Goal: Task Accomplishment & Management: Manage account settings

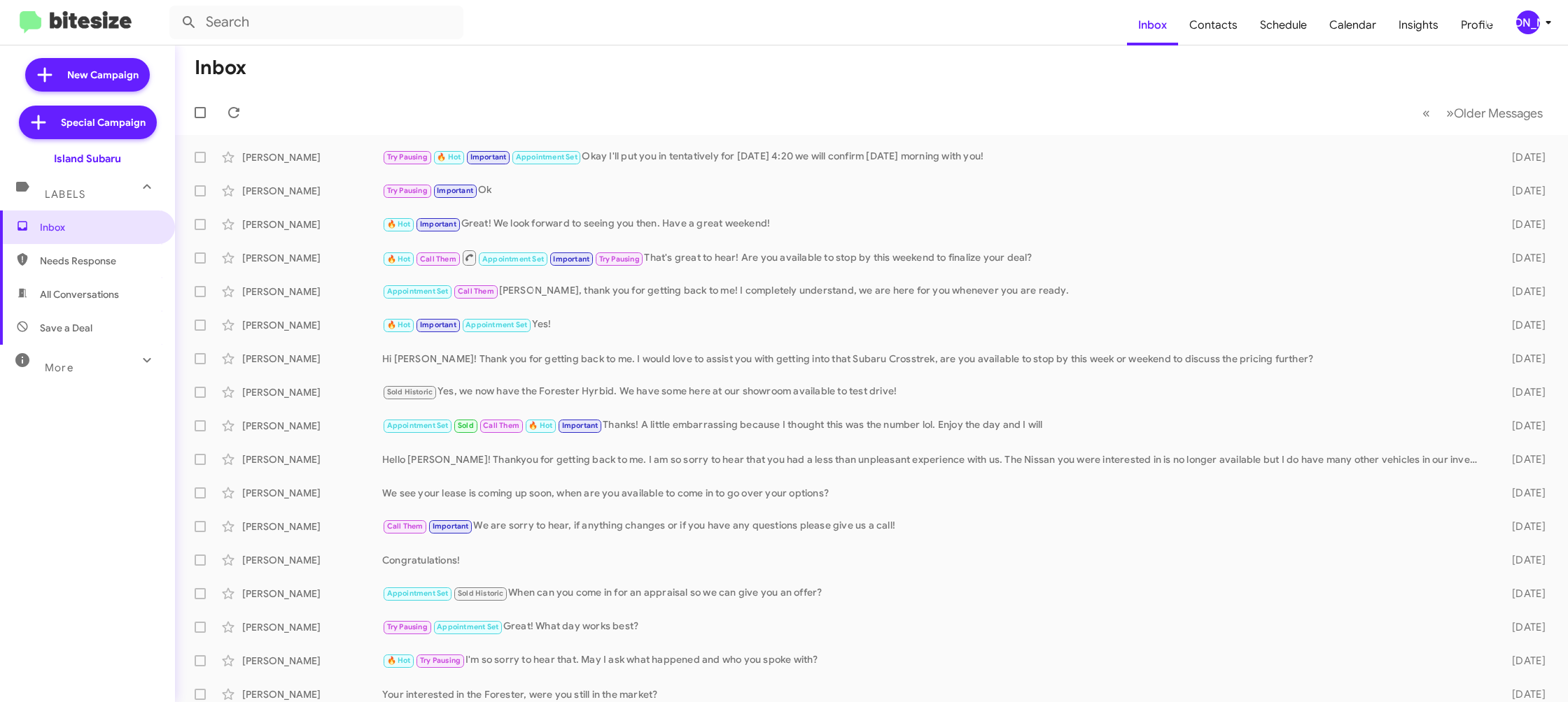
click at [1532, 23] on div "[PERSON_NAME]" at bounding box center [1528, 23] width 24 height 24
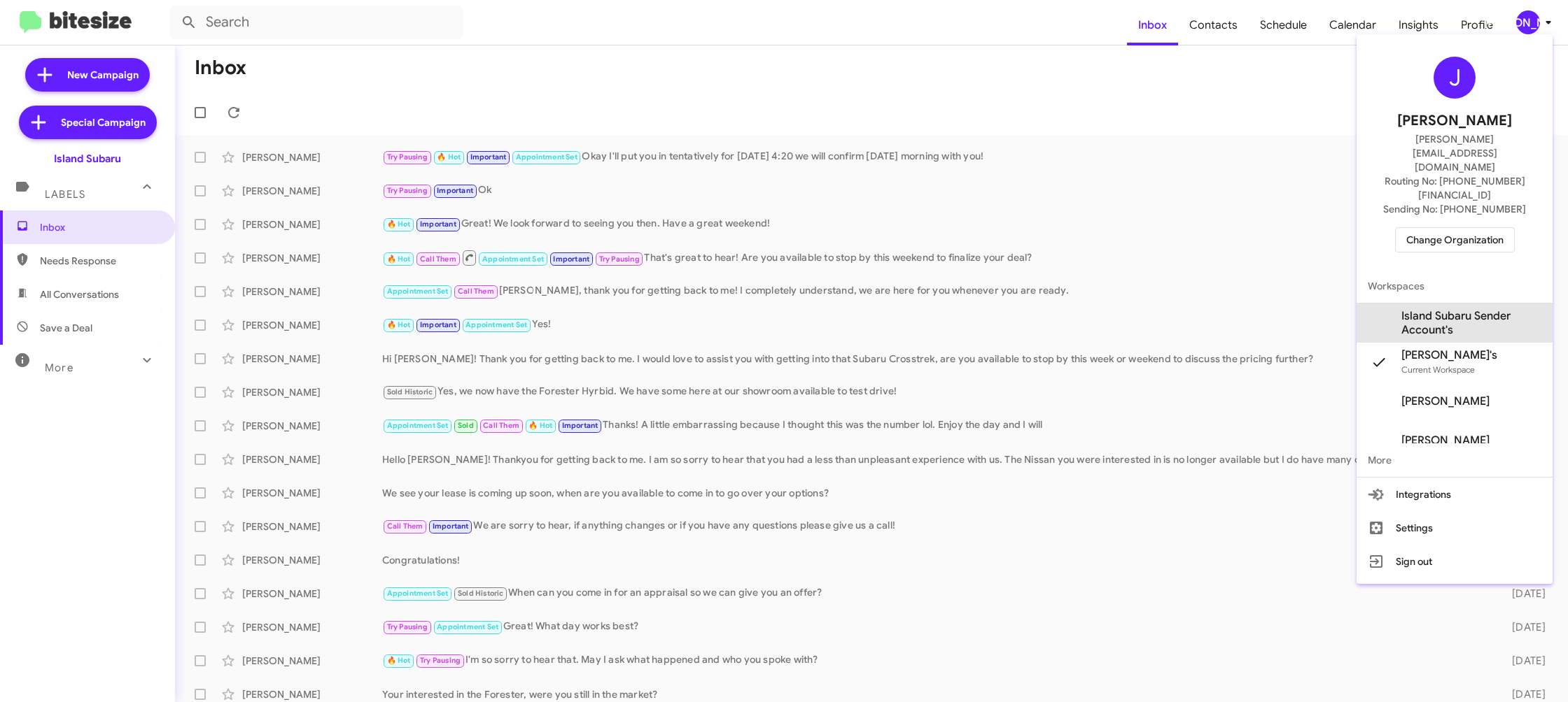
click at [1431, 309] on span "Island Subaru Sender Account's" at bounding box center [1472, 323] width 140 height 28
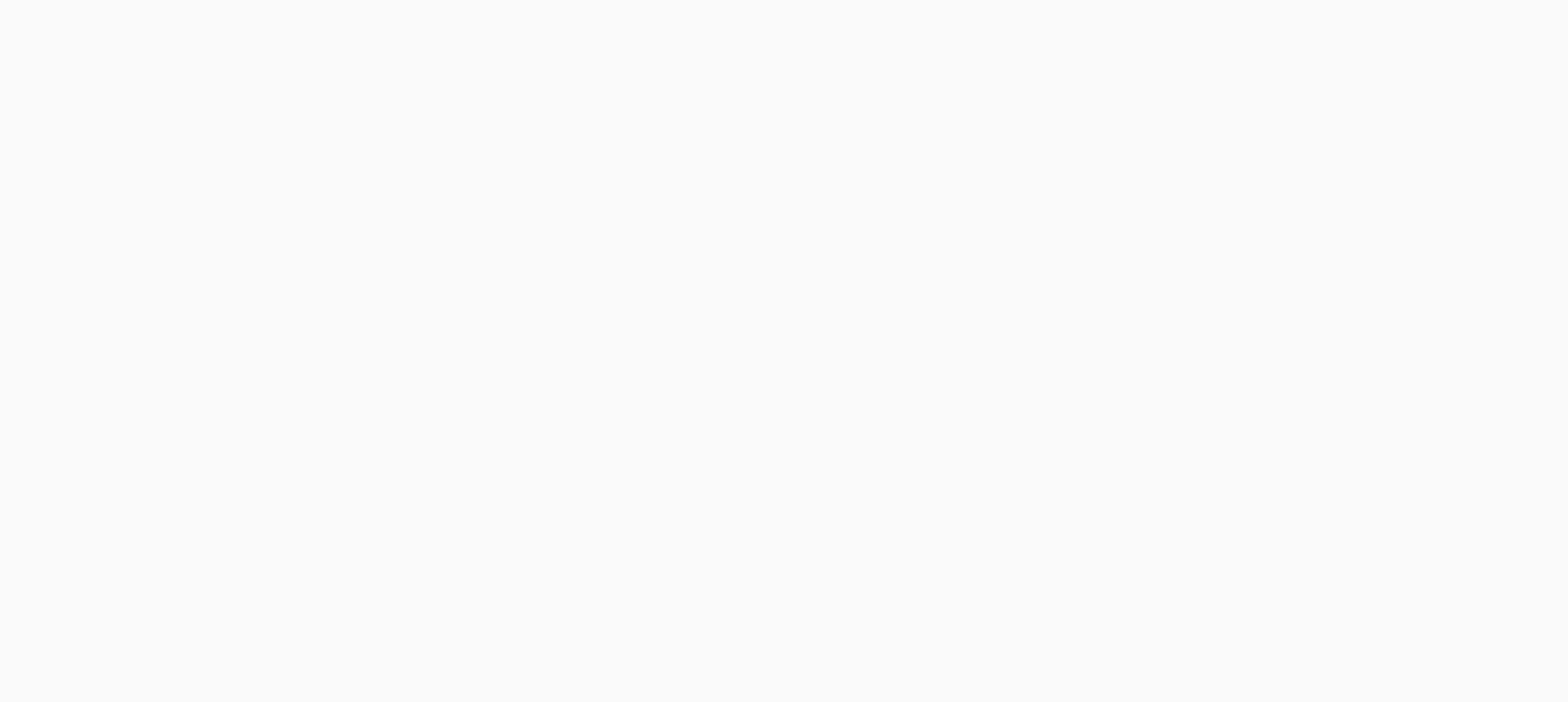
click at [1209, 28] on body at bounding box center [784, 351] width 1568 height 702
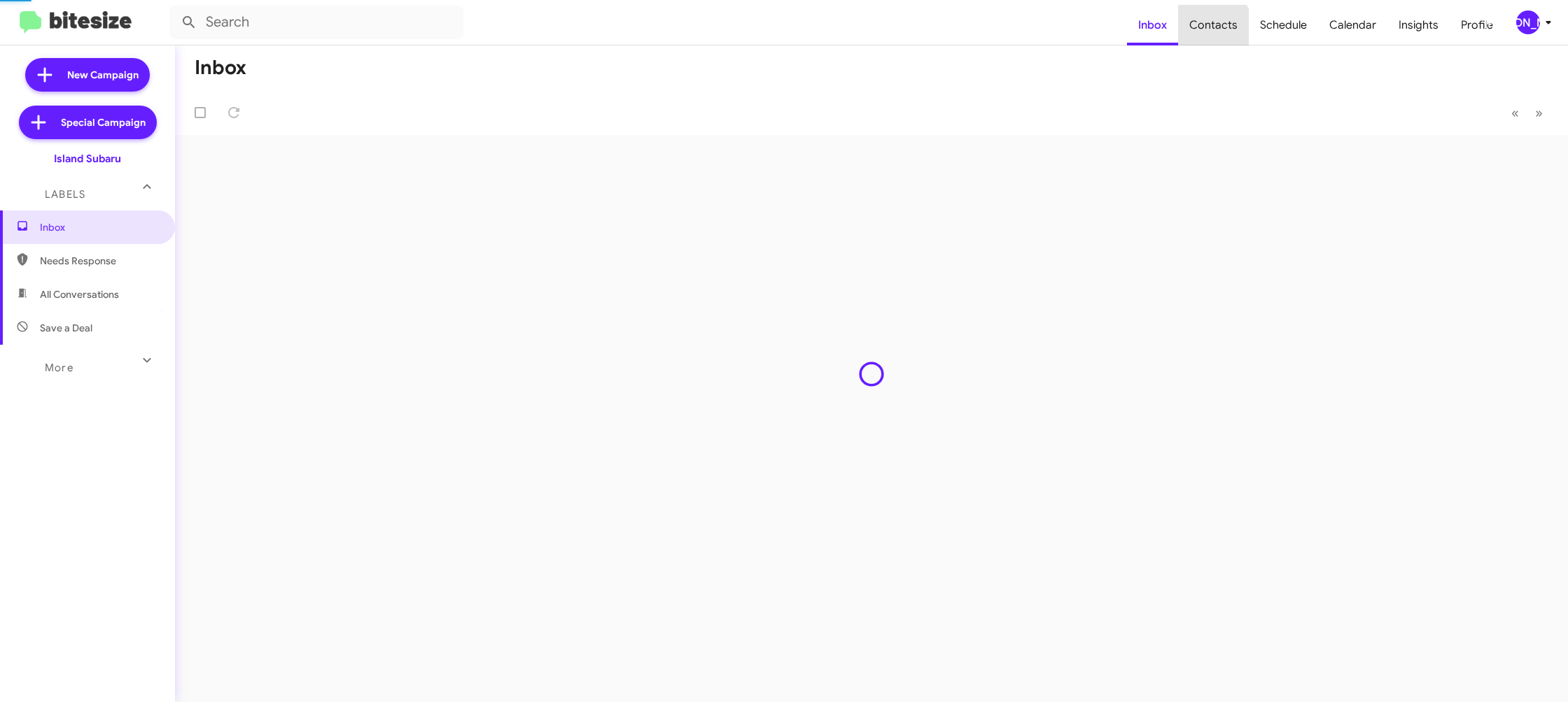
click at [1209, 28] on span "Contacts" at bounding box center [1214, 25] width 71 height 40
type input "in:groups"
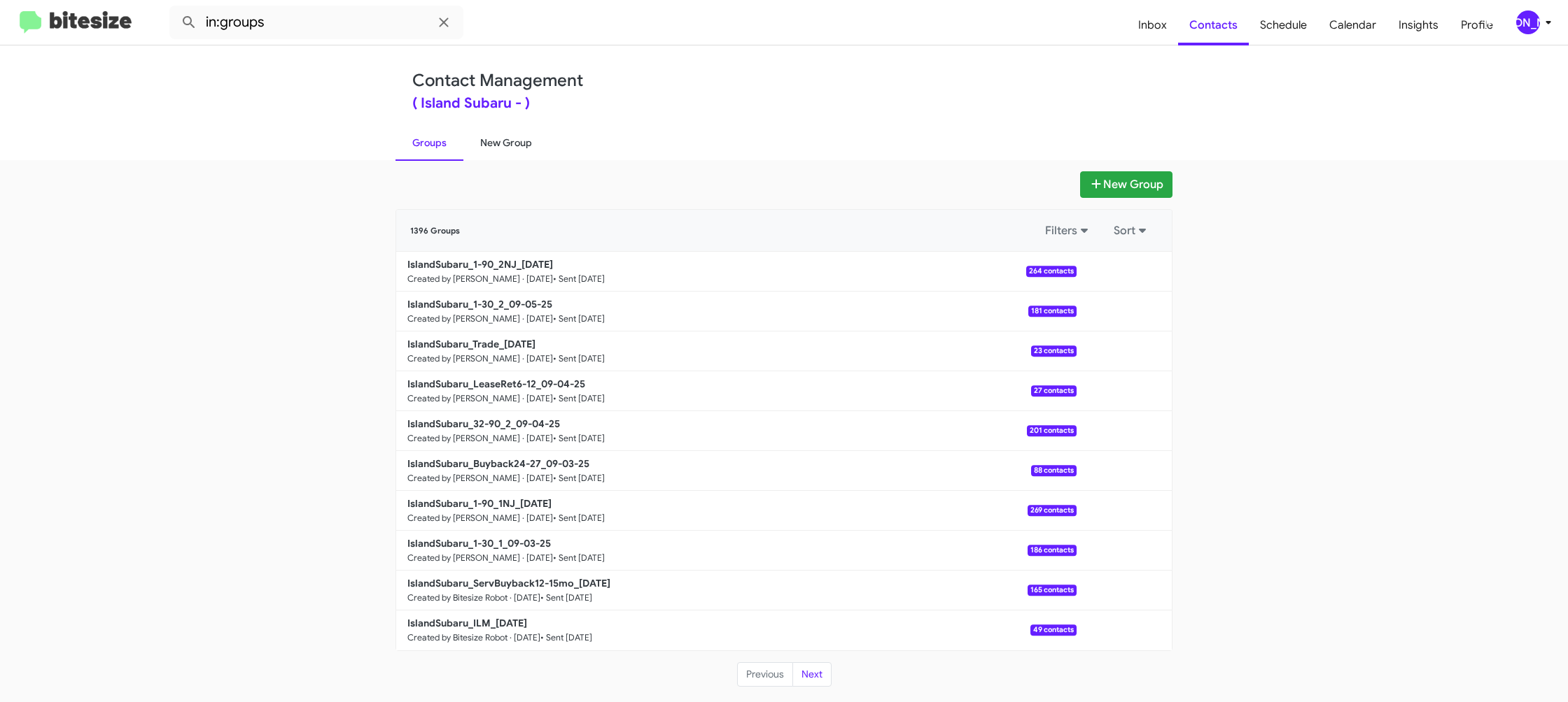
click at [520, 135] on link "New Group" at bounding box center [506, 142] width 85 height 37
drag, startPoint x: 520, startPoint y: 135, endPoint x: 493, endPoint y: 23, distance: 115.2
click at [518, 133] on link "New Group" at bounding box center [506, 142] width 85 height 37
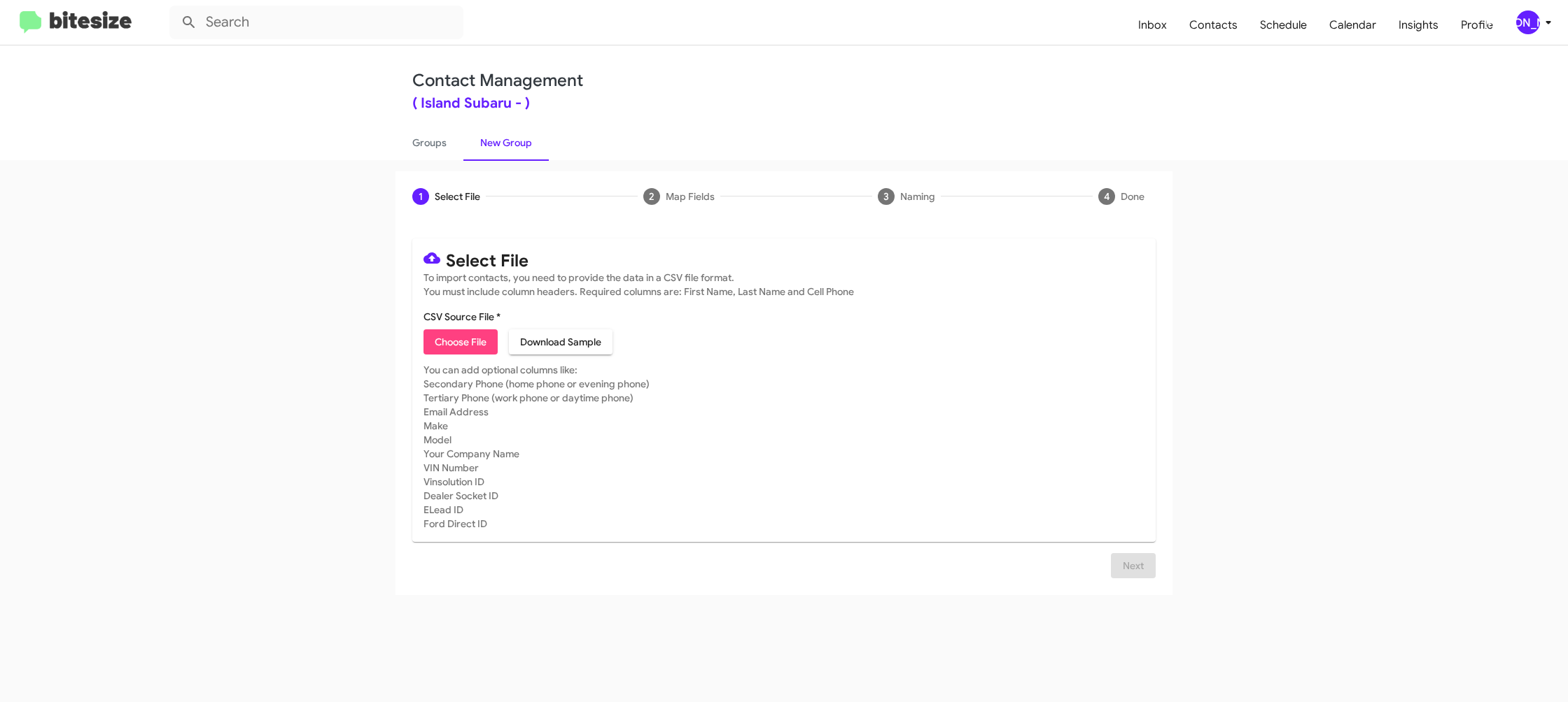
click at [436, 339] on span "Choose File" at bounding box center [460, 343] width 51 height 26
type input "IslandSubaru_LeaseRet1-5_09-08-25"
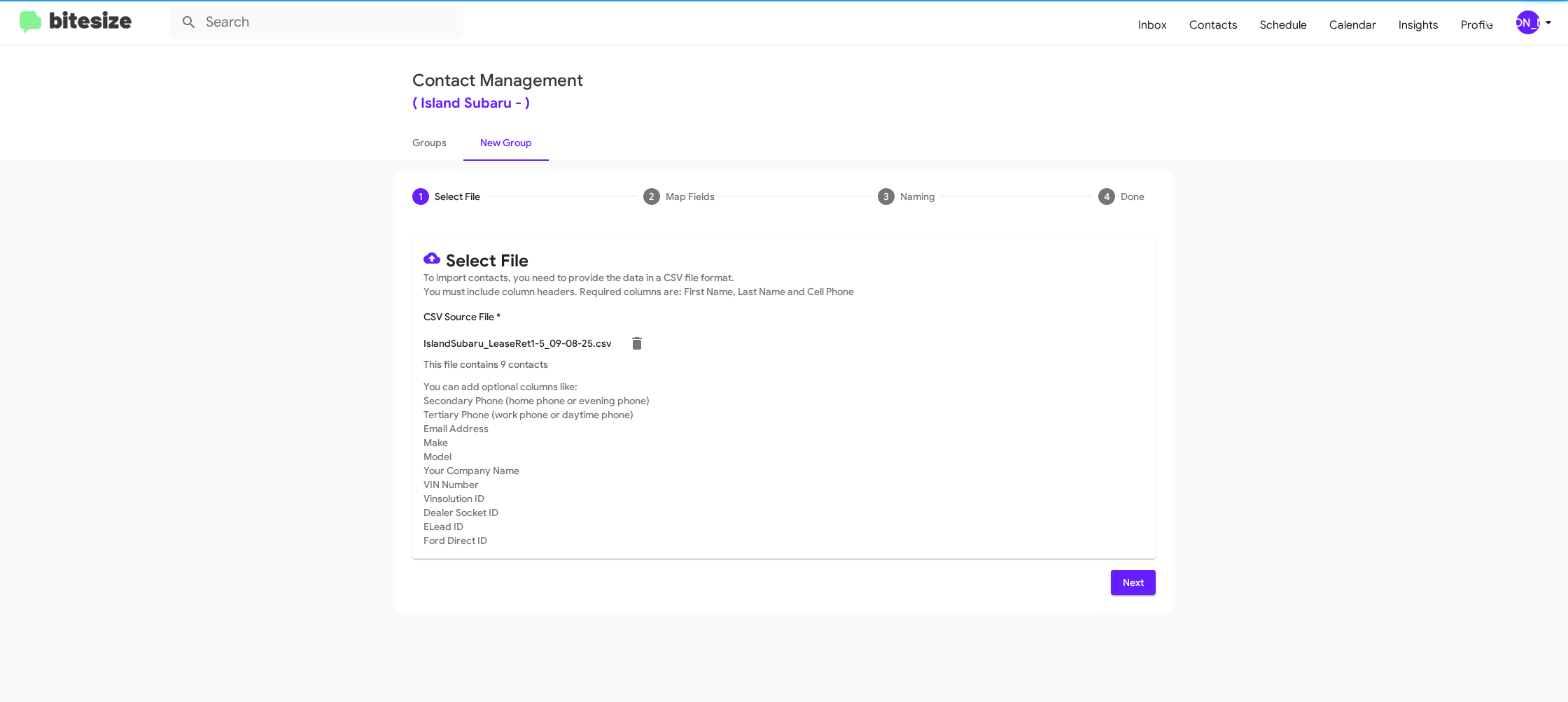
drag, startPoint x: 1040, startPoint y: 455, endPoint x: 1045, endPoint y: 462, distance: 8.6
click at [1040, 456] on mat-card-subtitle "You can add optional columns like: Secondary Phone (home phone or evening phone…" at bounding box center [784, 464] width 721 height 168
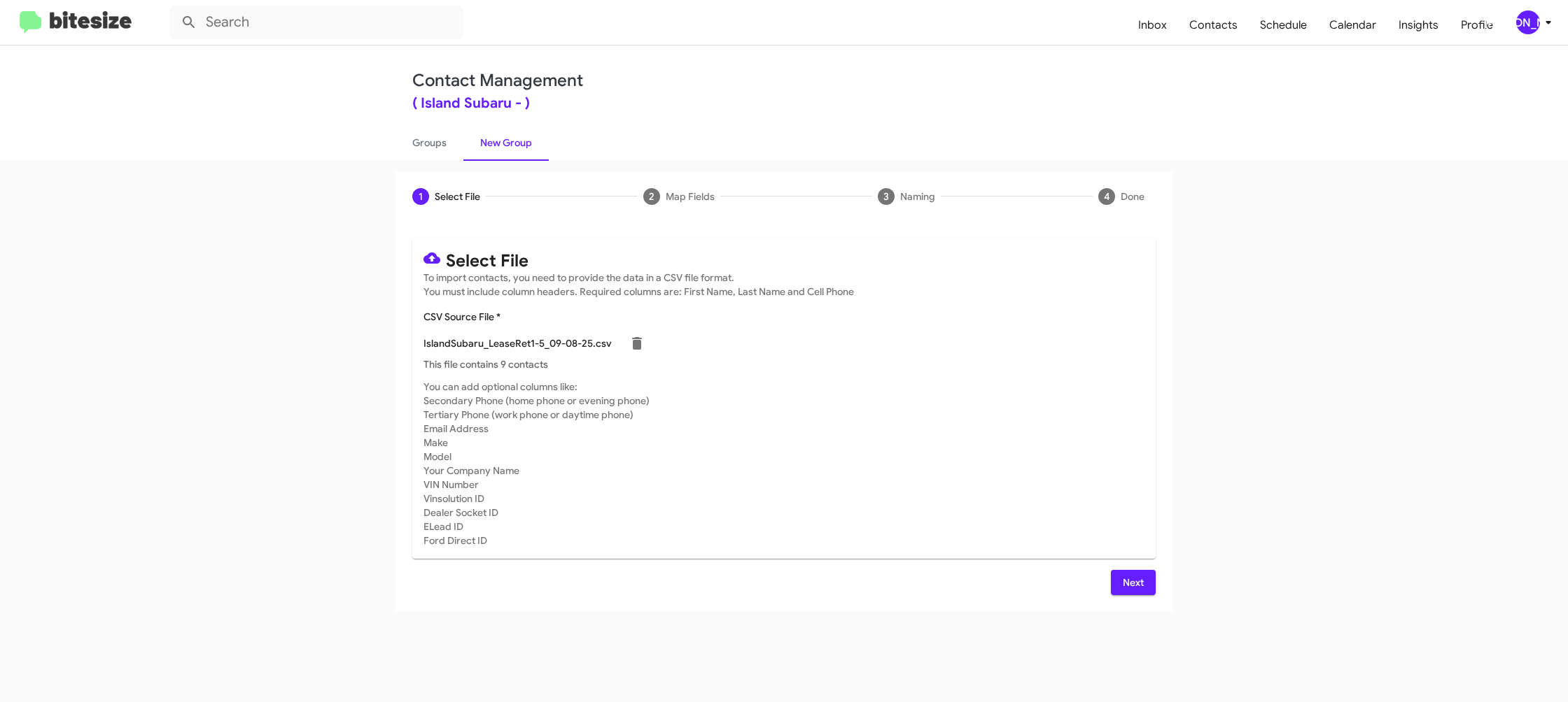
drag, startPoint x: 1135, startPoint y: 574, endPoint x: 1124, endPoint y: 568, distance: 12.5
click at [1135, 574] on span "Next" at bounding box center [1133, 584] width 23 height 26
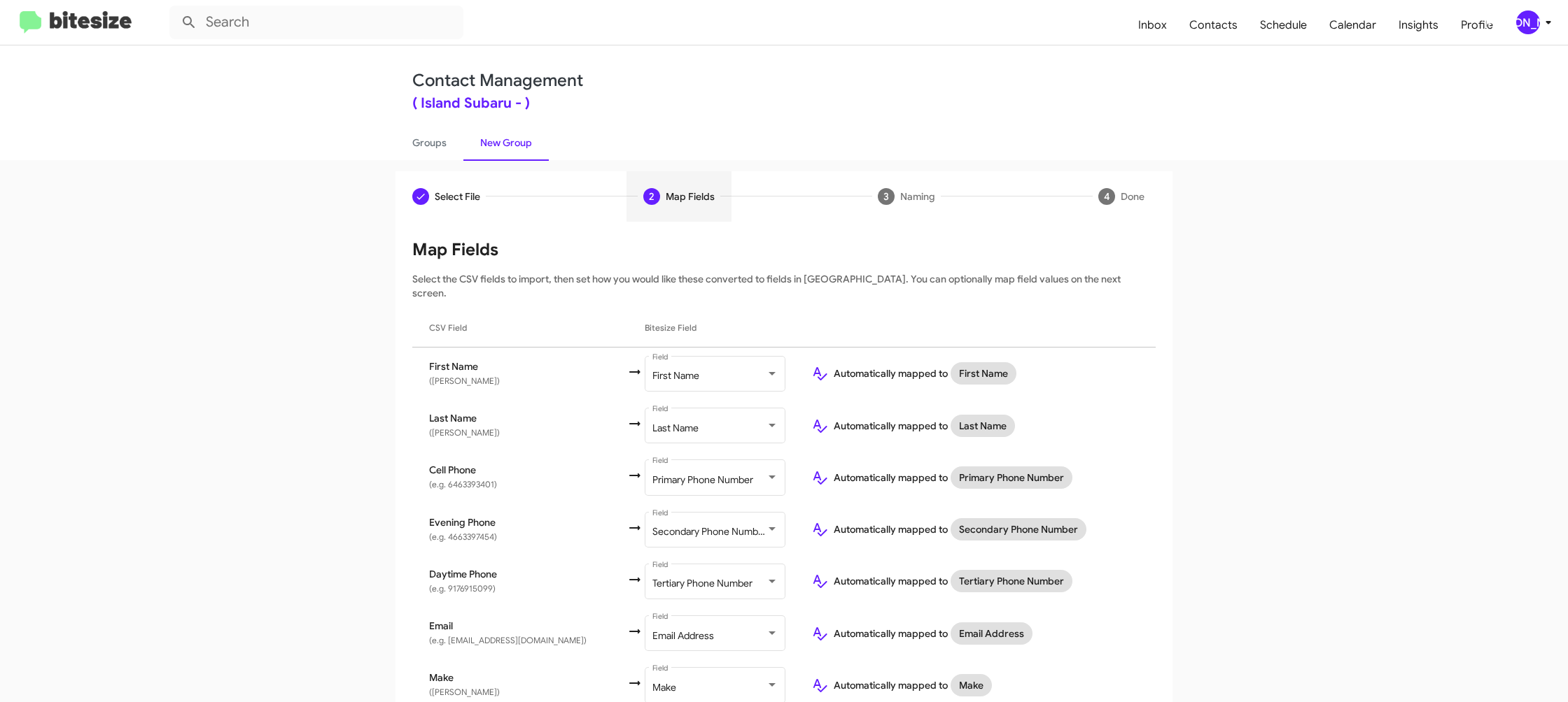
scroll to position [364, 0]
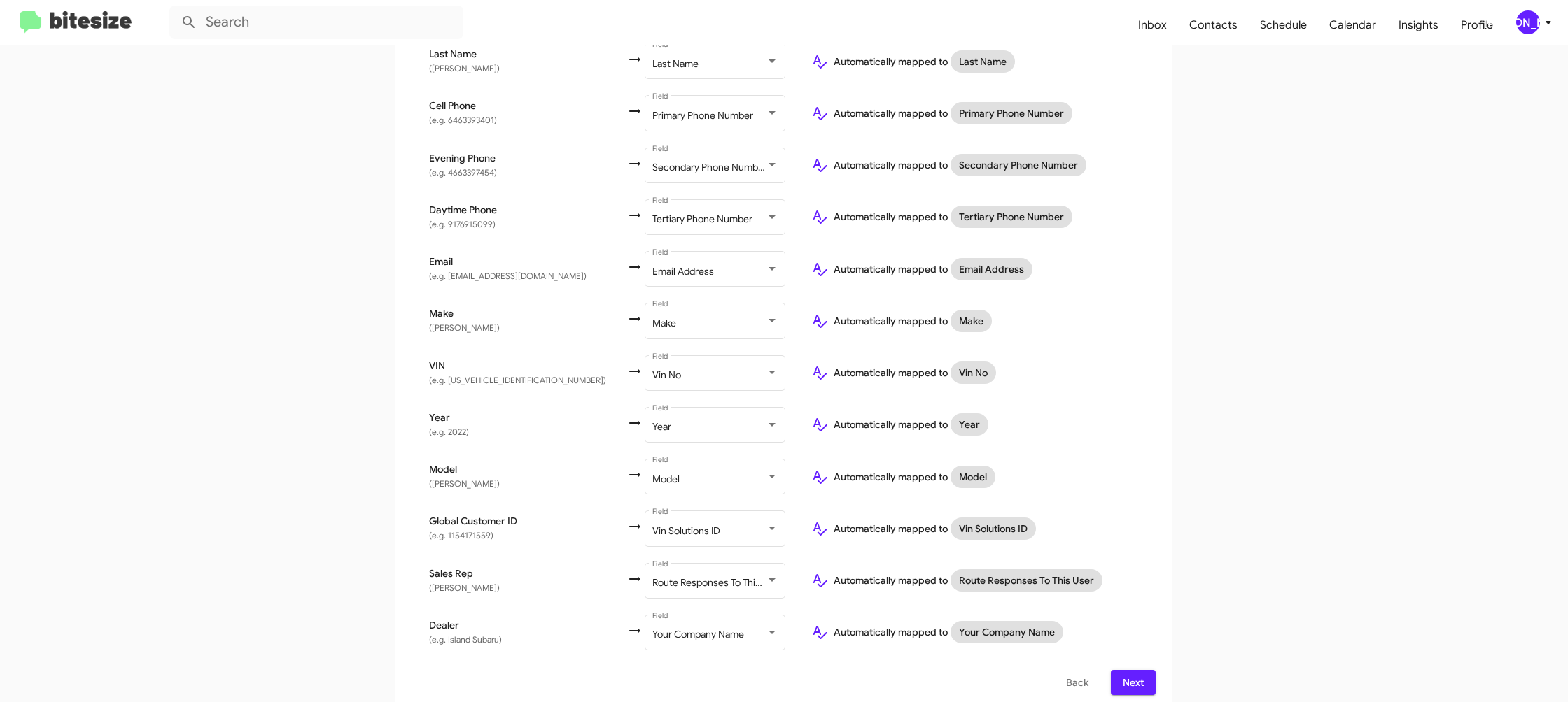
click at [1137, 673] on span "Next" at bounding box center [1133, 683] width 23 height 26
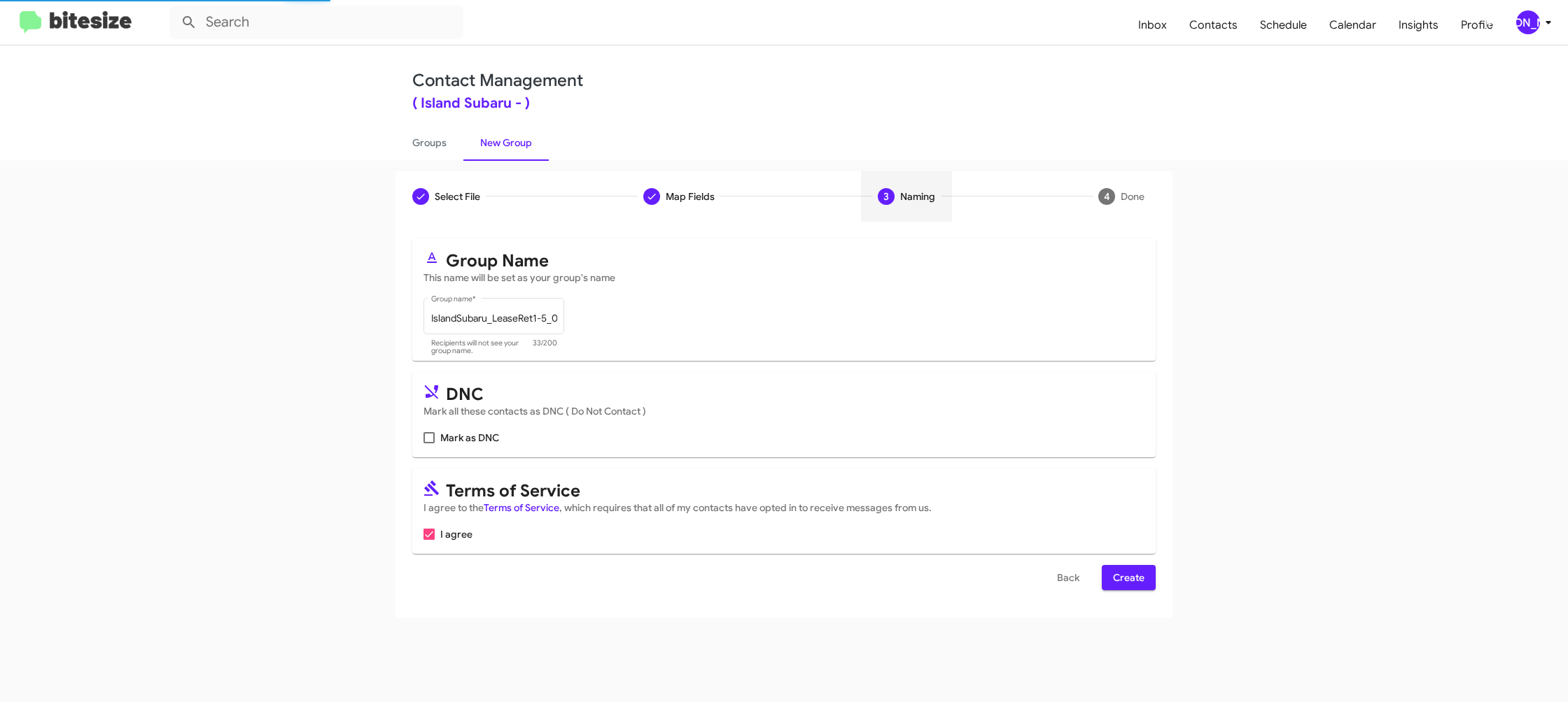
scroll to position [0, 0]
drag, startPoint x: 1133, startPoint y: 582, endPoint x: 821, endPoint y: 361, distance: 382.3
click at [1132, 581] on span "Create" at bounding box center [1129, 579] width 32 height 26
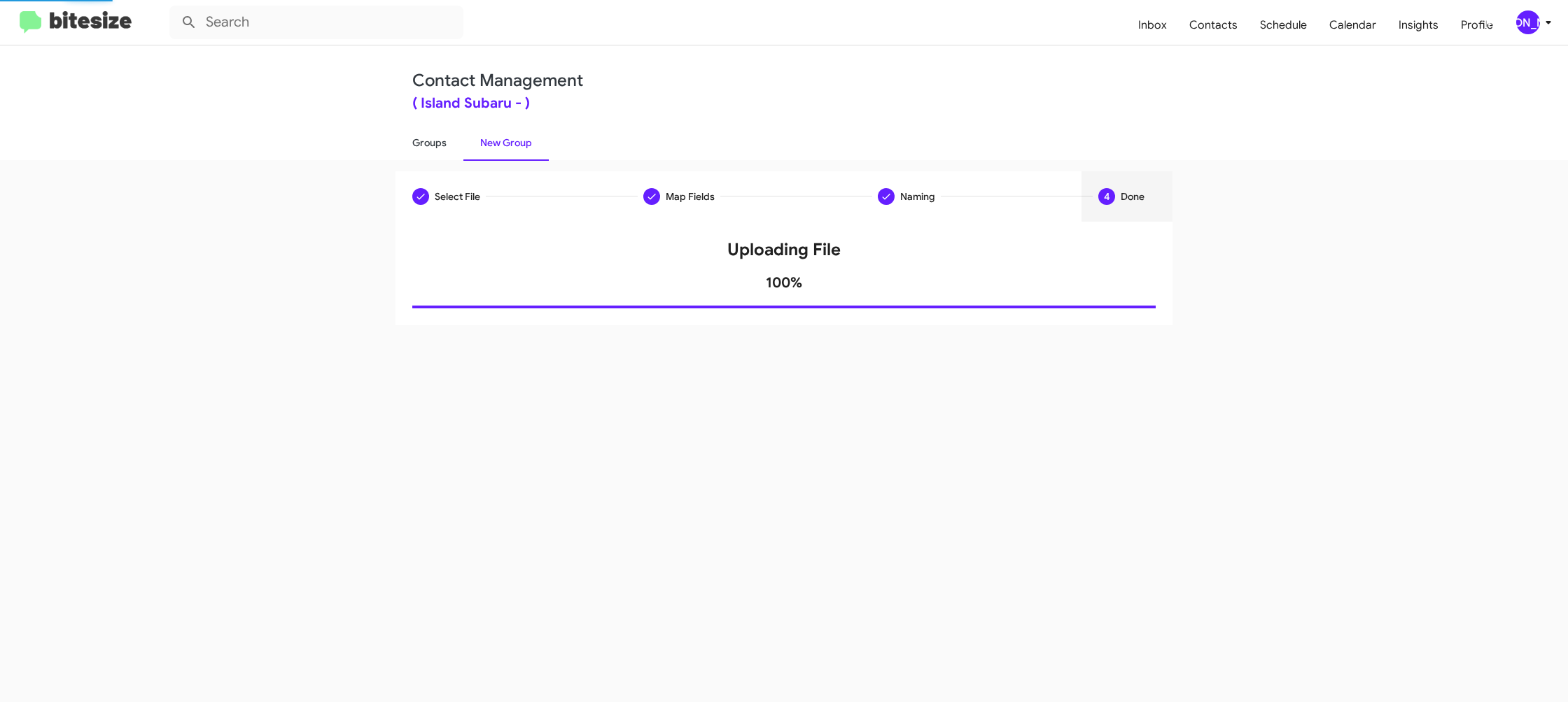
click at [415, 138] on link "Groups" at bounding box center [429, 142] width 68 height 37
type input "in:groups"
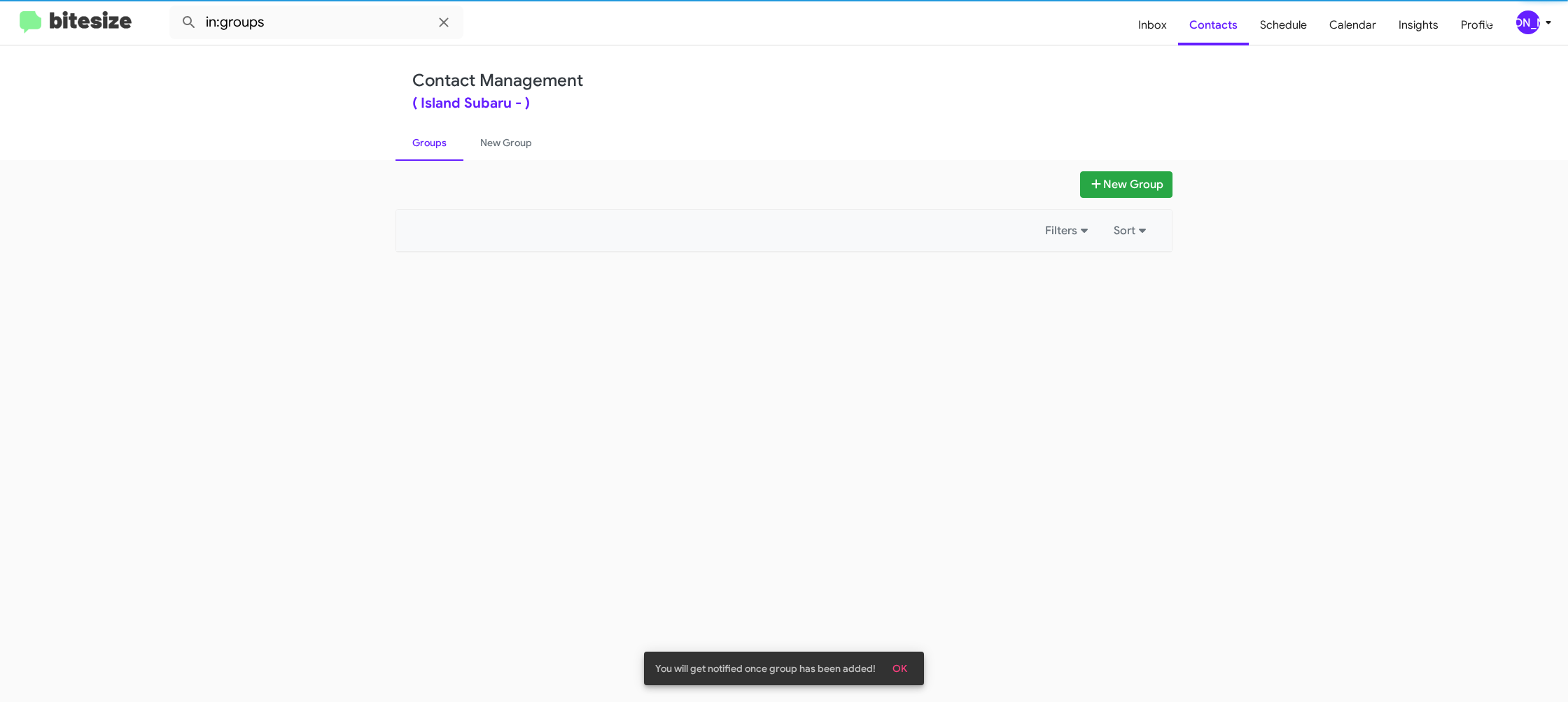
drag, startPoint x: 415, startPoint y: 138, endPoint x: 495, endPoint y: 138, distance: 80.0
click at [417, 138] on link "Groups" at bounding box center [429, 142] width 68 height 37
click at [495, 138] on link "New Group" at bounding box center [506, 142] width 85 height 37
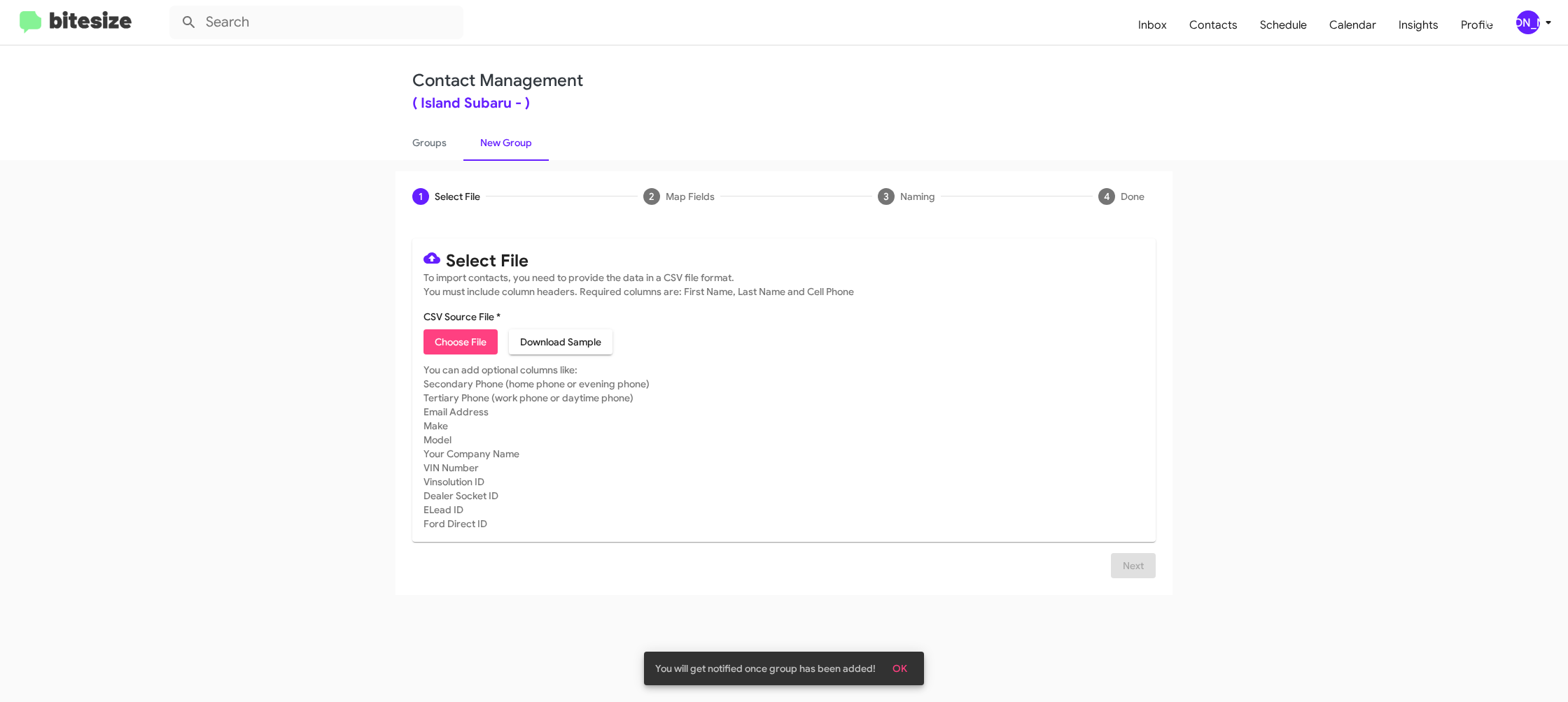
click at [457, 342] on span "Choose File" at bounding box center [460, 343] width 51 height 26
type input "IslandSubaru_Showroom_09-08-25"
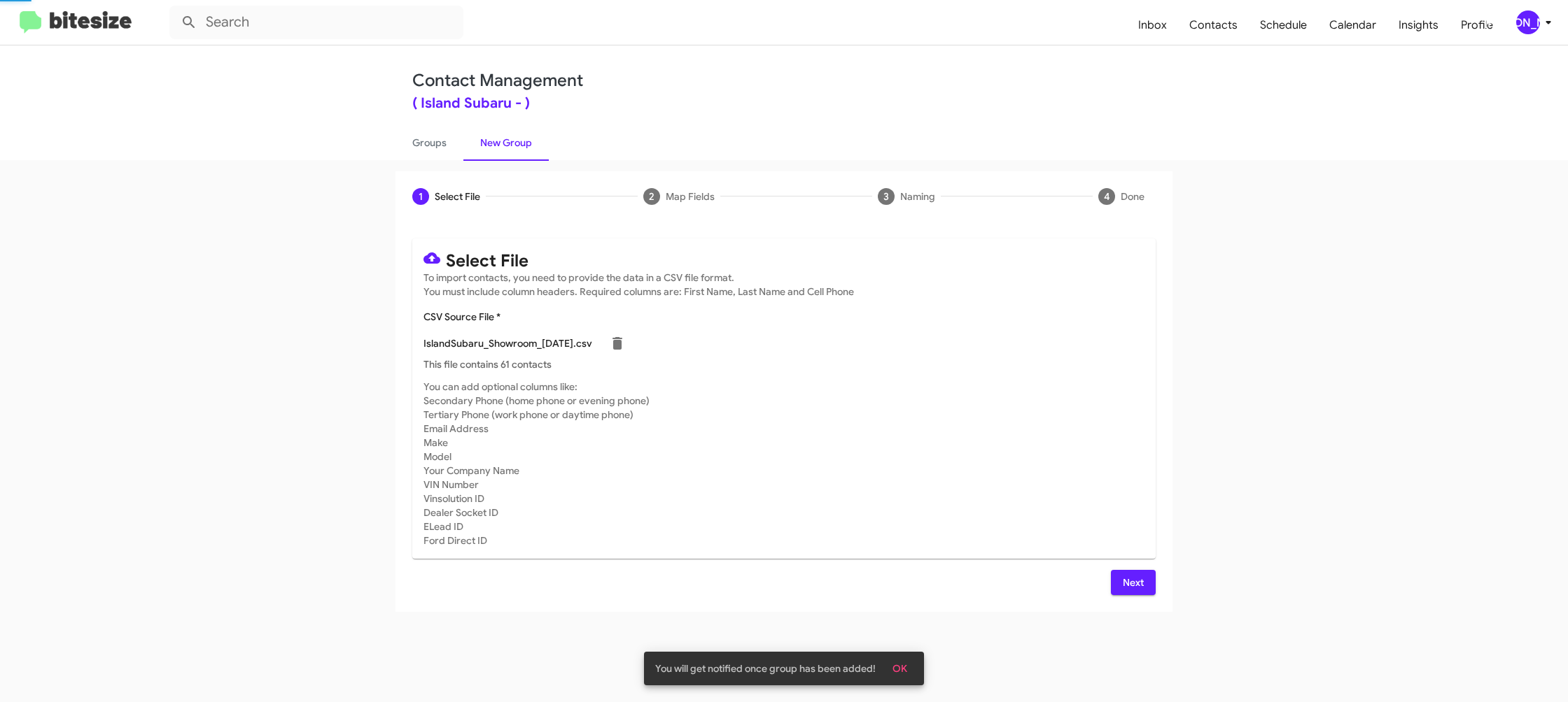
click at [960, 475] on mat-card-subtitle "You can add optional columns like: Secondary Phone (home phone or evening phone…" at bounding box center [784, 464] width 721 height 168
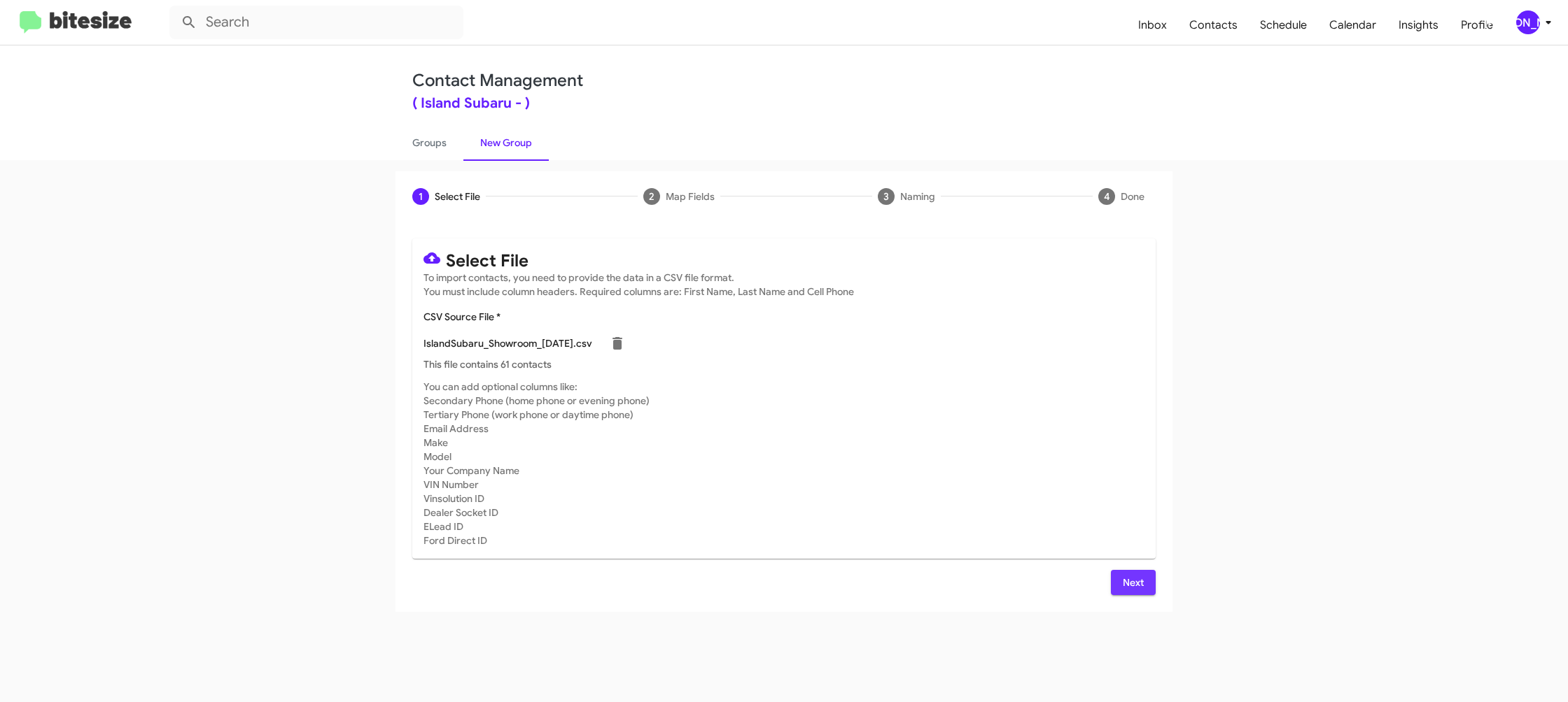
click at [1121, 580] on button "Next" at bounding box center [1133, 584] width 44 height 26
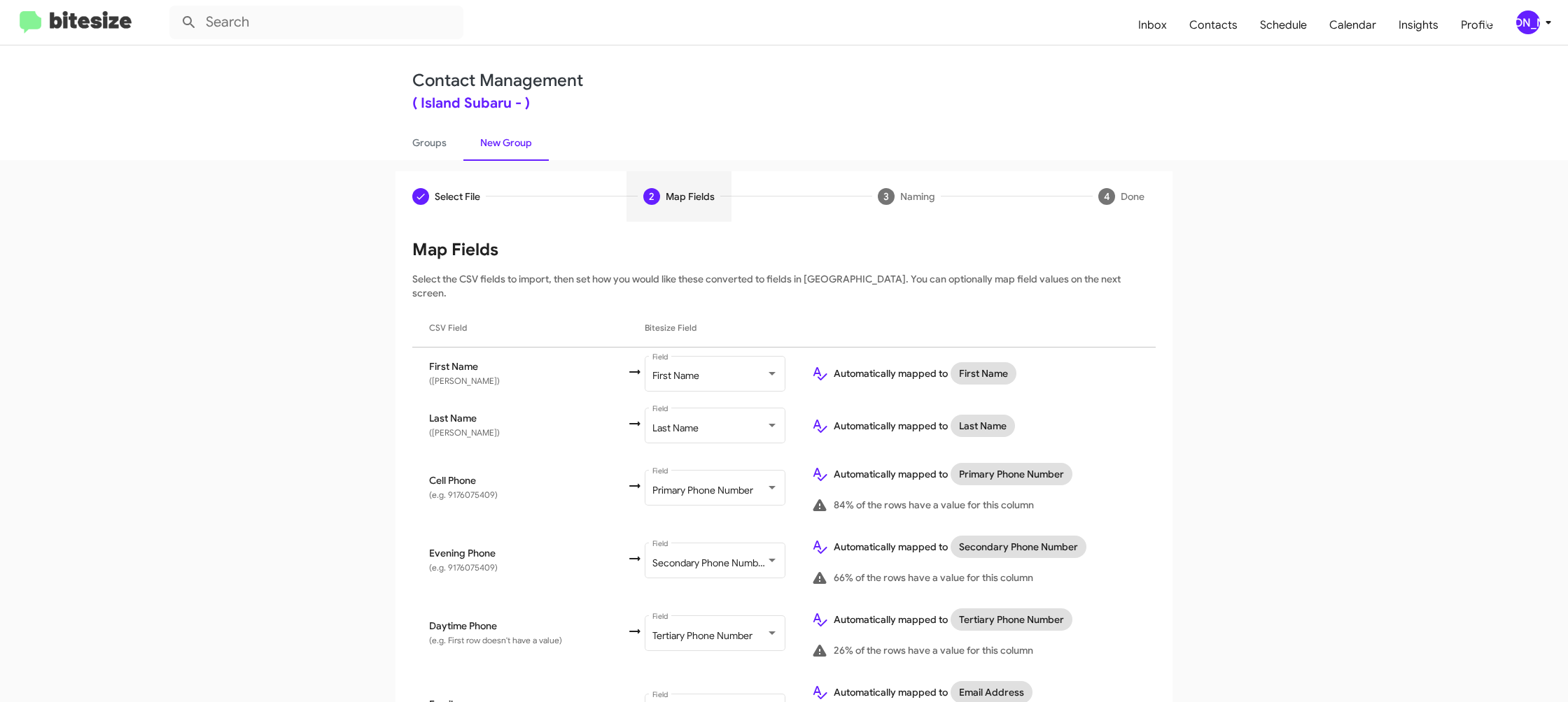
scroll to position [644, 0]
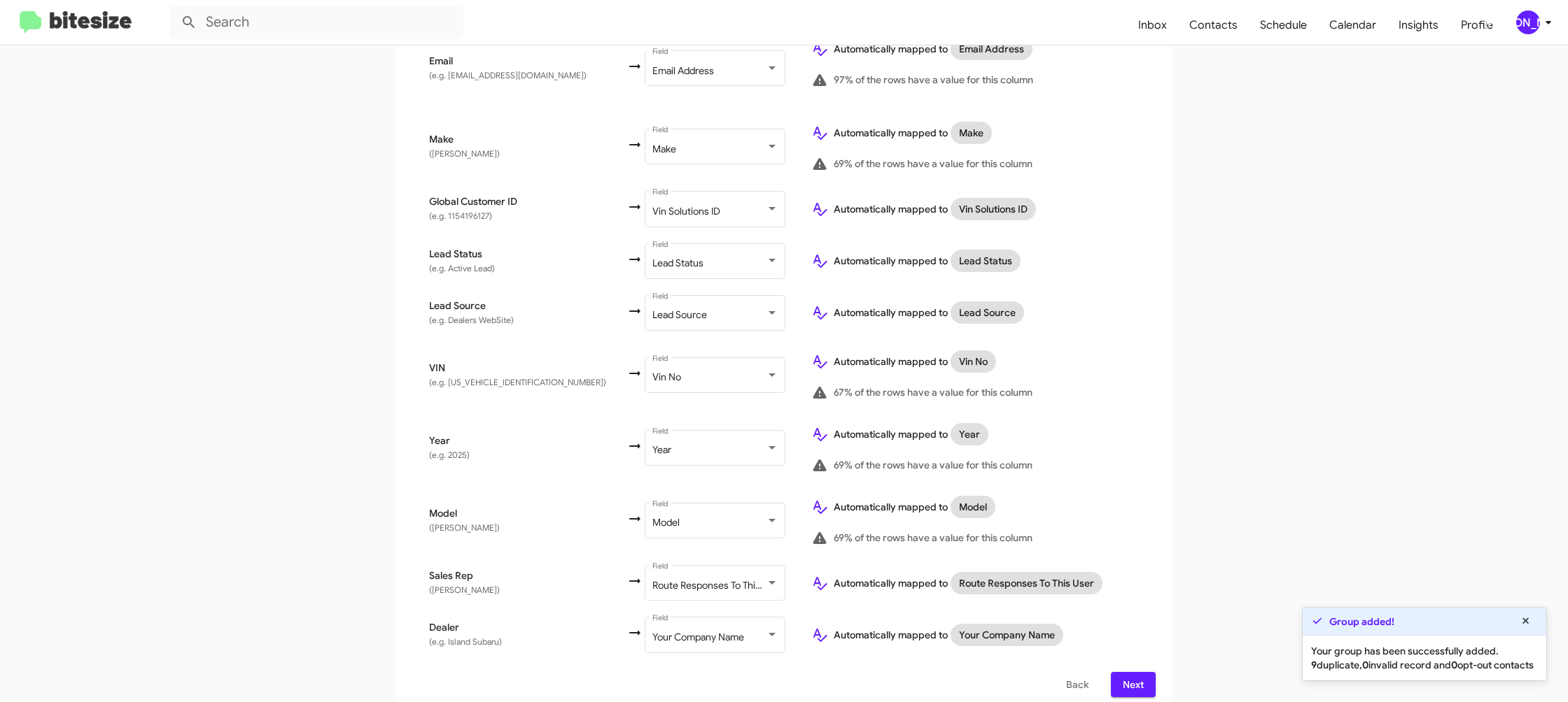
click at [1139, 672] on span "Next" at bounding box center [1133, 685] width 23 height 26
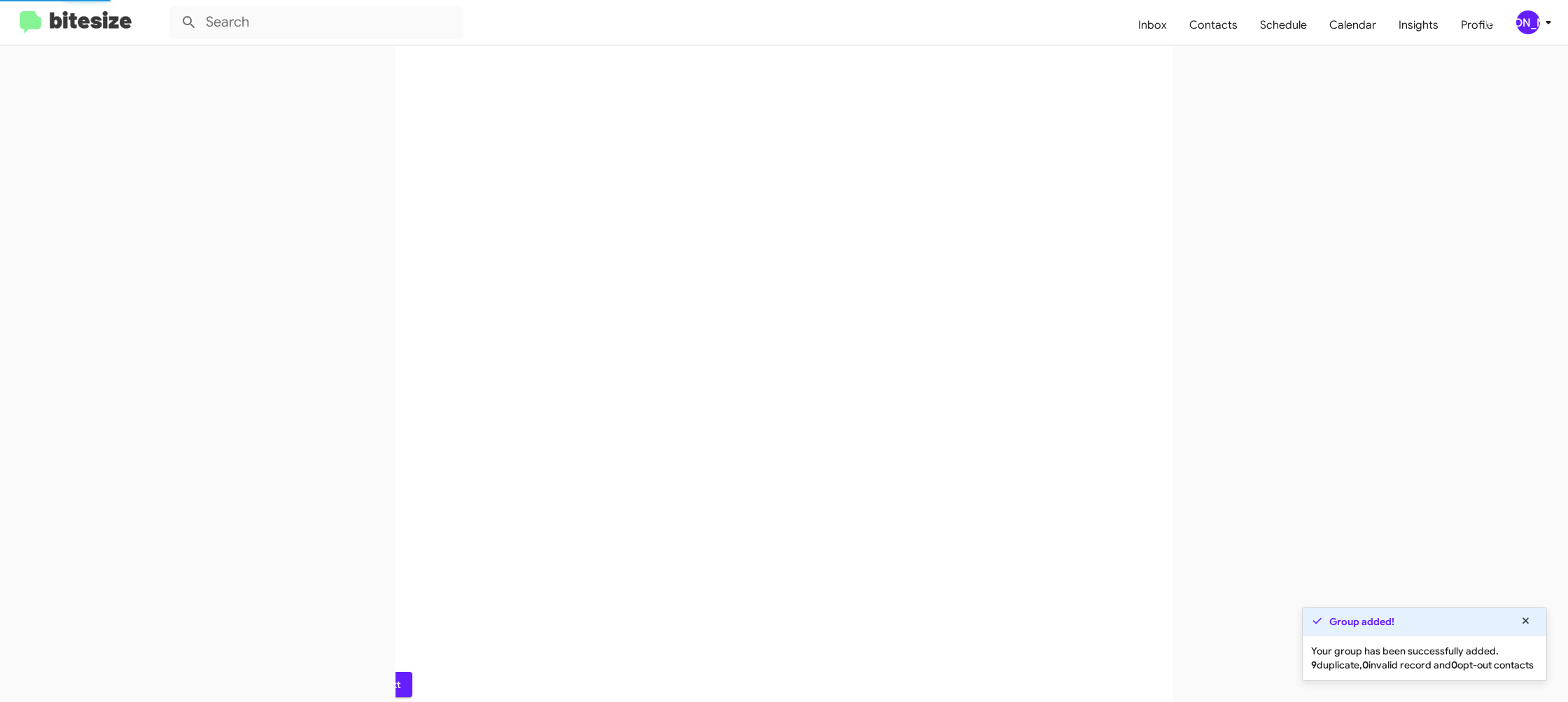
scroll to position [0, 0]
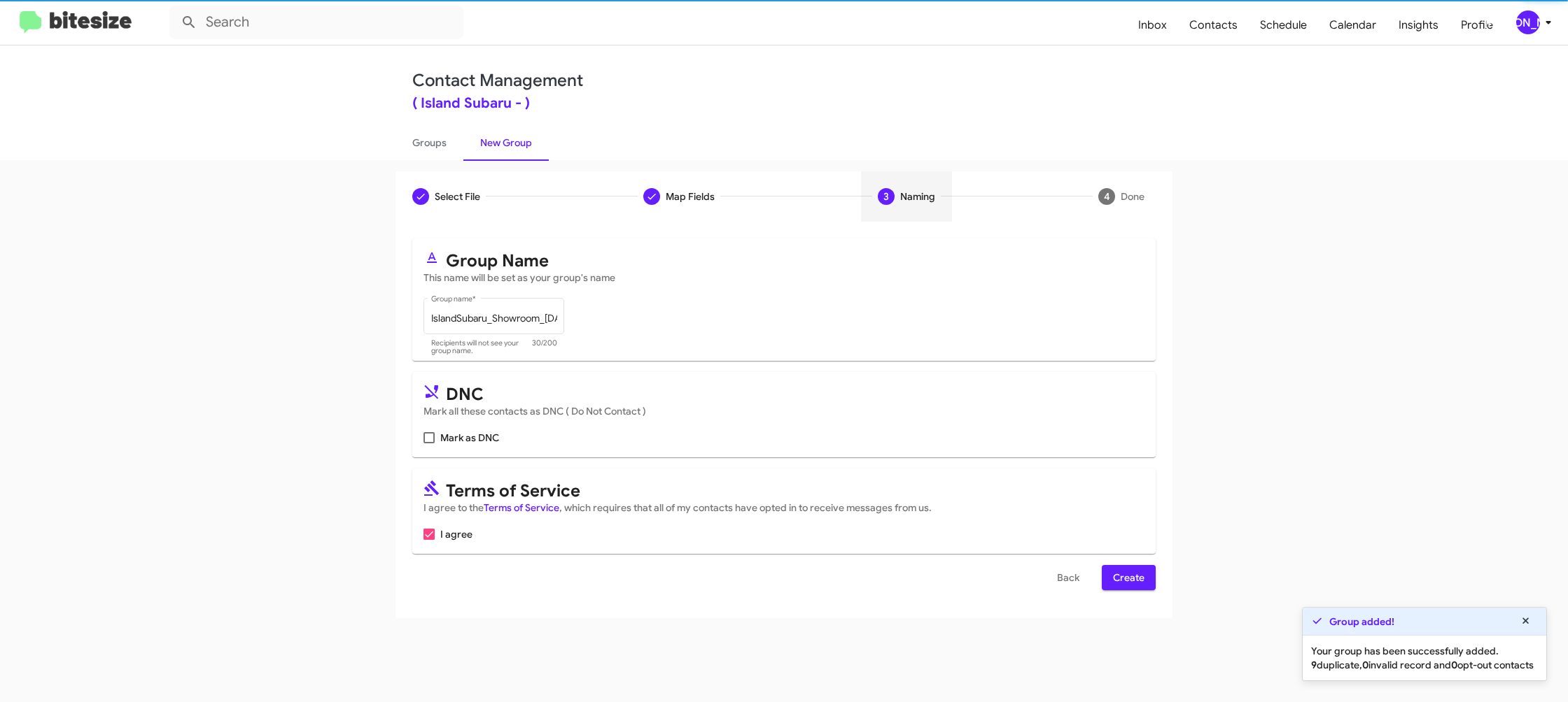
click at [1136, 580] on span "Create" at bounding box center [1129, 579] width 32 height 26
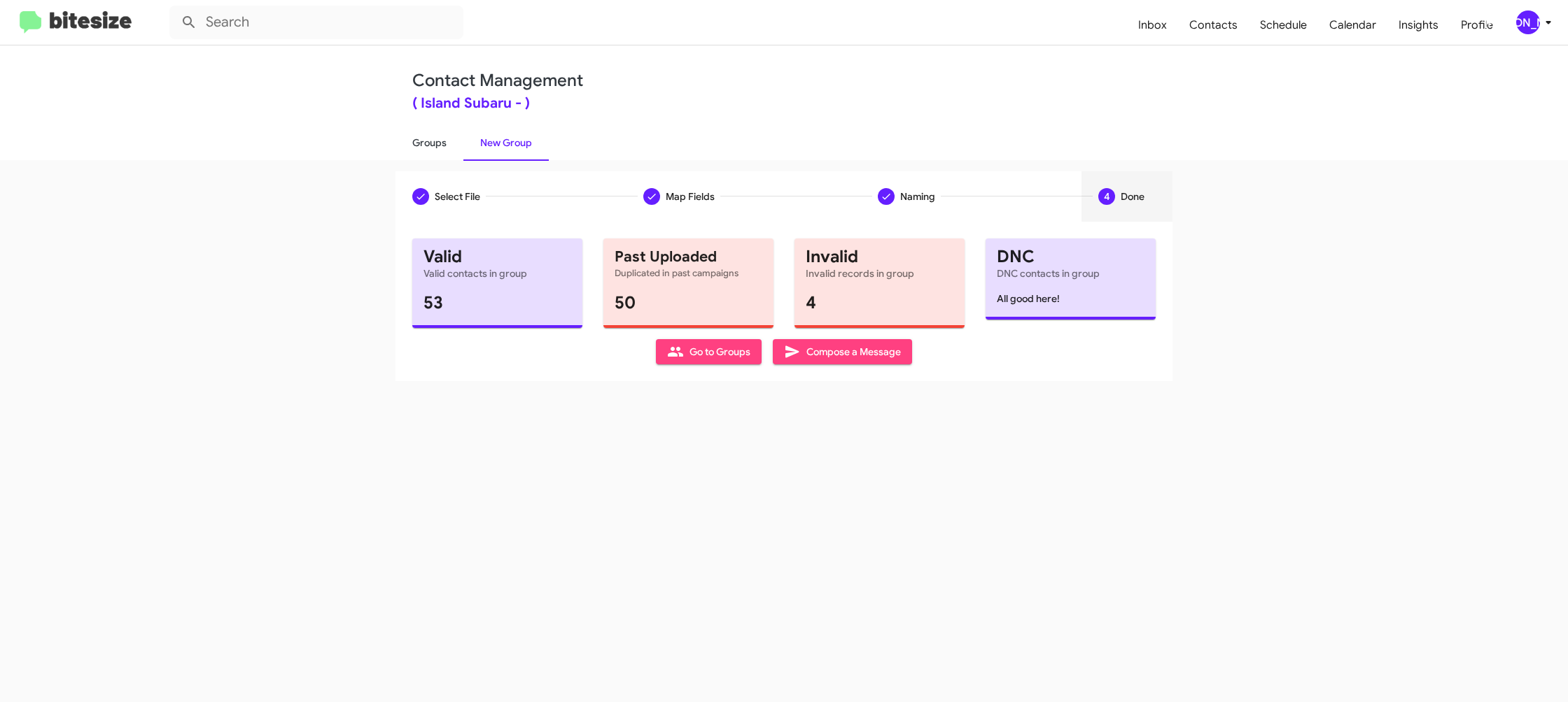
click at [439, 145] on link "Groups" at bounding box center [429, 142] width 68 height 37
type input "in:groups"
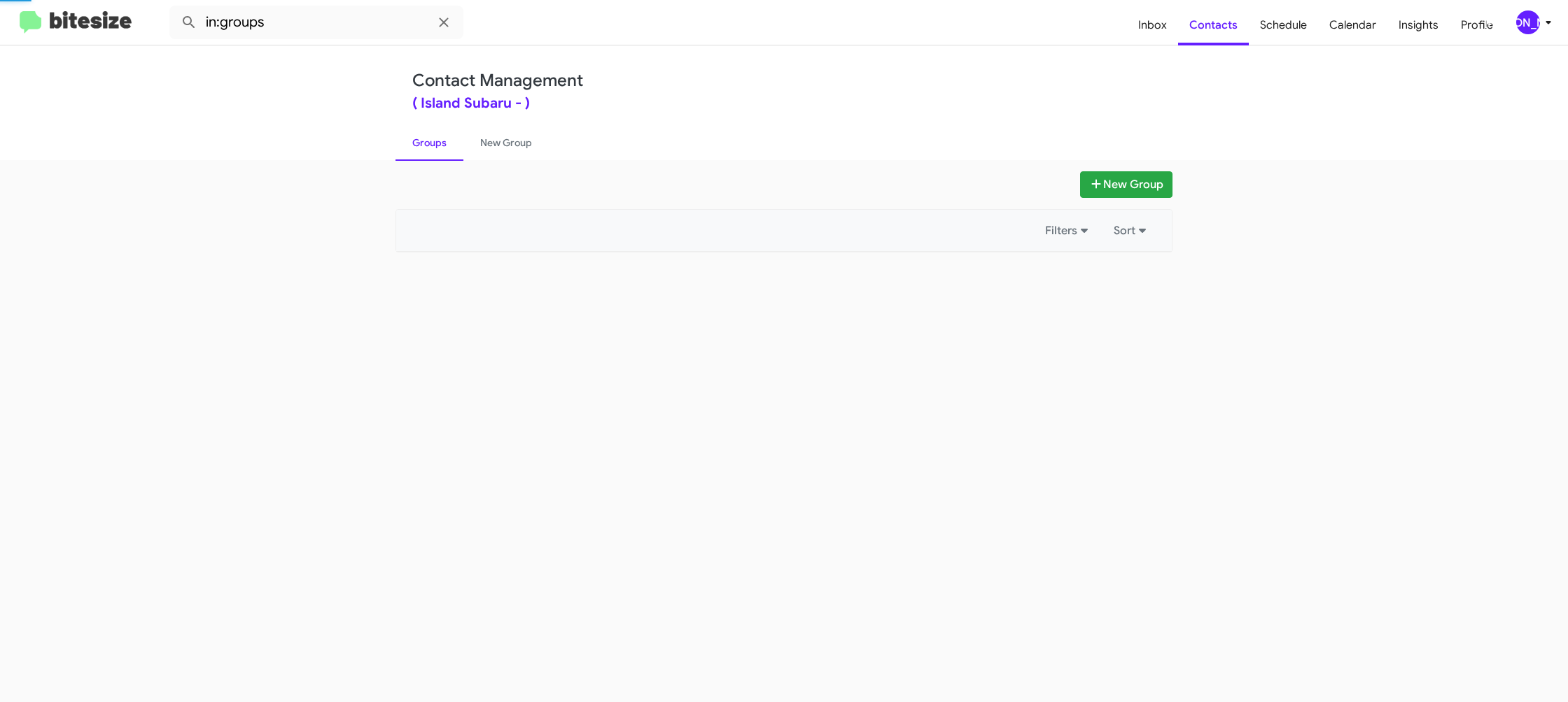
click at [439, 145] on link "Groups" at bounding box center [429, 142] width 68 height 37
click at [488, 145] on link "New Group" at bounding box center [506, 142] width 85 height 37
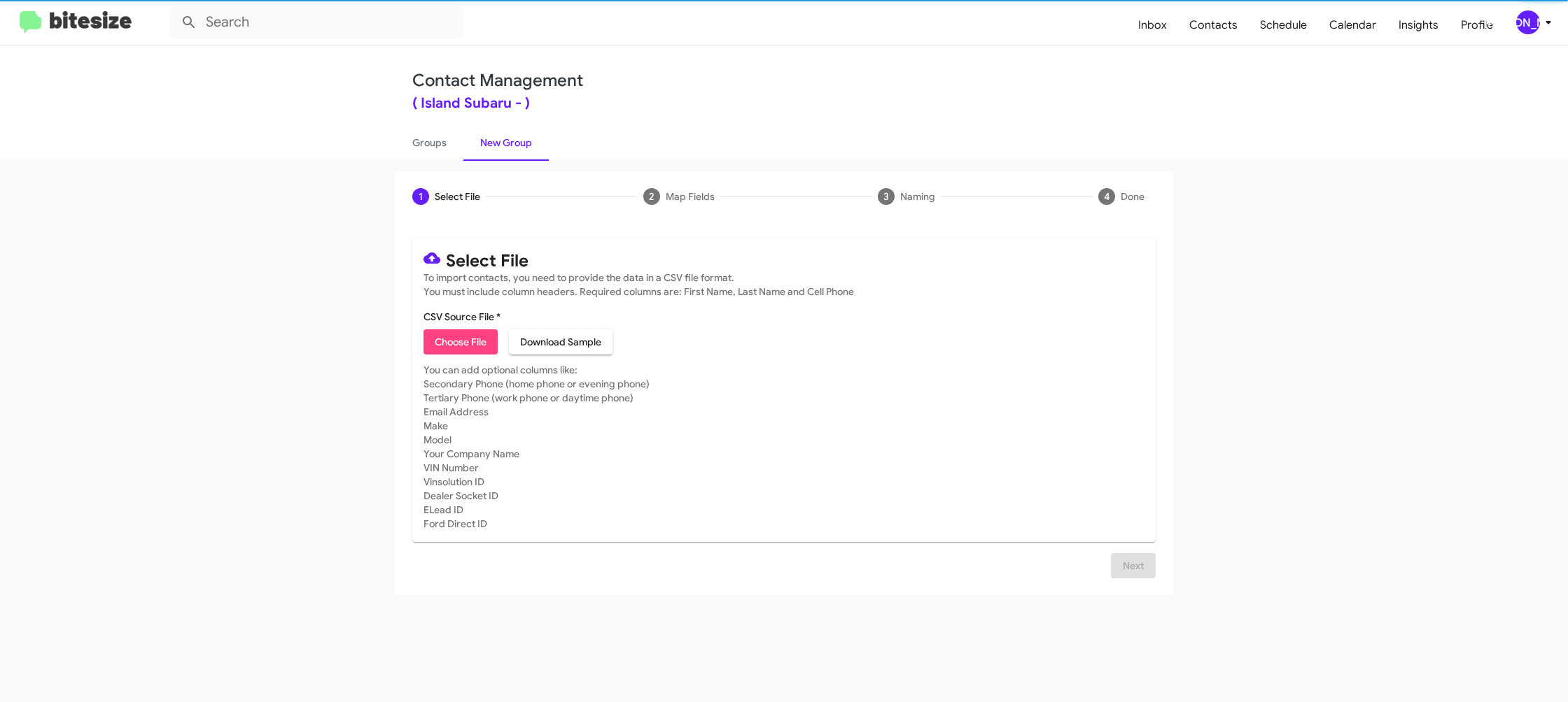
click at [488, 145] on link "New Group" at bounding box center [506, 142] width 85 height 37
click at [487, 145] on link "New Group" at bounding box center [506, 142] width 85 height 37
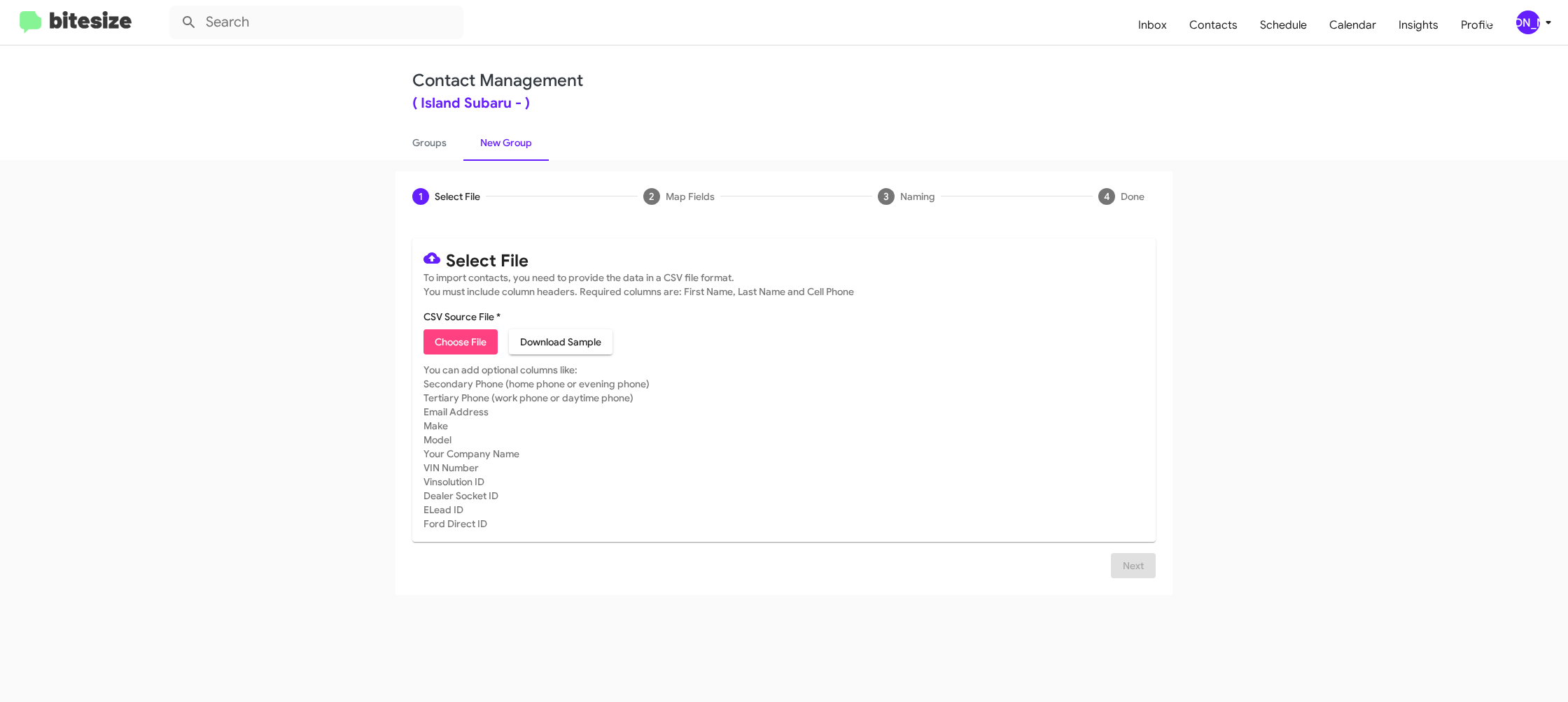
click at [469, 343] on span "Choose File" at bounding box center [460, 343] width 51 height 26
type input "IslandSubaru_Weekend_09-08-25"
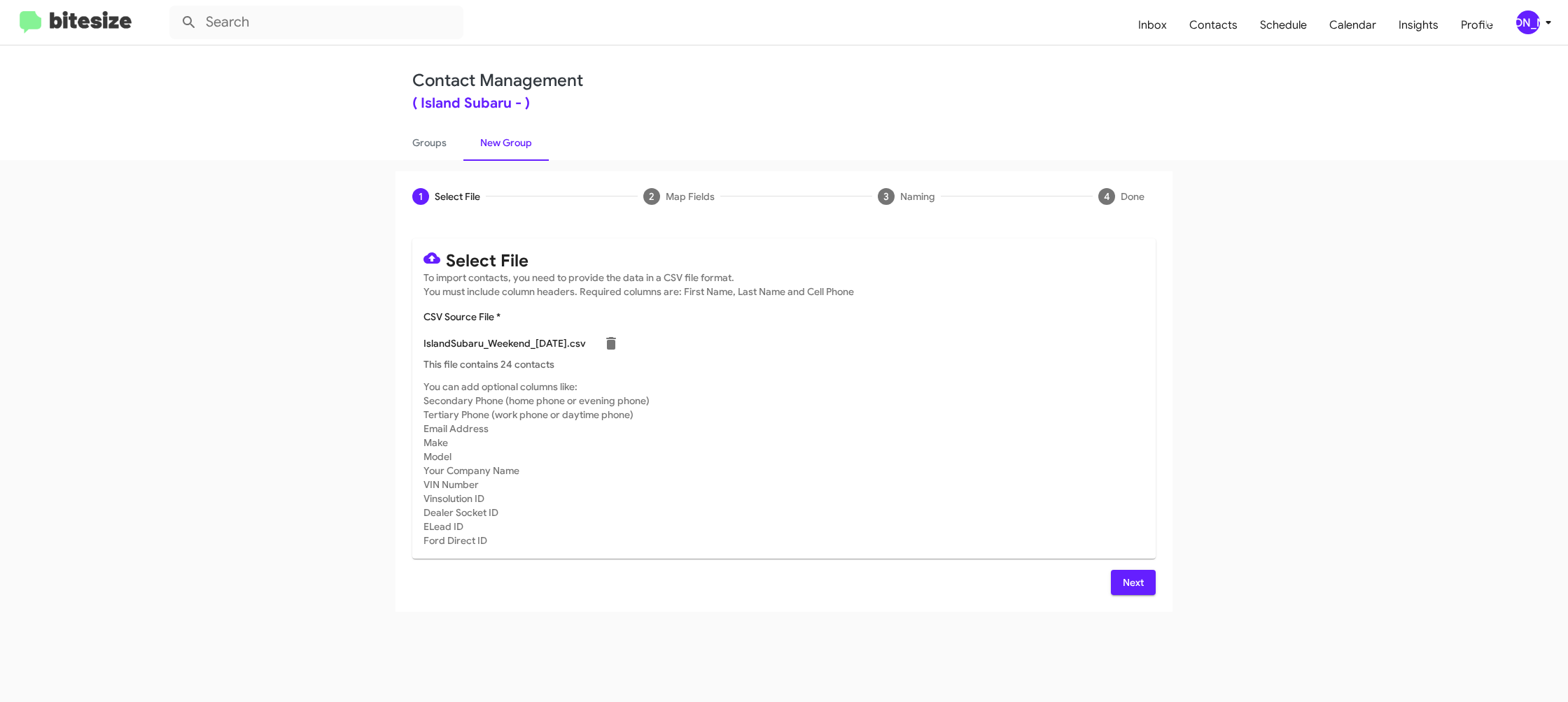
drag, startPoint x: 991, startPoint y: 486, endPoint x: 1163, endPoint y: 611, distance: 212.6
click at [991, 486] on mat-card-subtitle "You can add optional columns like: Secondary Phone (home phone or evening phone…" at bounding box center [784, 464] width 721 height 168
drag, startPoint x: 1133, startPoint y: 585, endPoint x: 1111, endPoint y: 563, distance: 31.1
click at [1133, 585] on span "Next" at bounding box center [1133, 584] width 23 height 26
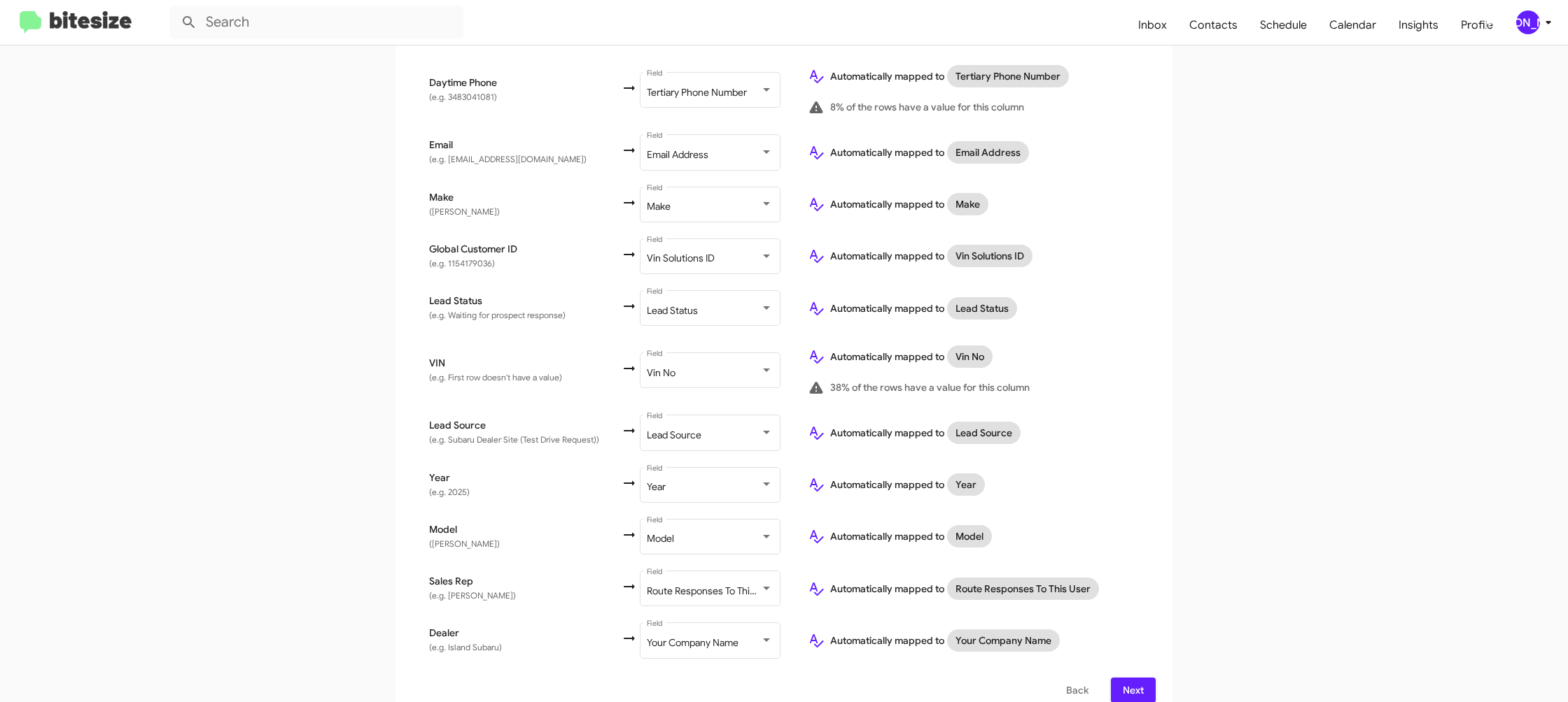
scroll to position [551, 0]
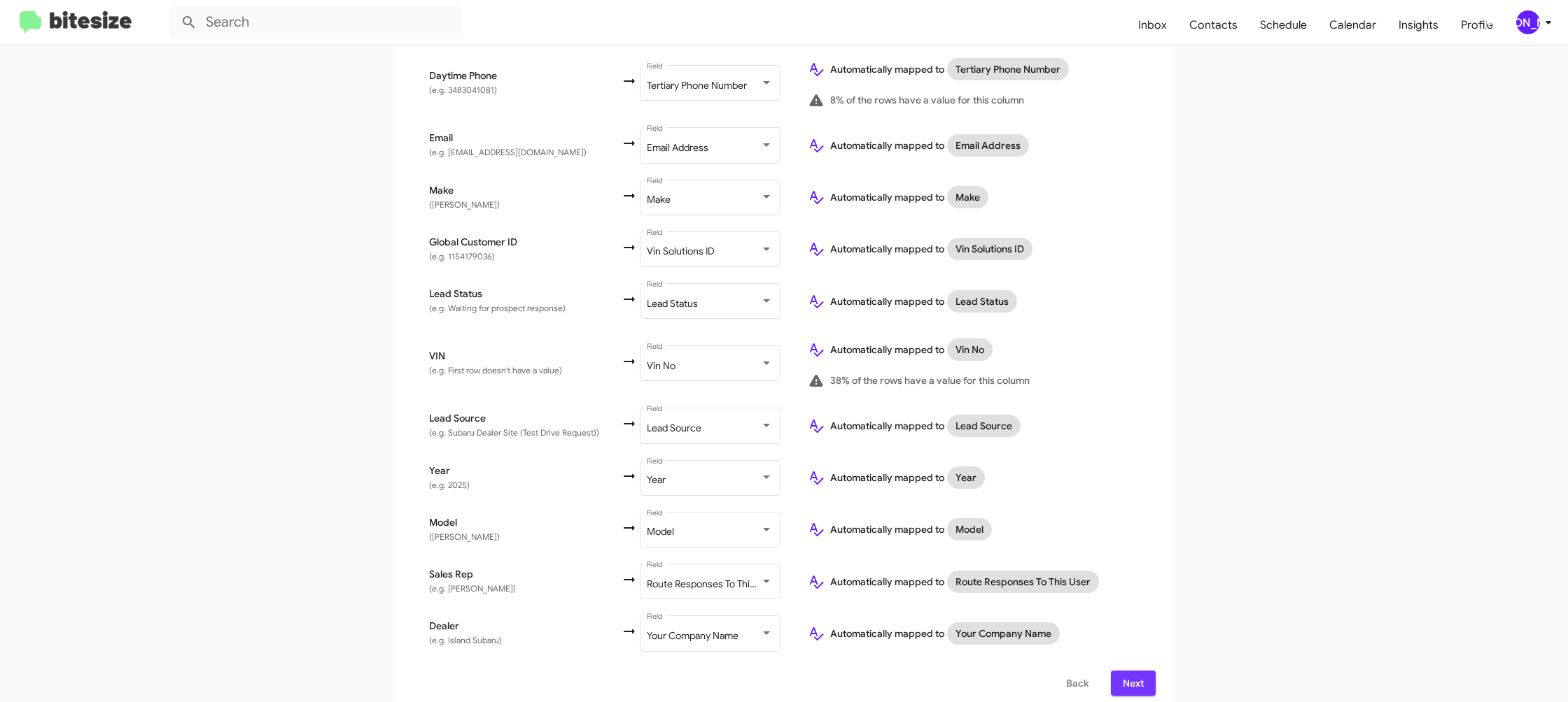
click at [1133, 671] on span "Next" at bounding box center [1133, 684] width 23 height 26
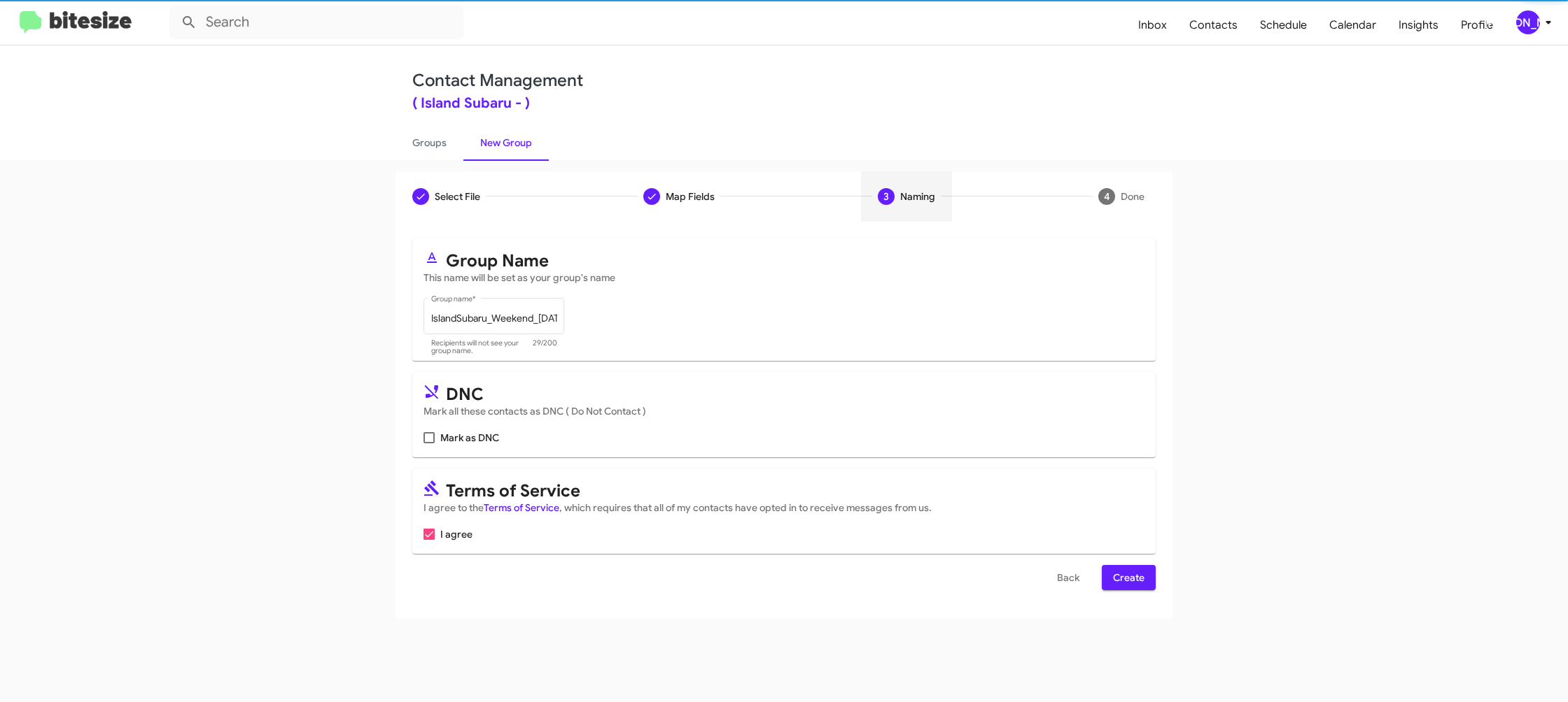
scroll to position [0, 0]
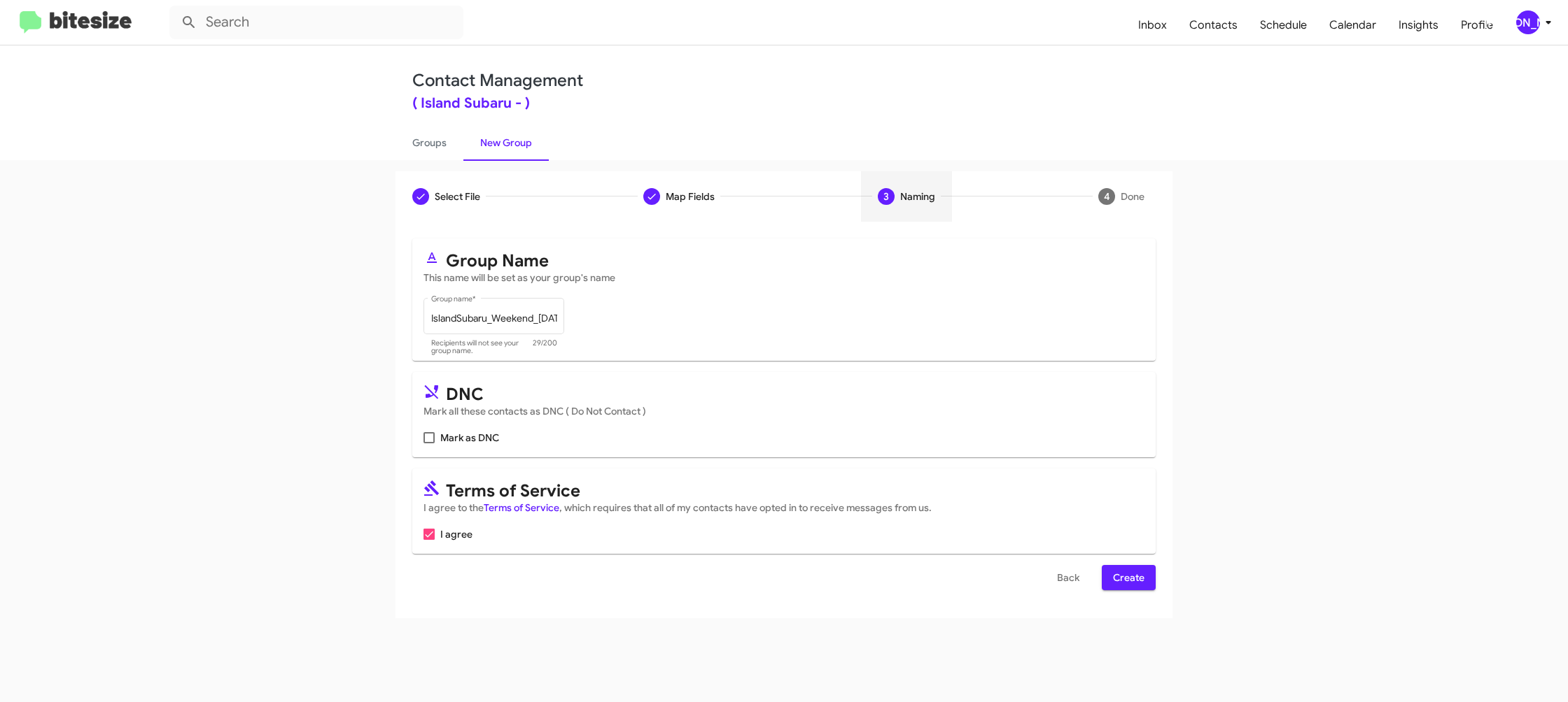
click at [1128, 581] on span "Create" at bounding box center [1129, 579] width 32 height 26
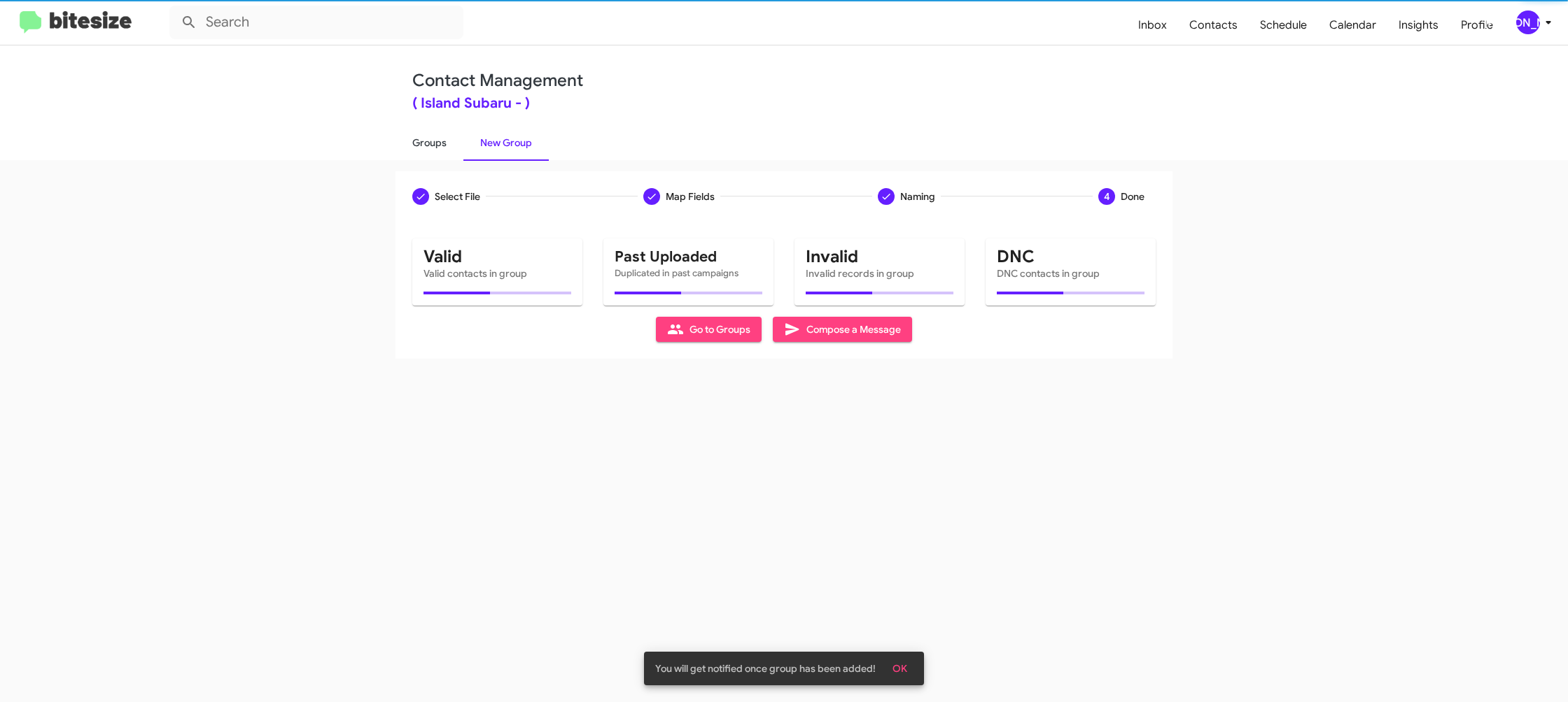
click at [425, 137] on link "Groups" at bounding box center [429, 142] width 68 height 37
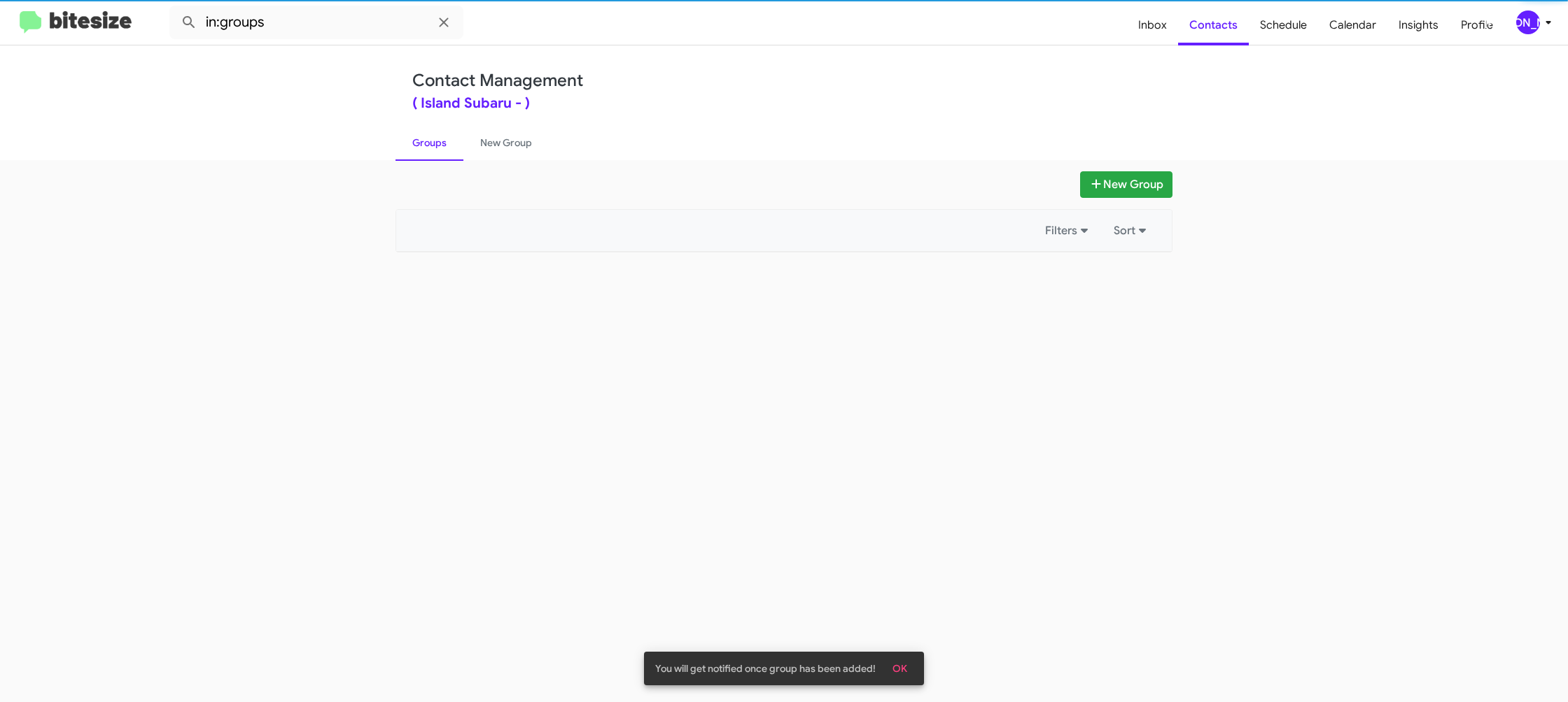
drag, startPoint x: 425, startPoint y: 137, endPoint x: 383, endPoint y: 76, distance: 74.1
click at [425, 137] on link "Groups" at bounding box center [429, 142] width 68 height 37
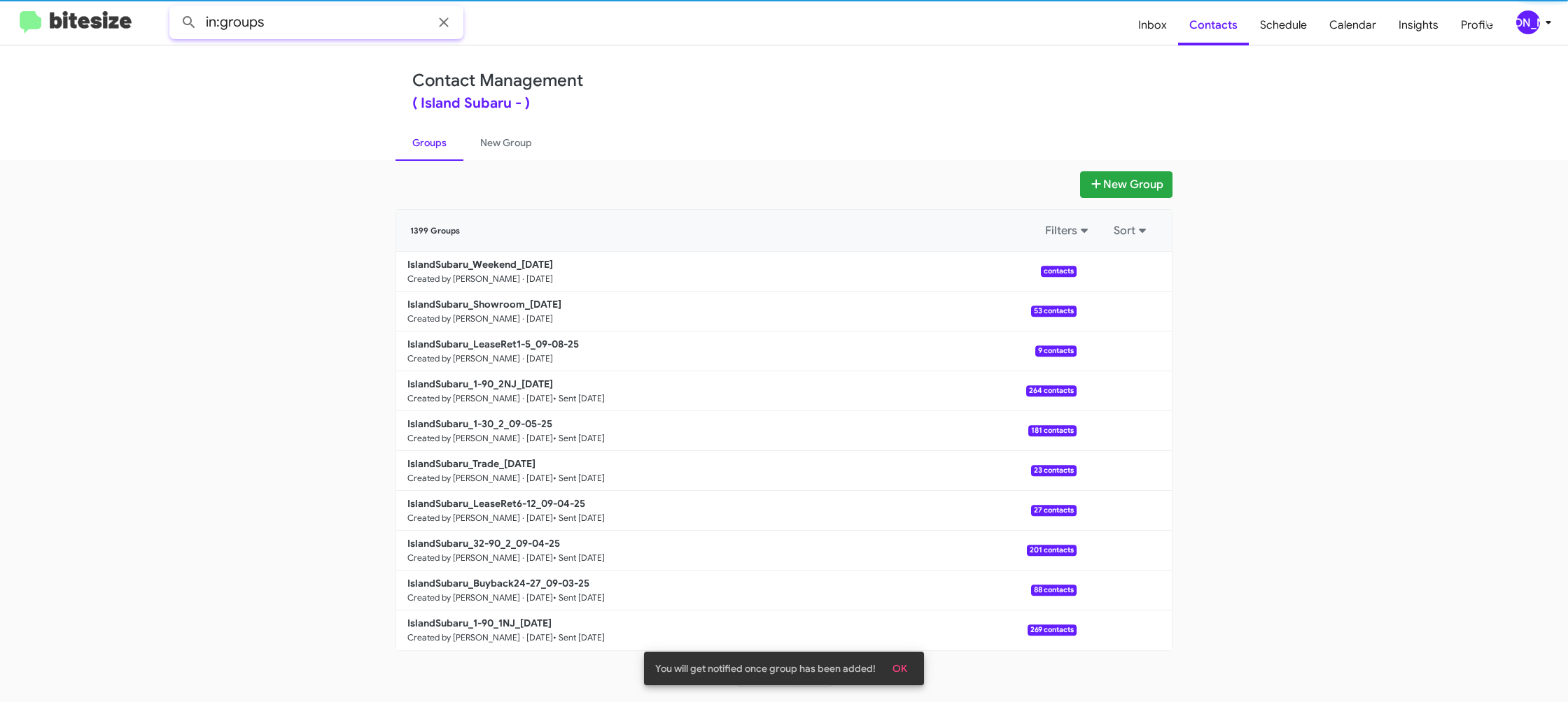
click at [326, 23] on input "in:groups" at bounding box center [316, 23] width 294 height 34
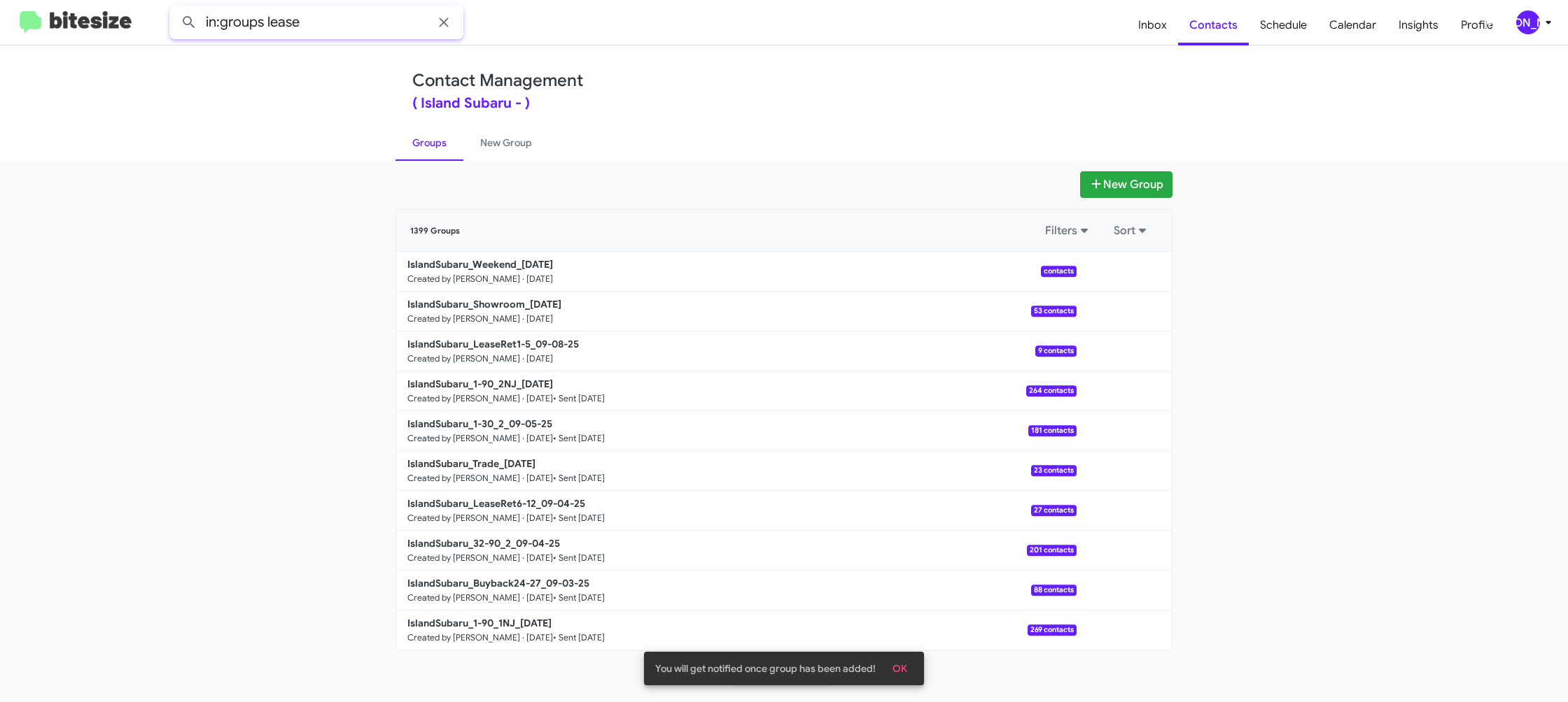
click at [175, 9] on button at bounding box center [189, 23] width 28 height 28
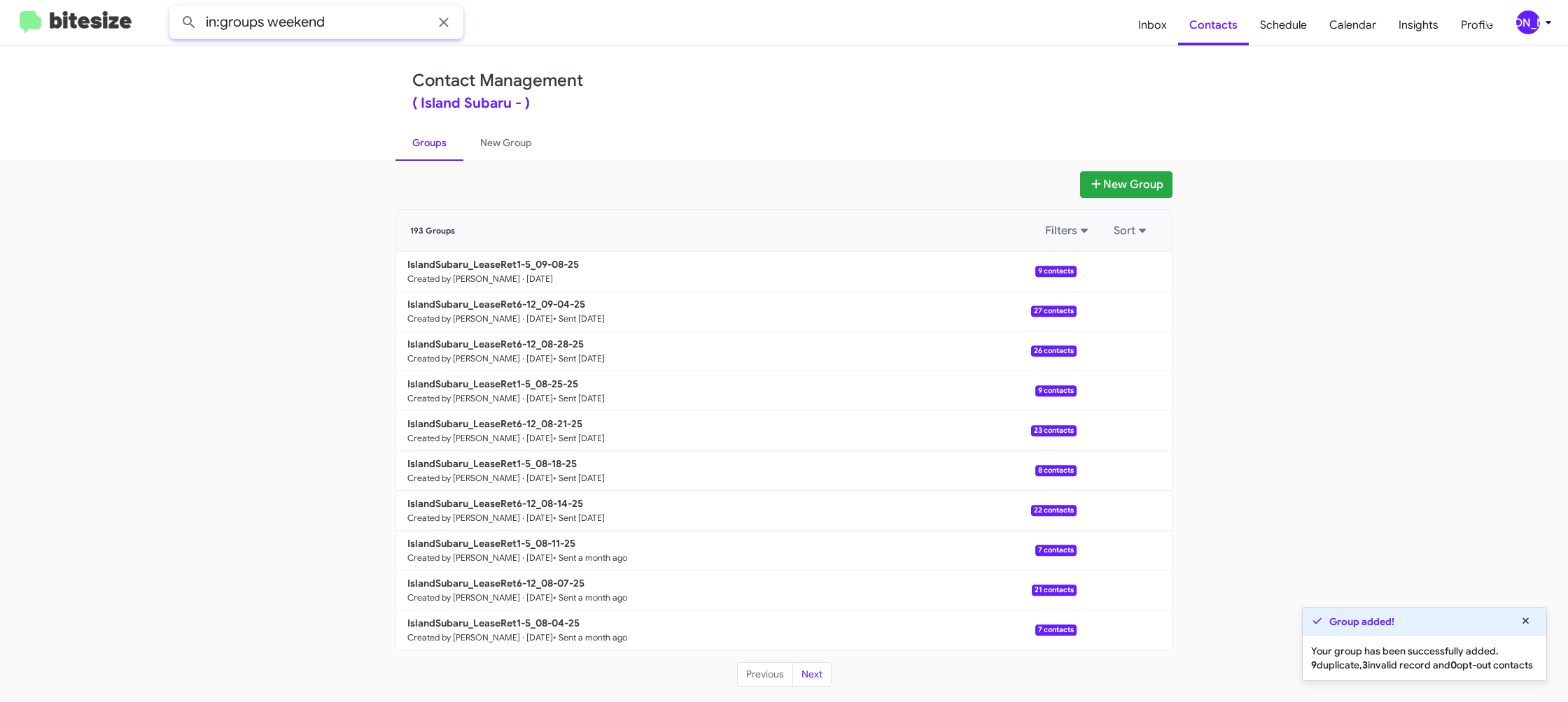
type input "in:groups weekend"
click at [175, 9] on button at bounding box center [189, 23] width 28 height 28
click at [516, 144] on link "New Group" at bounding box center [506, 142] width 85 height 37
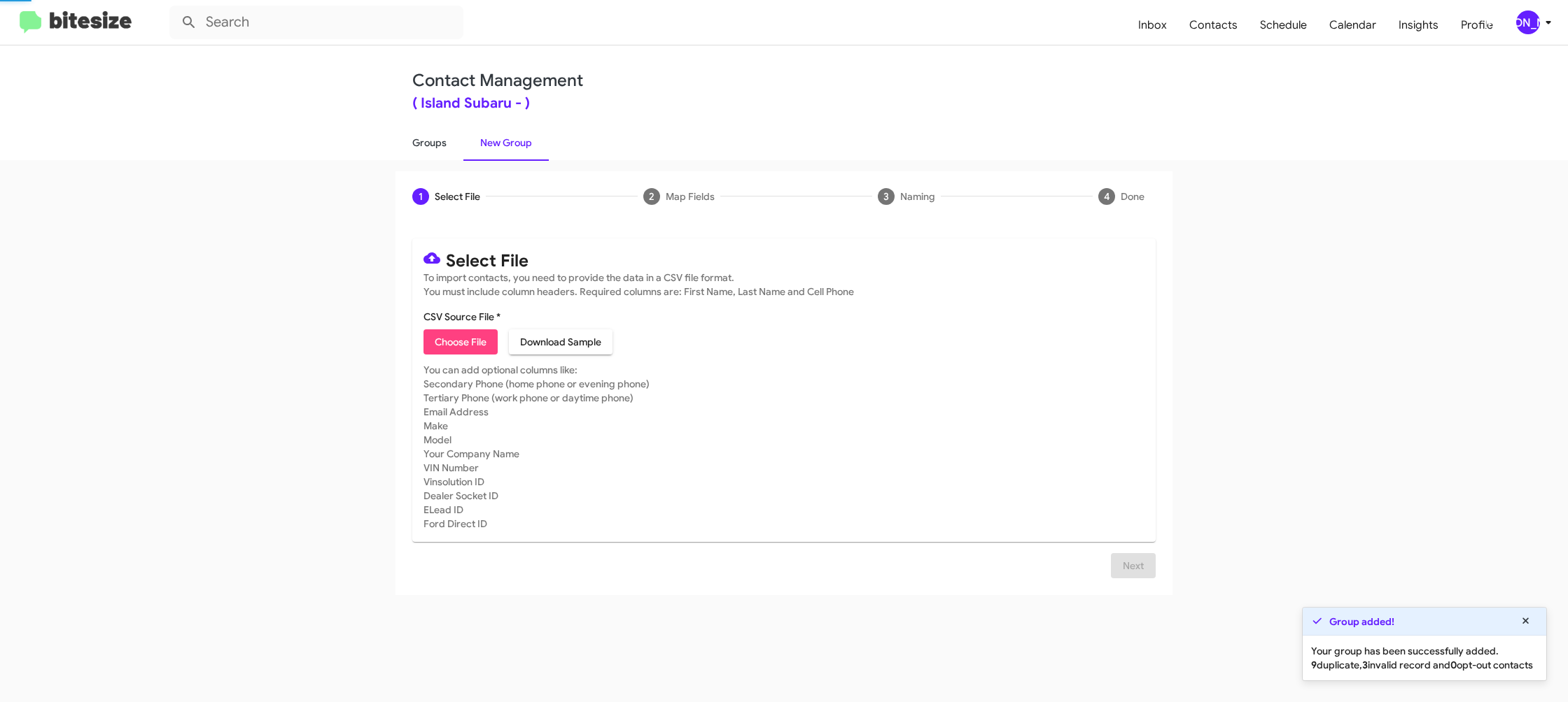
click at [446, 146] on link "Groups" at bounding box center [429, 142] width 68 height 37
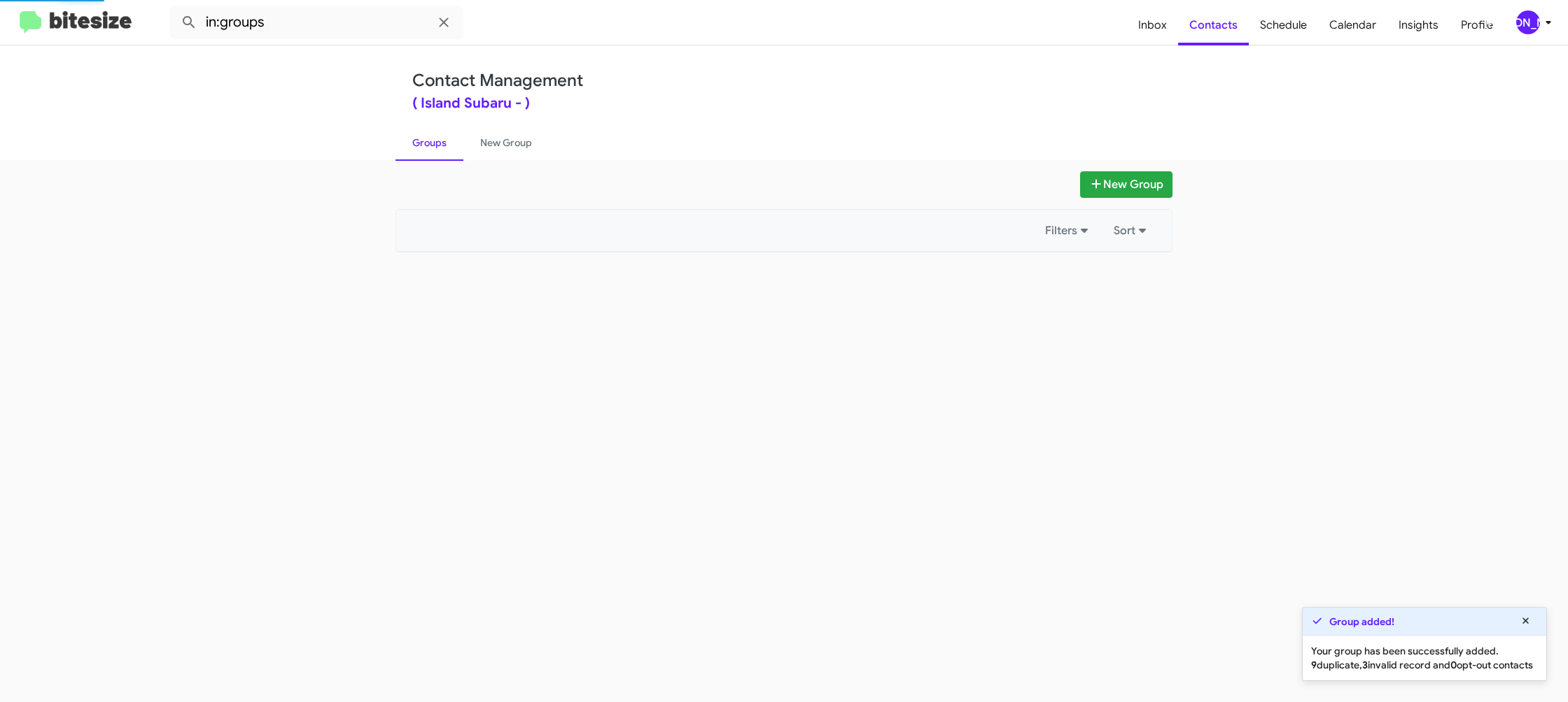
drag, startPoint x: 446, startPoint y: 146, endPoint x: 353, endPoint y: 32, distance: 147.1
click at [445, 142] on link "Groups" at bounding box center [429, 142] width 68 height 37
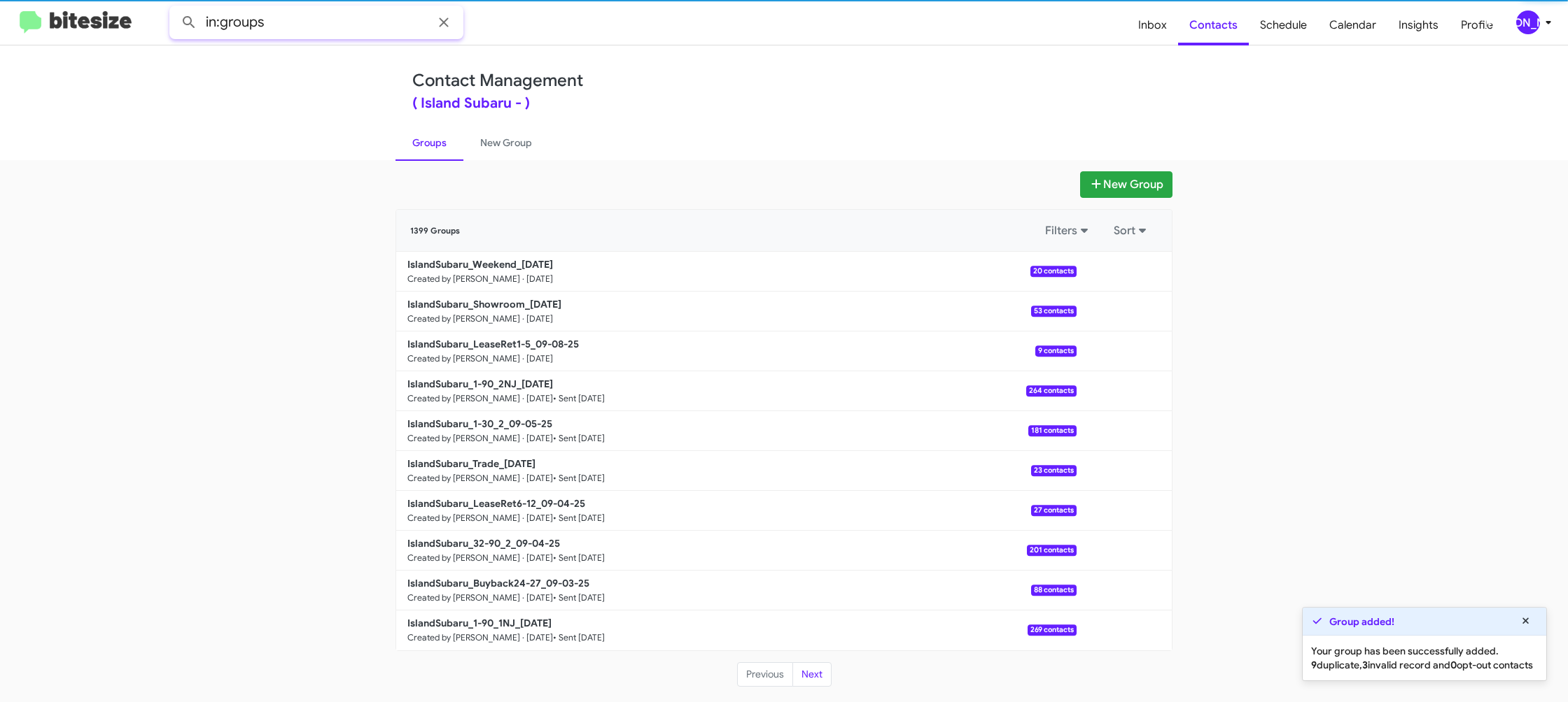
click at [330, 21] on input "in:groups" at bounding box center [316, 23] width 294 height 34
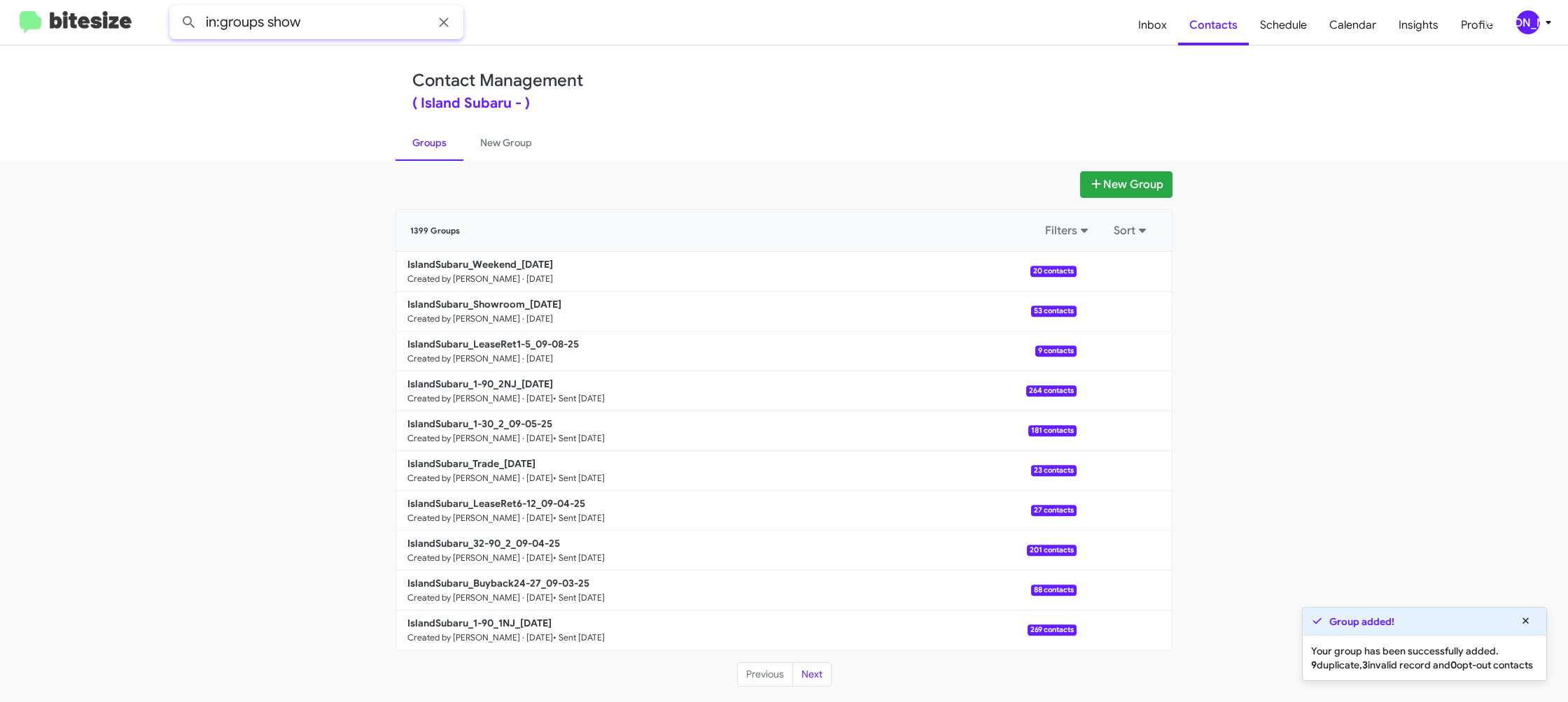
type input "in:groups show"
click at [175, 9] on button at bounding box center [189, 23] width 28 height 28
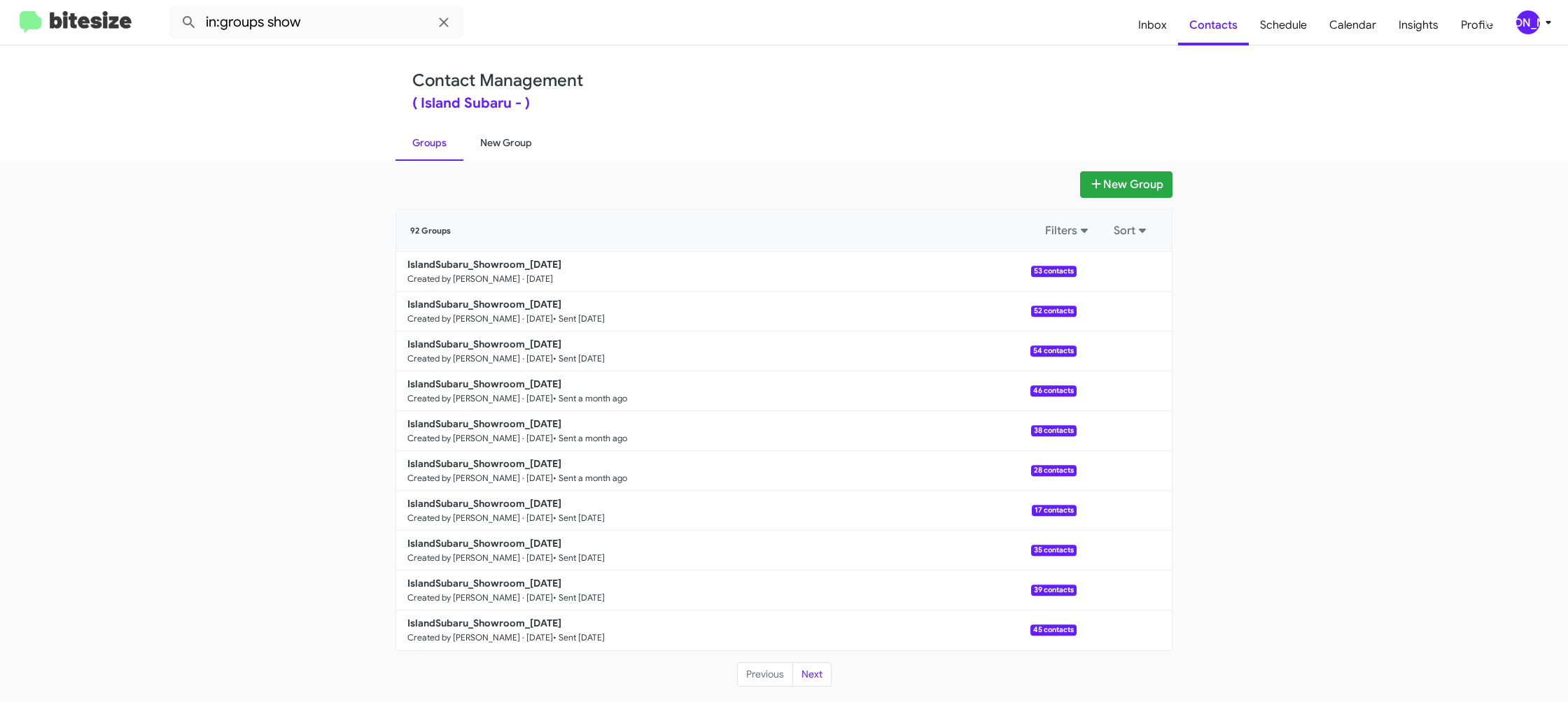
click at [501, 140] on link "New Group" at bounding box center [506, 142] width 85 height 37
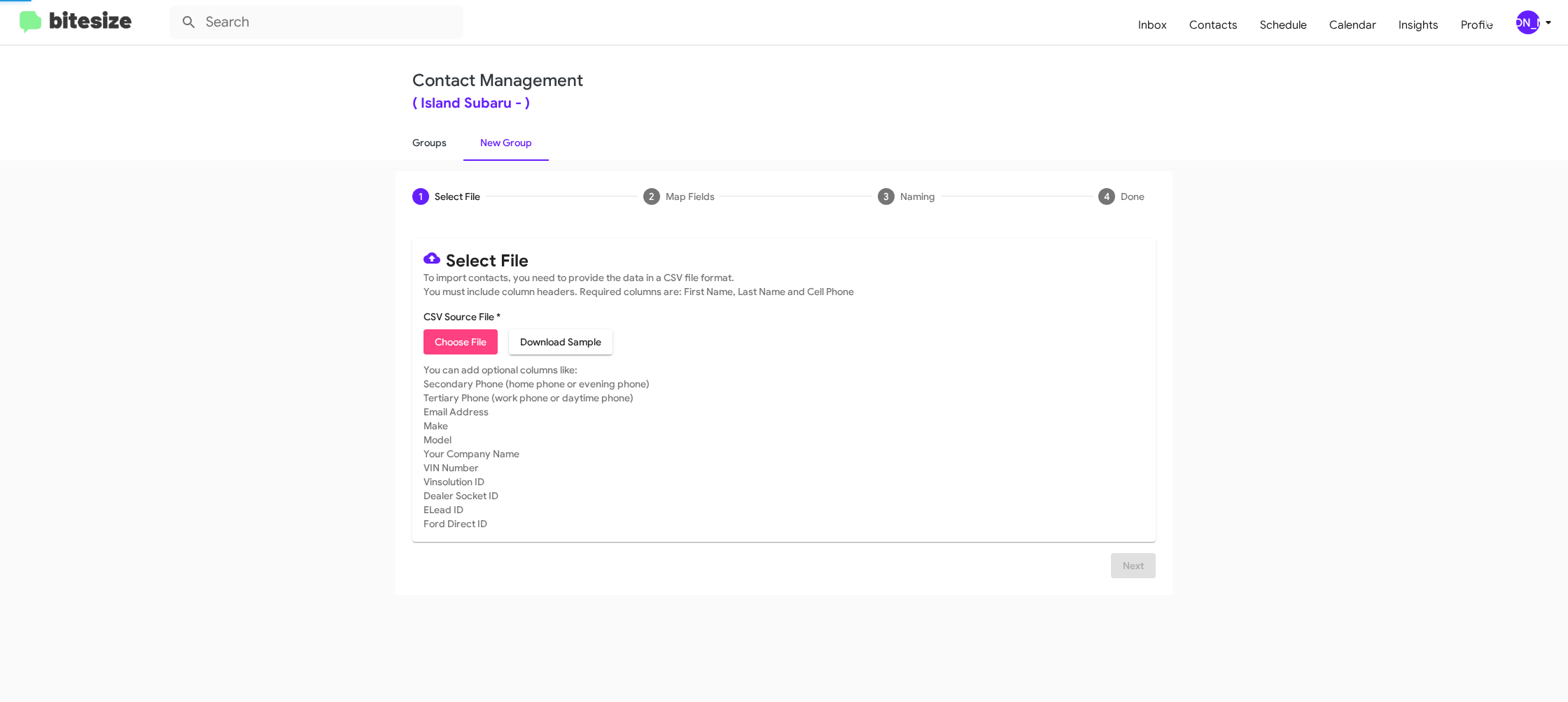
click at [446, 141] on link "Groups" at bounding box center [429, 142] width 68 height 37
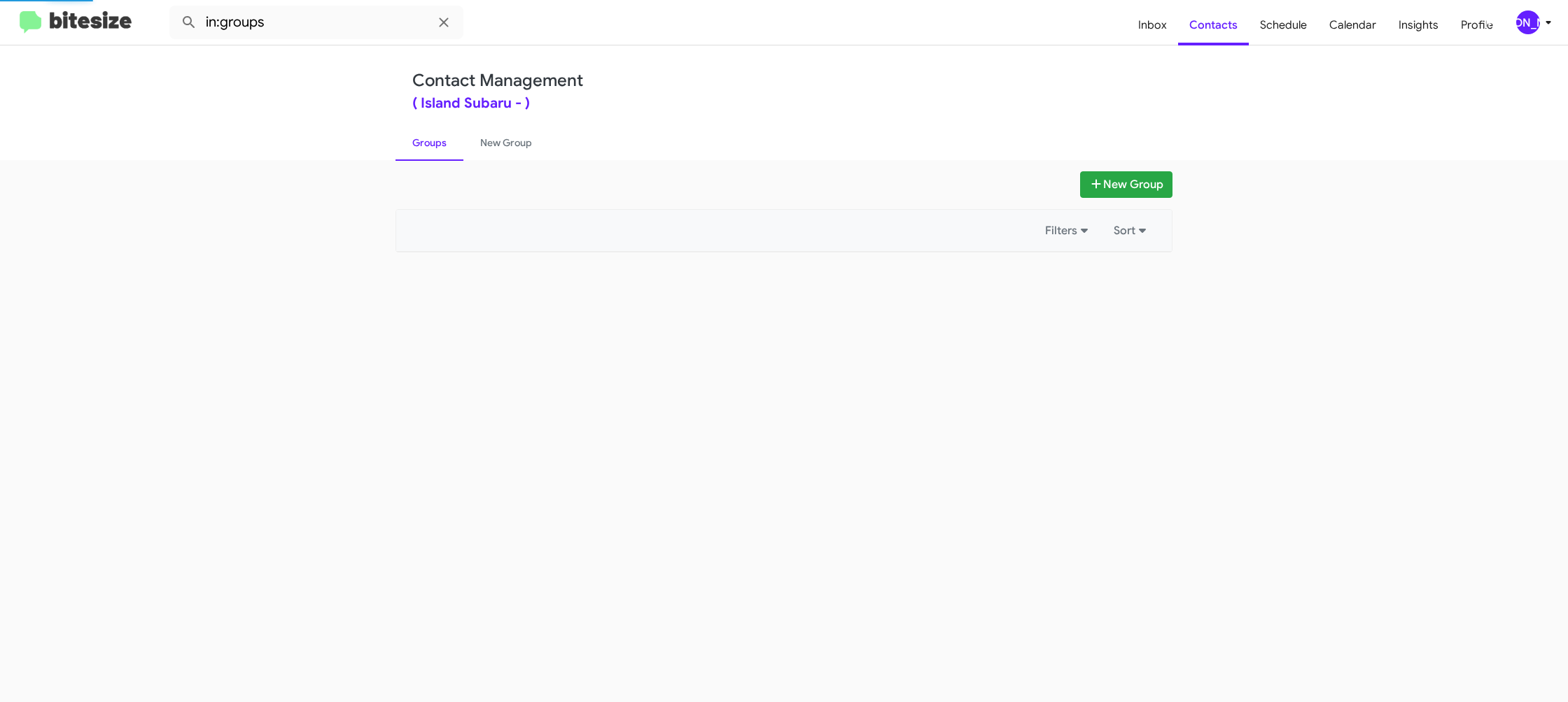
click at [446, 141] on link "Groups" at bounding box center [429, 142] width 68 height 37
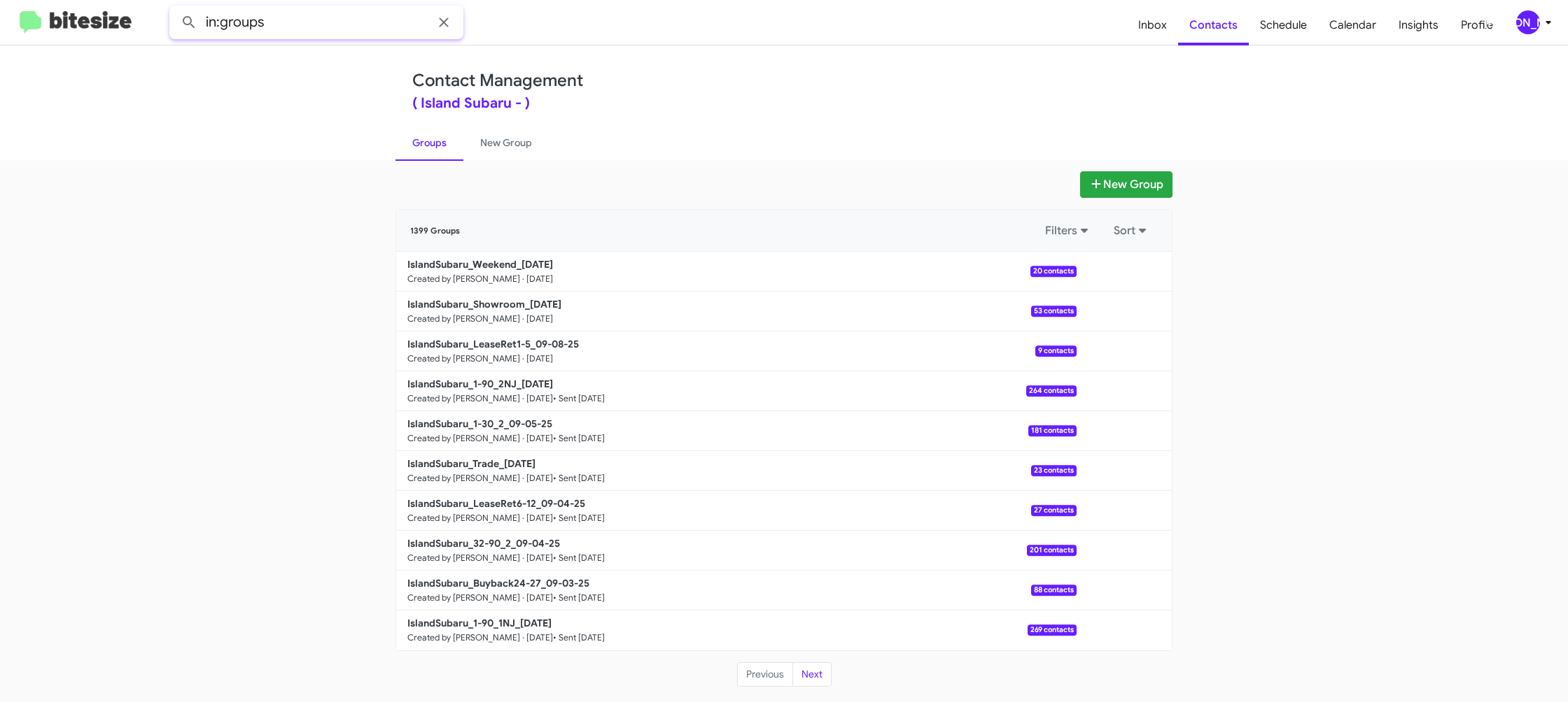
click at [283, 9] on input "in:groups" at bounding box center [316, 23] width 294 height 34
click at [286, 20] on input "in:groups" at bounding box center [316, 23] width 294 height 34
type input "in:groups lease"
click at [175, 9] on button at bounding box center [189, 23] width 28 height 28
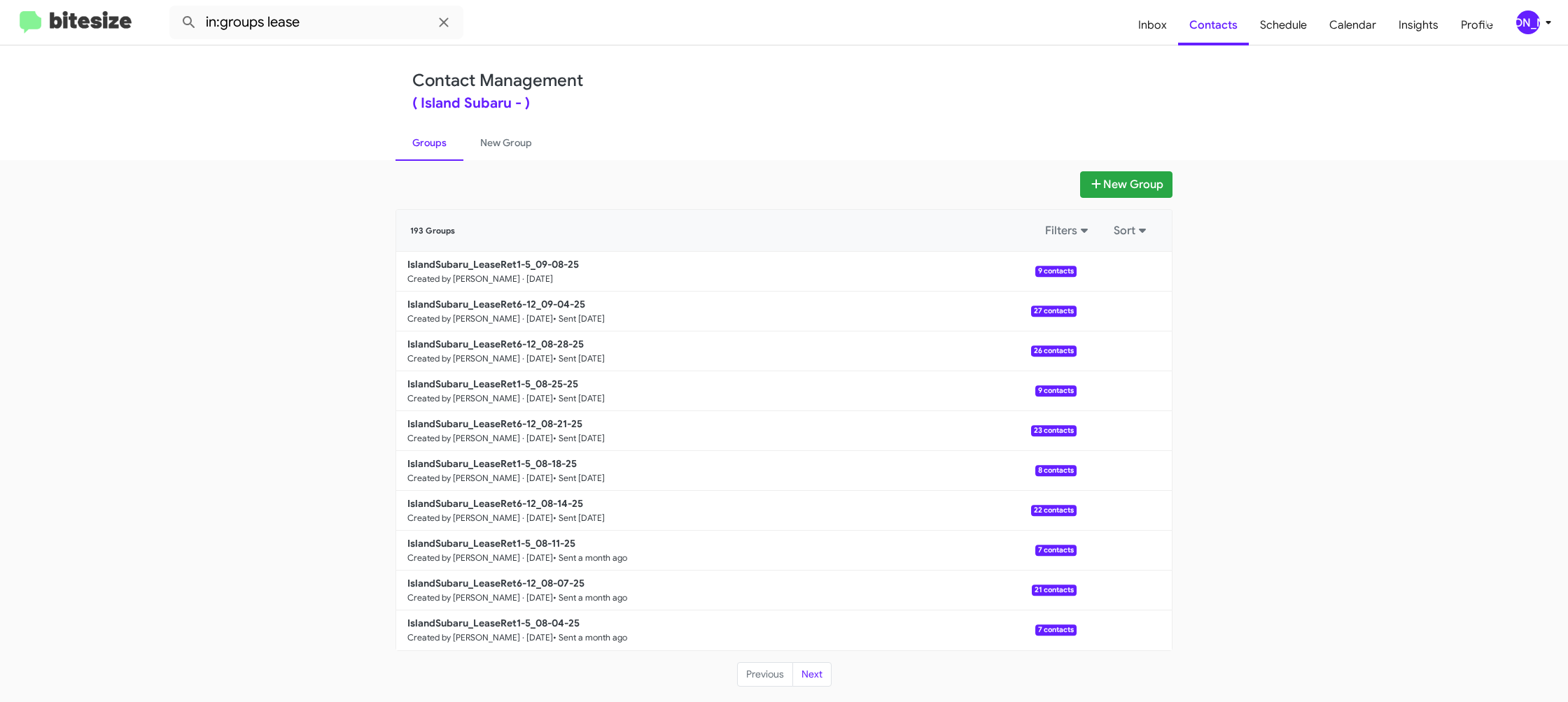
drag, startPoint x: 479, startPoint y: 145, endPoint x: 428, endPoint y: 139, distance: 51.4
click at [479, 145] on link "New Group" at bounding box center [506, 142] width 85 height 37
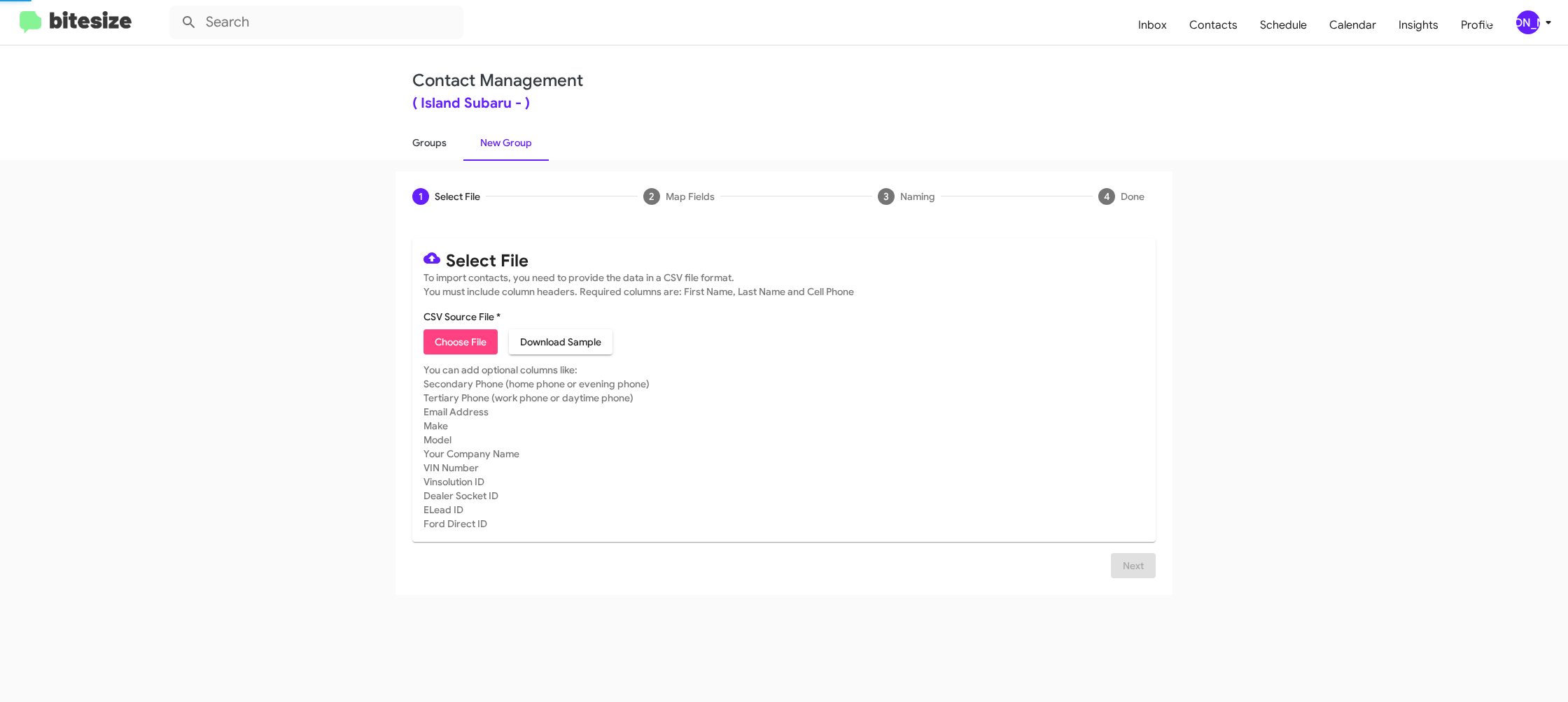
click at [428, 139] on link "Groups" at bounding box center [429, 142] width 68 height 37
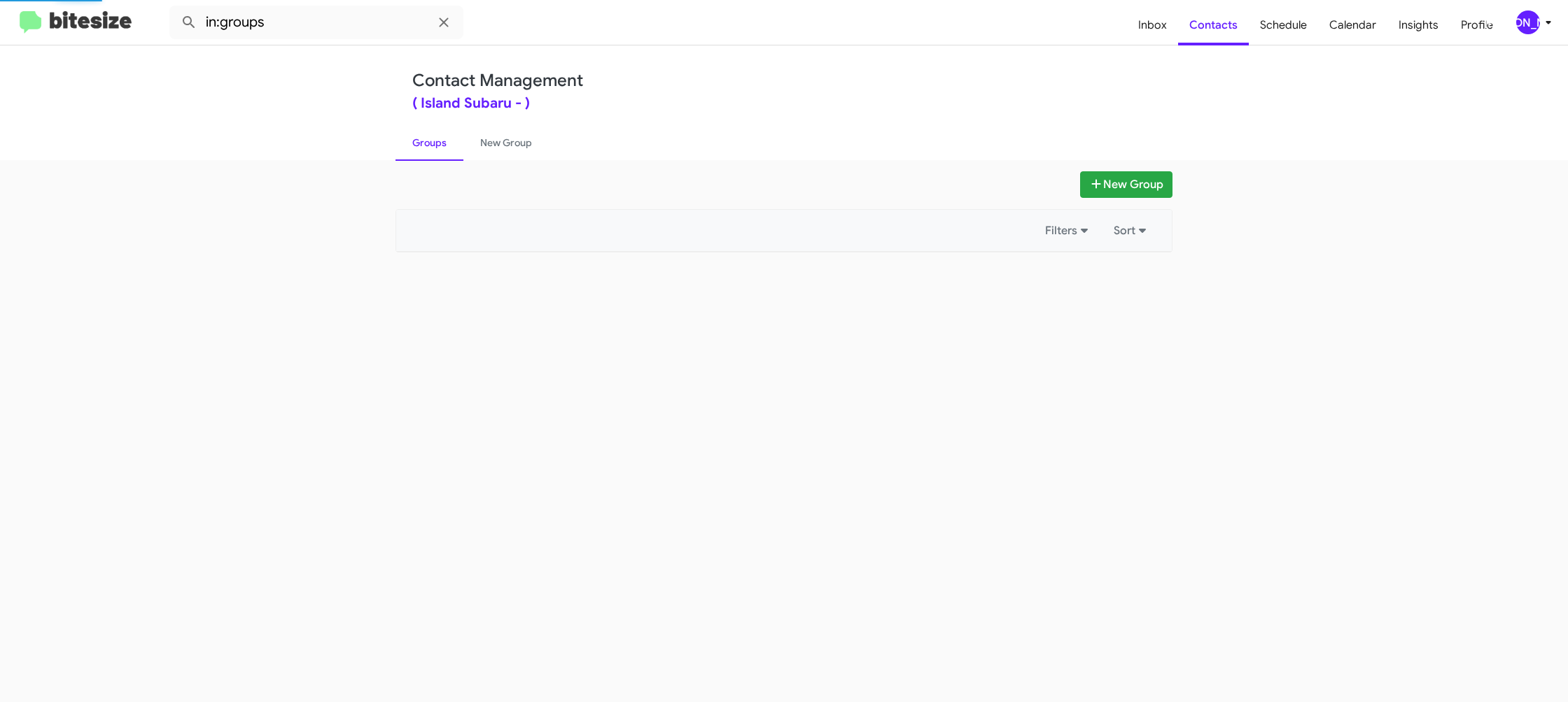
click at [428, 139] on link "Groups" at bounding box center [429, 142] width 68 height 37
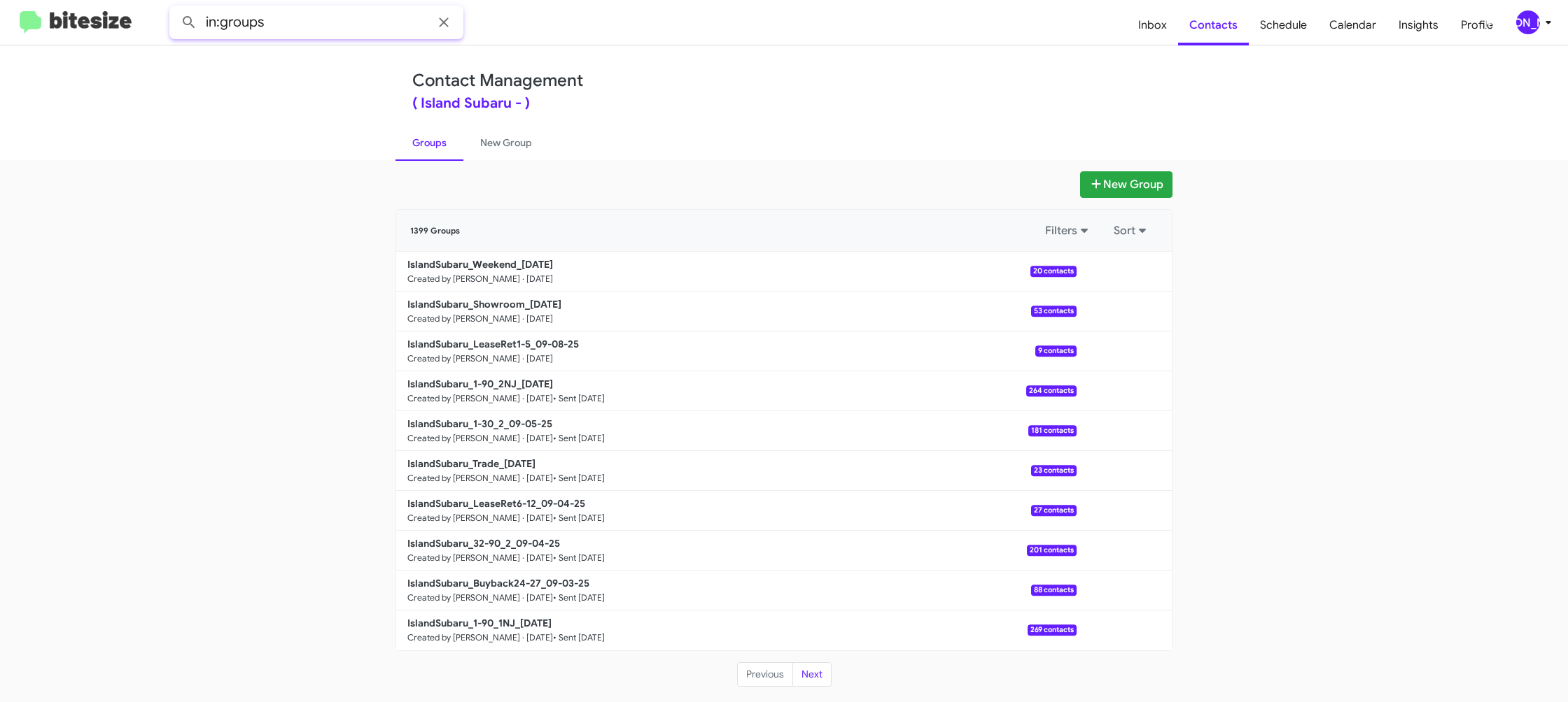
click at [323, 24] on input "in:groups" at bounding box center [316, 23] width 294 height 34
click at [175, 9] on button at bounding box center [189, 23] width 28 height 28
type input "in:groups weekend"
click at [175, 9] on button at bounding box center [189, 23] width 28 height 28
click at [473, 150] on link "New Group" at bounding box center [506, 142] width 85 height 37
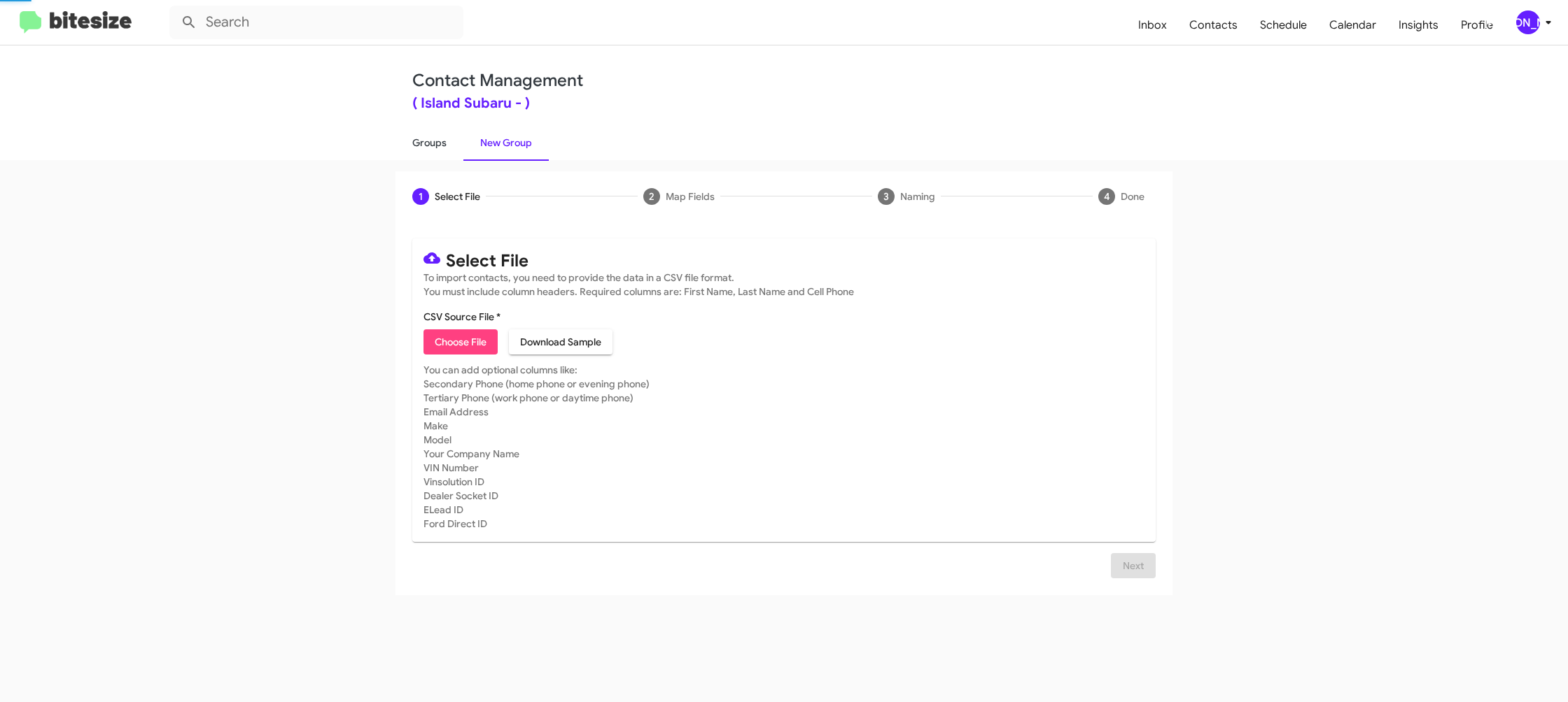
click at [430, 144] on link "Groups" at bounding box center [429, 142] width 68 height 37
type input "in:groups"
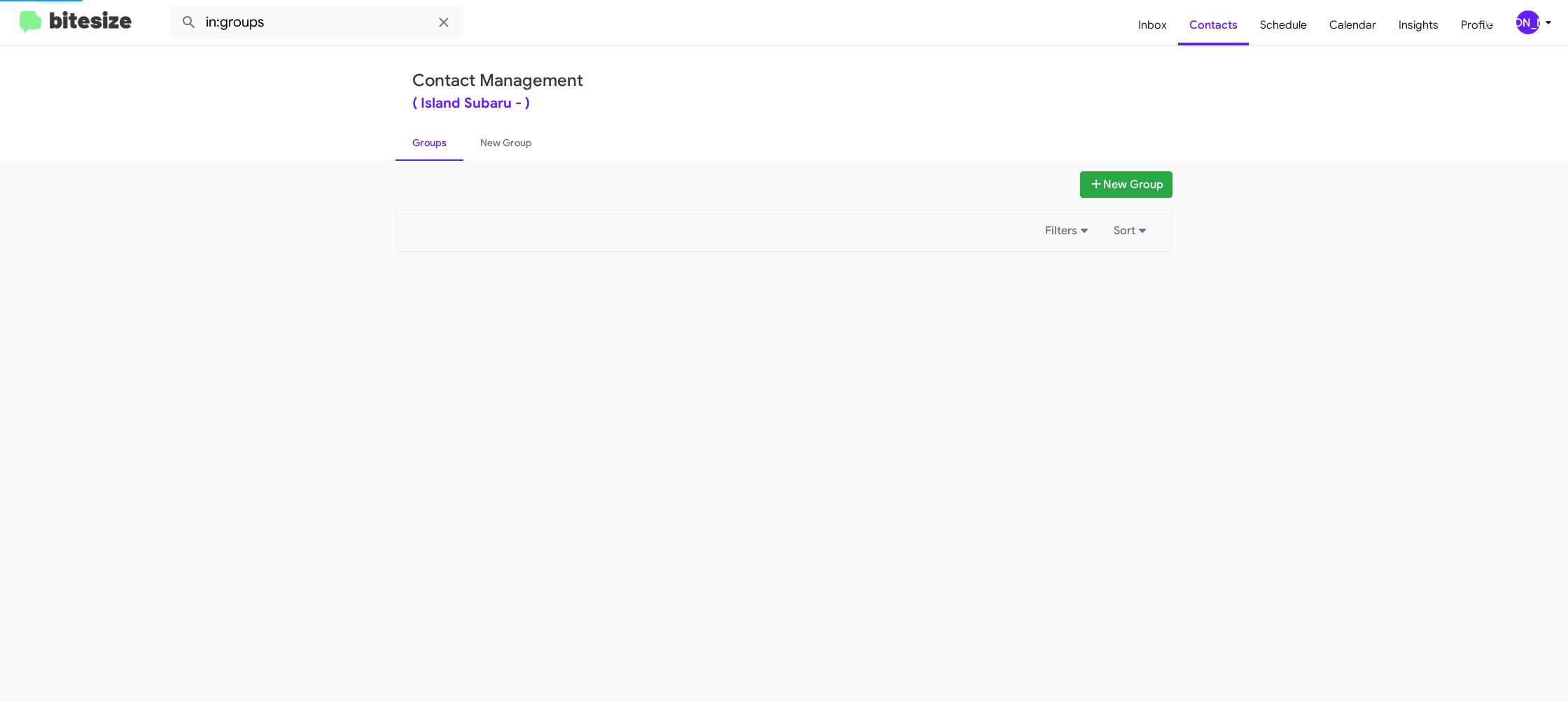
click at [430, 144] on link "Groups" at bounding box center [429, 142] width 68 height 37
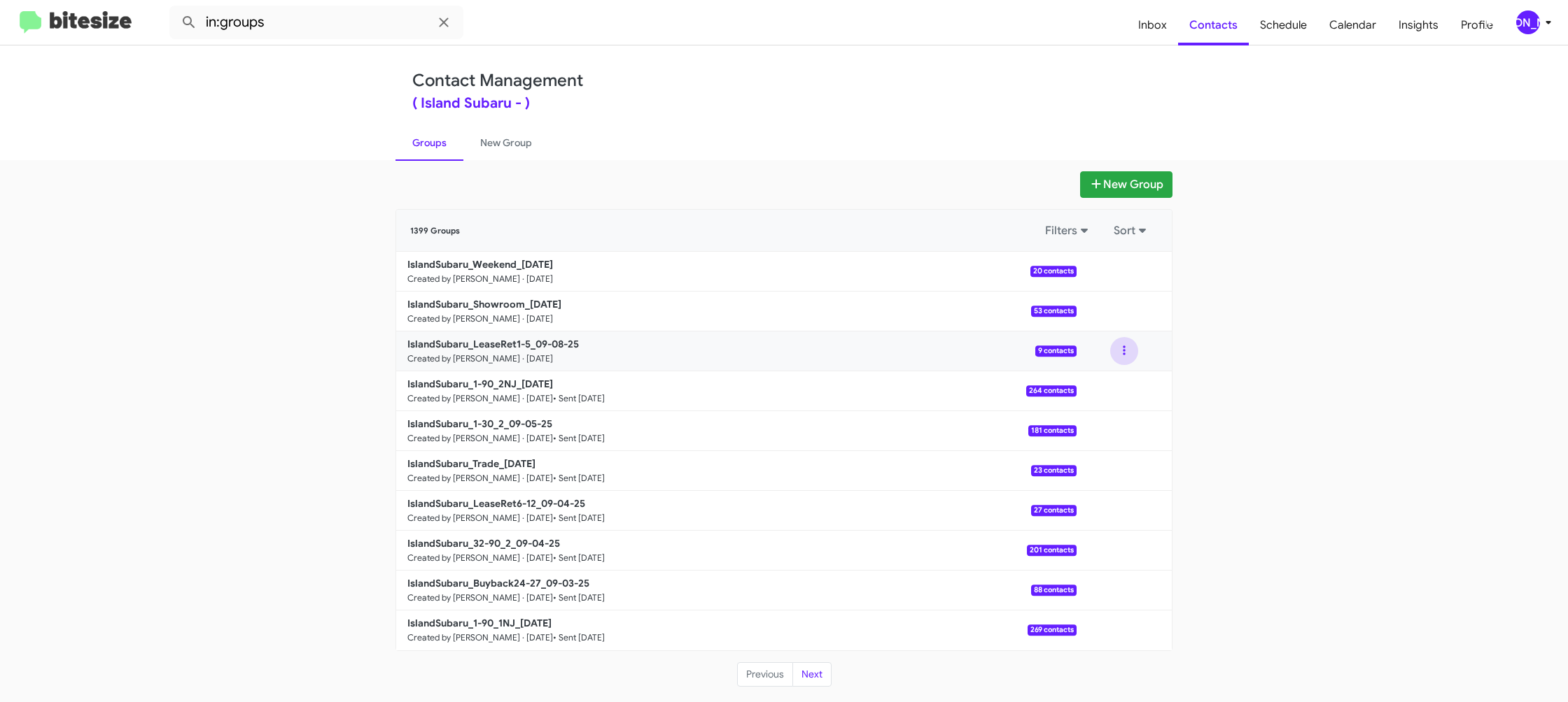
click at [1123, 358] on button at bounding box center [1124, 351] width 28 height 28
click at [1119, 385] on button "View contacts" at bounding box center [1082, 389] width 112 height 34
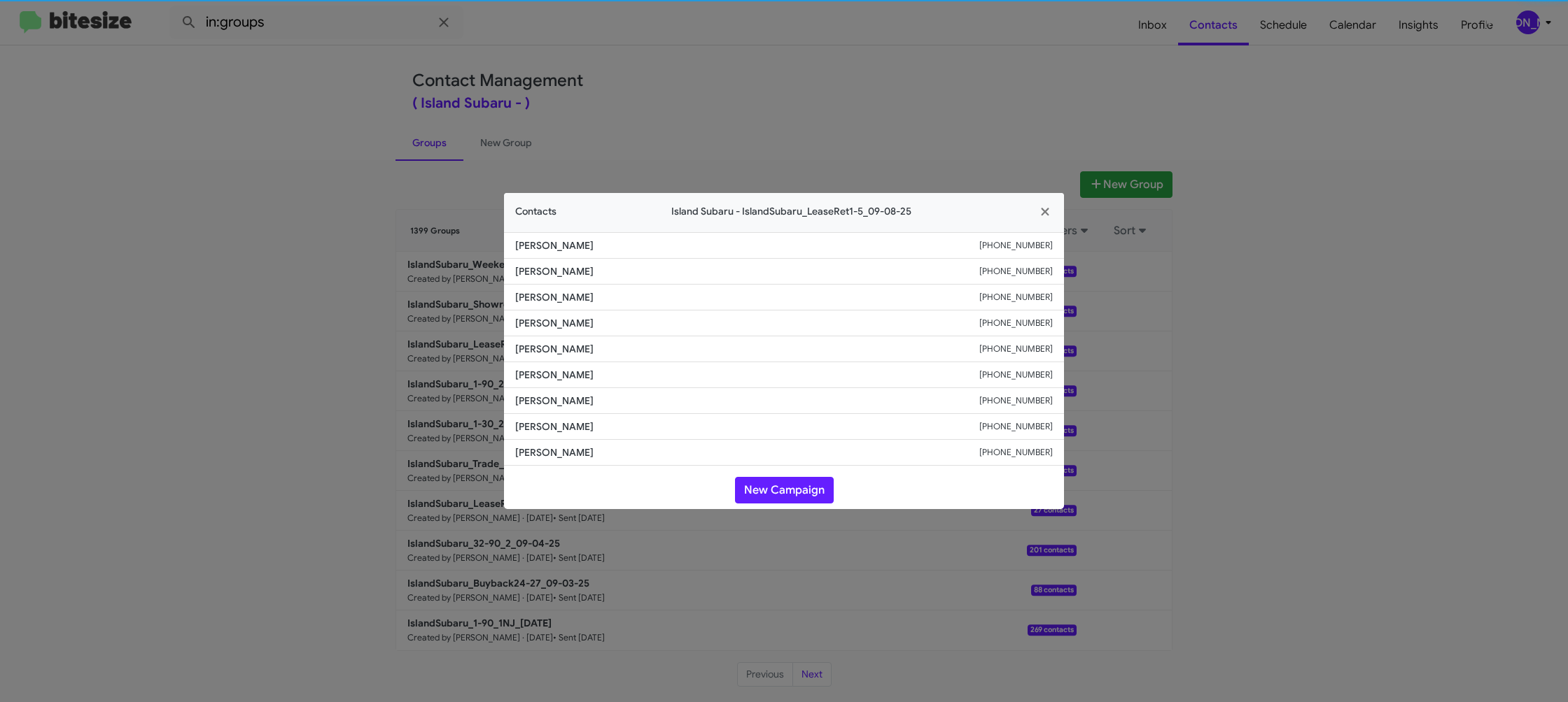
click at [564, 364] on li "Omar Rayo +13476033492" at bounding box center [784, 375] width 560 height 26
copy span "Omar Rayo"
click at [568, 350] on span "Sameth Adames" at bounding box center [748, 350] width 464 height 14
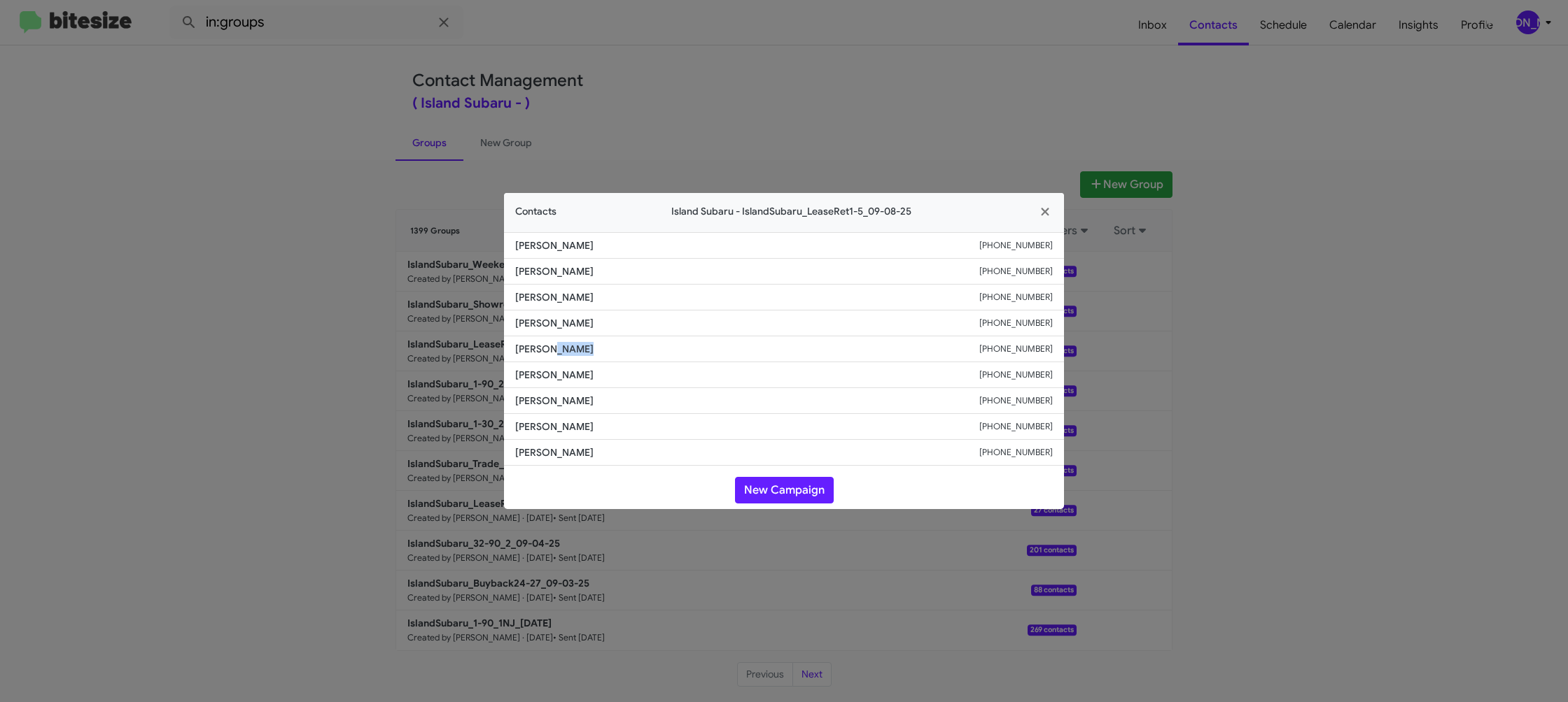
click at [568, 350] on span "Sameth Adames" at bounding box center [748, 350] width 464 height 14
copy span "Sameth Adames"
click at [833, 96] on modal-container "Contacts Island Subaru - IslandSubaru_LeaseRet1-5_09-08-25 George Mccrae +19737…" at bounding box center [784, 351] width 1568 height 702
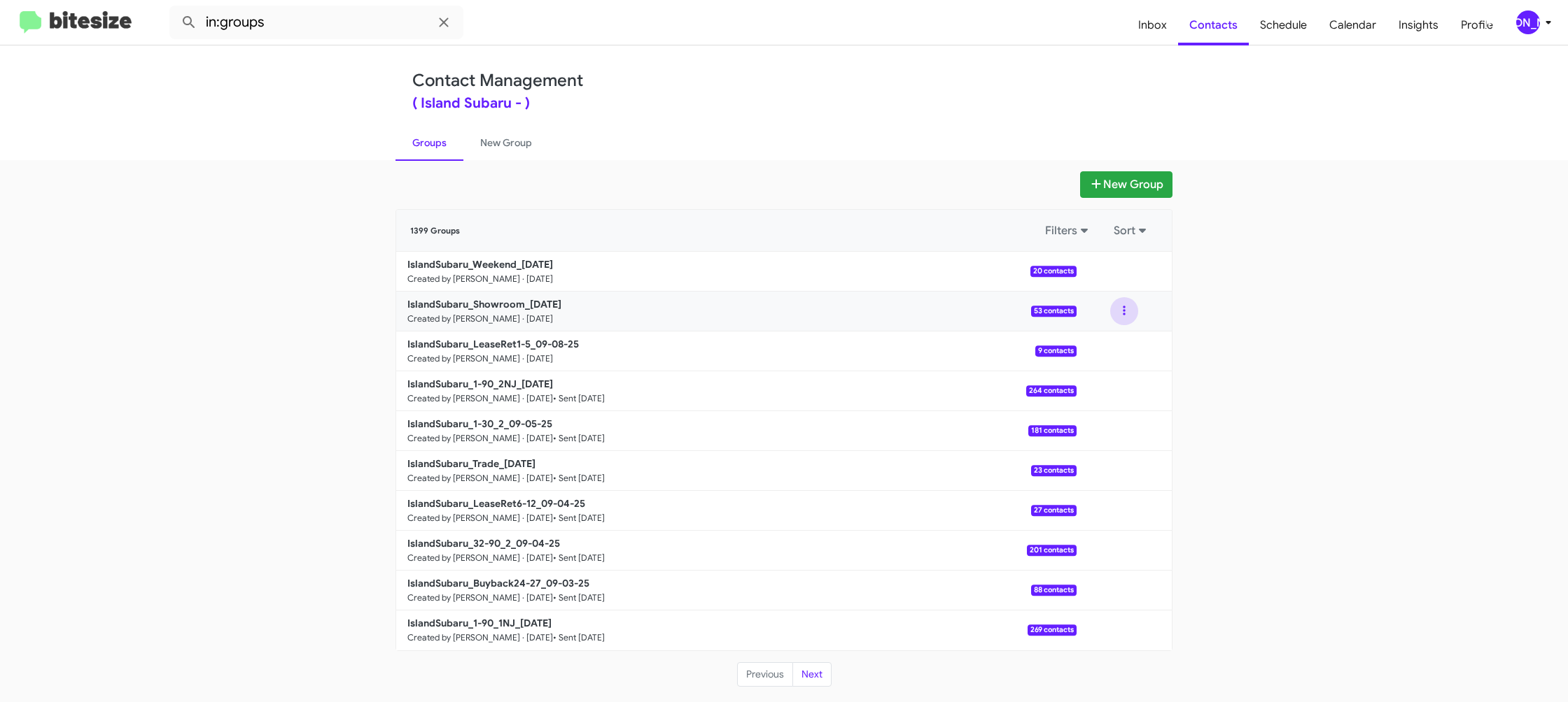
click at [1123, 315] on button at bounding box center [1124, 311] width 28 height 28
drag, startPoint x: 1118, startPoint y: 321, endPoint x: 1112, endPoint y: 338, distance: 18.0
click at [1112, 338] on button "View contacts" at bounding box center [1082, 350] width 112 height 34
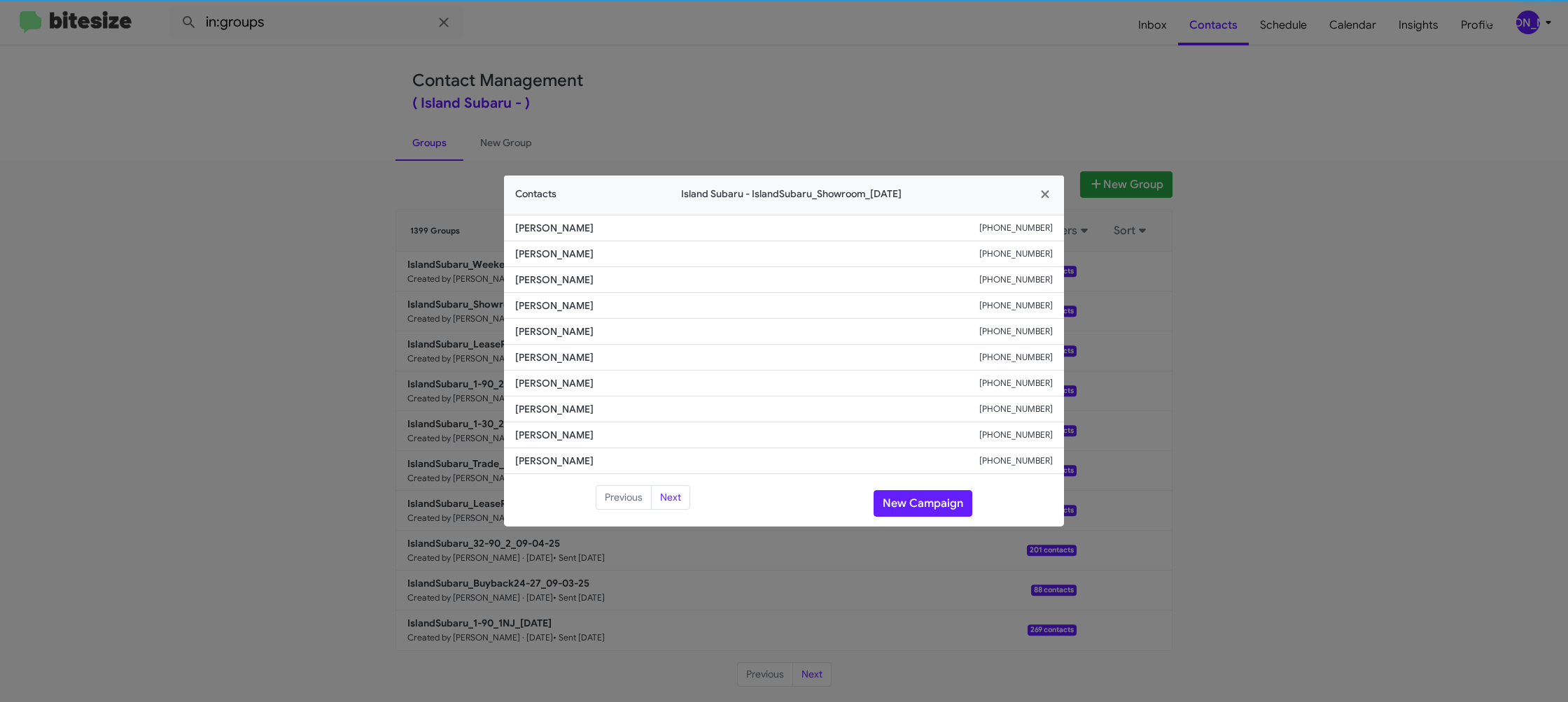
click at [537, 351] on span "Davy Louie" at bounding box center [748, 357] width 464 height 14
drag, startPoint x: 528, startPoint y: 357, endPoint x: 545, endPoint y: 349, distance: 18.8
click at [537, 351] on span "Davy Louie" at bounding box center [748, 357] width 464 height 14
copy span "Davy Louie"
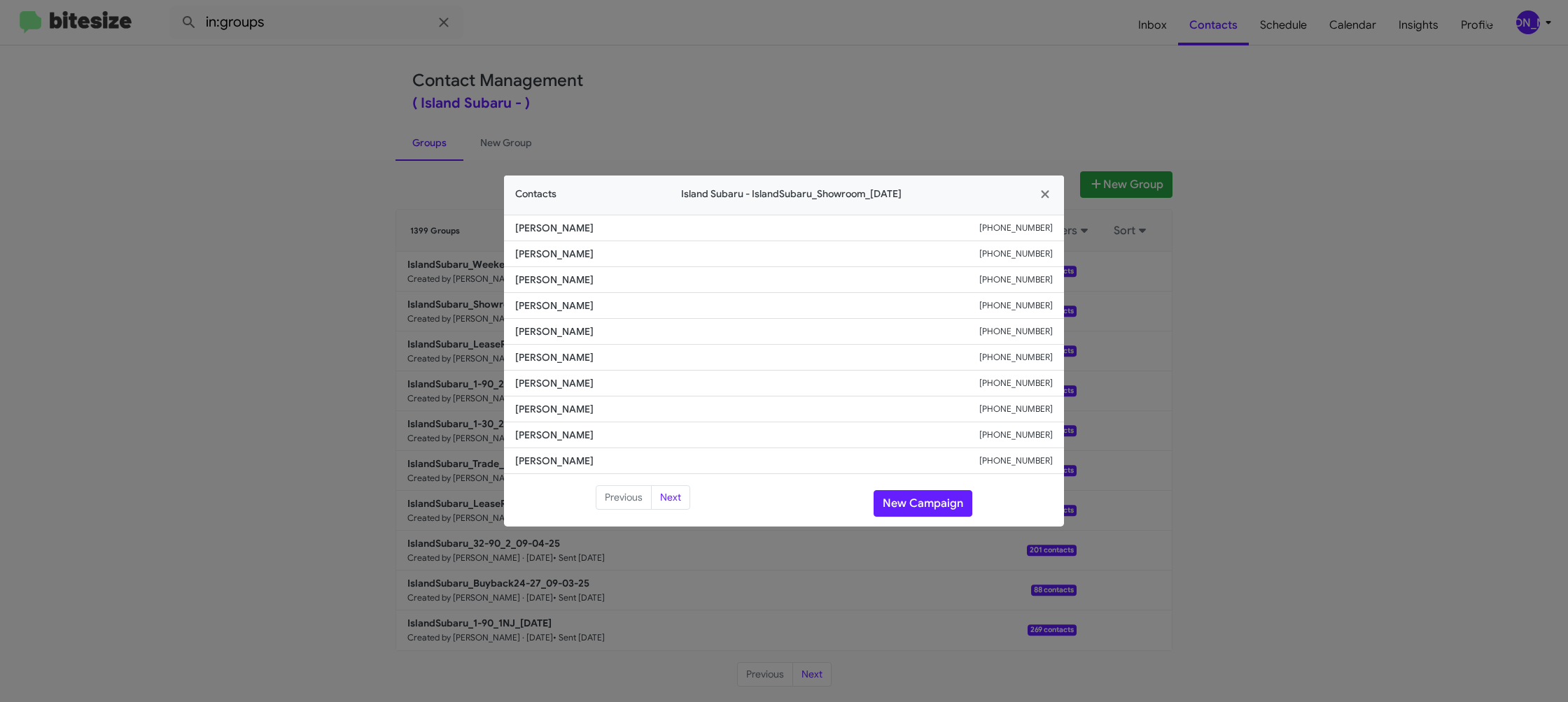
drag, startPoint x: 670, startPoint y: 36, endPoint x: 848, endPoint y: 143, distance: 207.7
click at [670, 36] on modal-container "Contacts Island Subaru - IslandSubaru_Showroom_09-08-25 Sihao Chen +19179693382…" at bounding box center [784, 351] width 1568 height 702
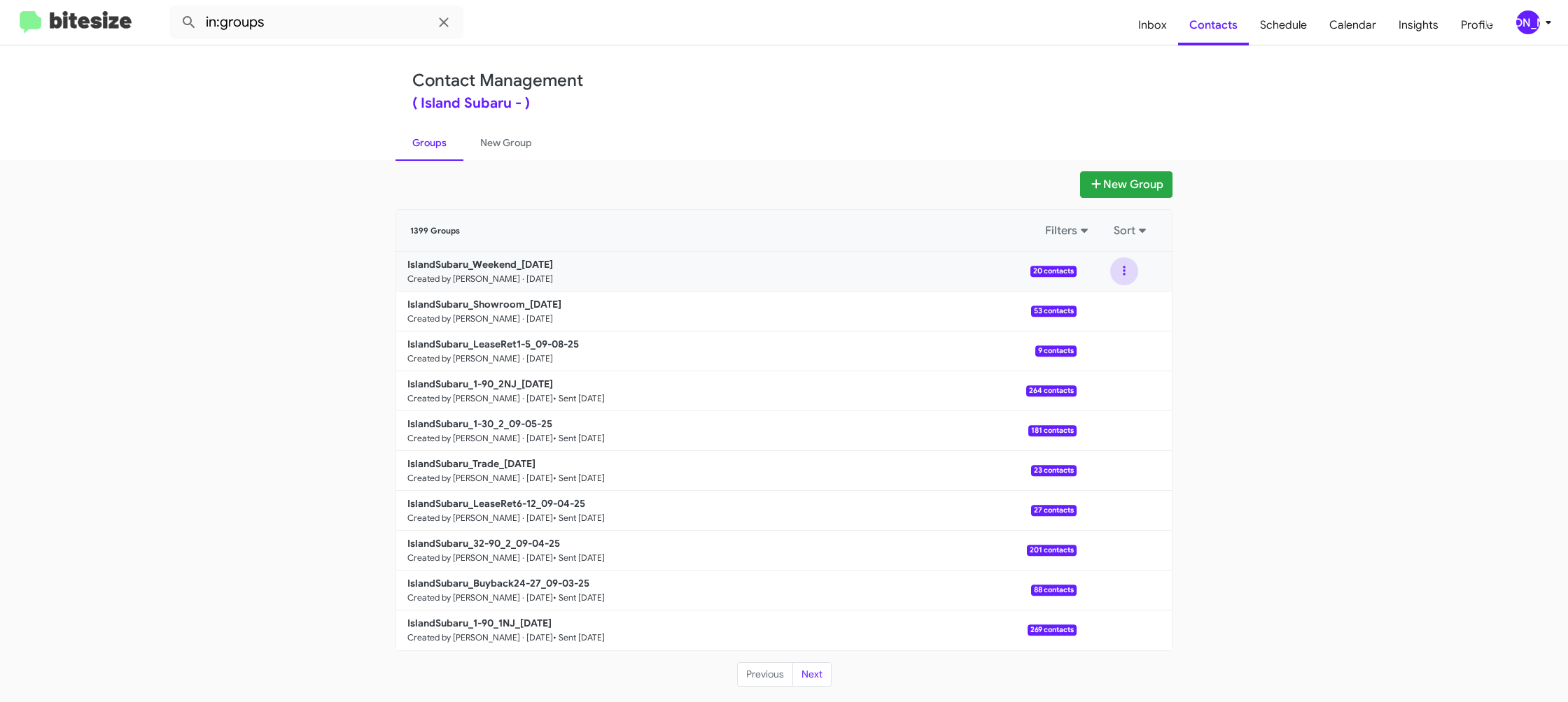
click at [1129, 275] on button at bounding box center [1124, 272] width 28 height 28
click at [1125, 299] on button "View contacts" at bounding box center [1082, 309] width 112 height 34
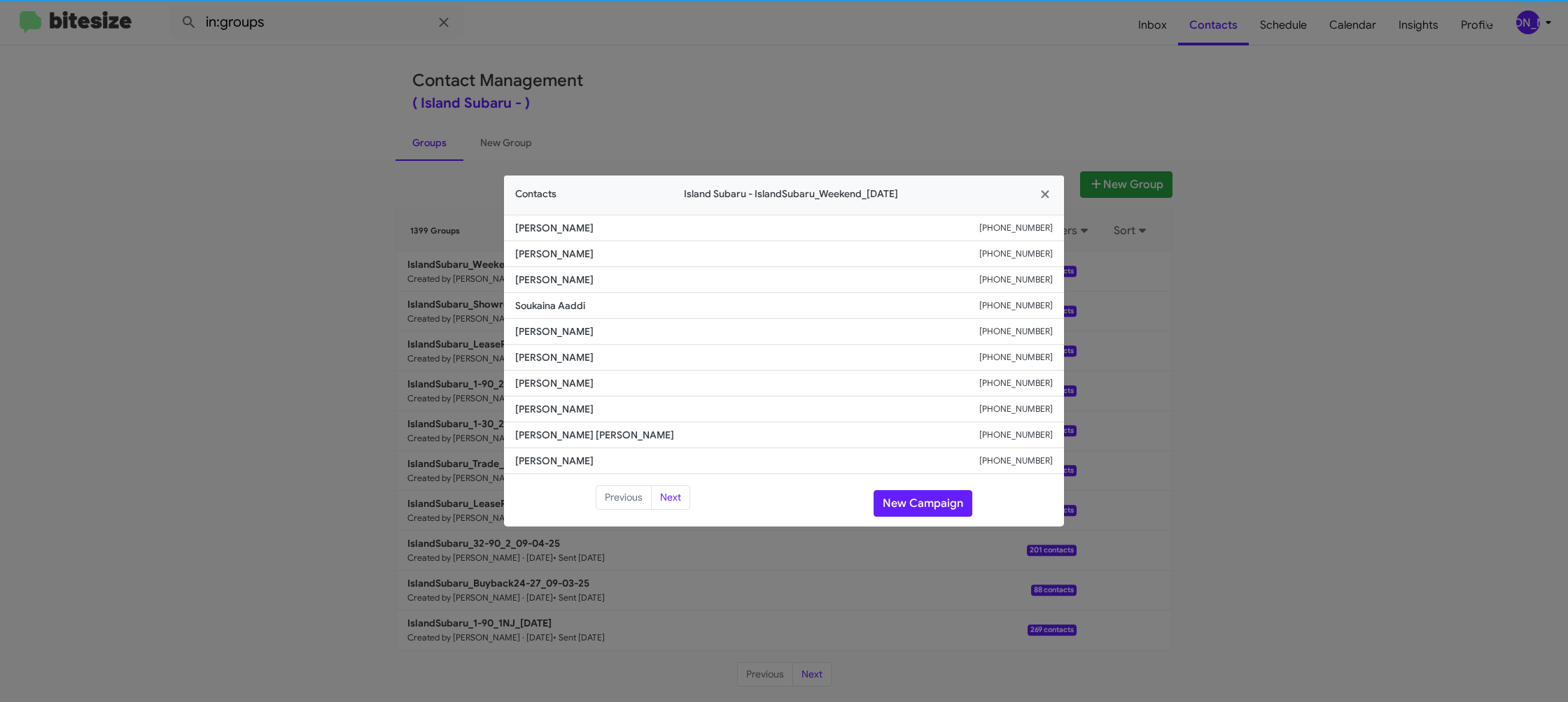
click at [551, 334] on span "William Chan" at bounding box center [748, 332] width 464 height 14
copy span "William Chan"
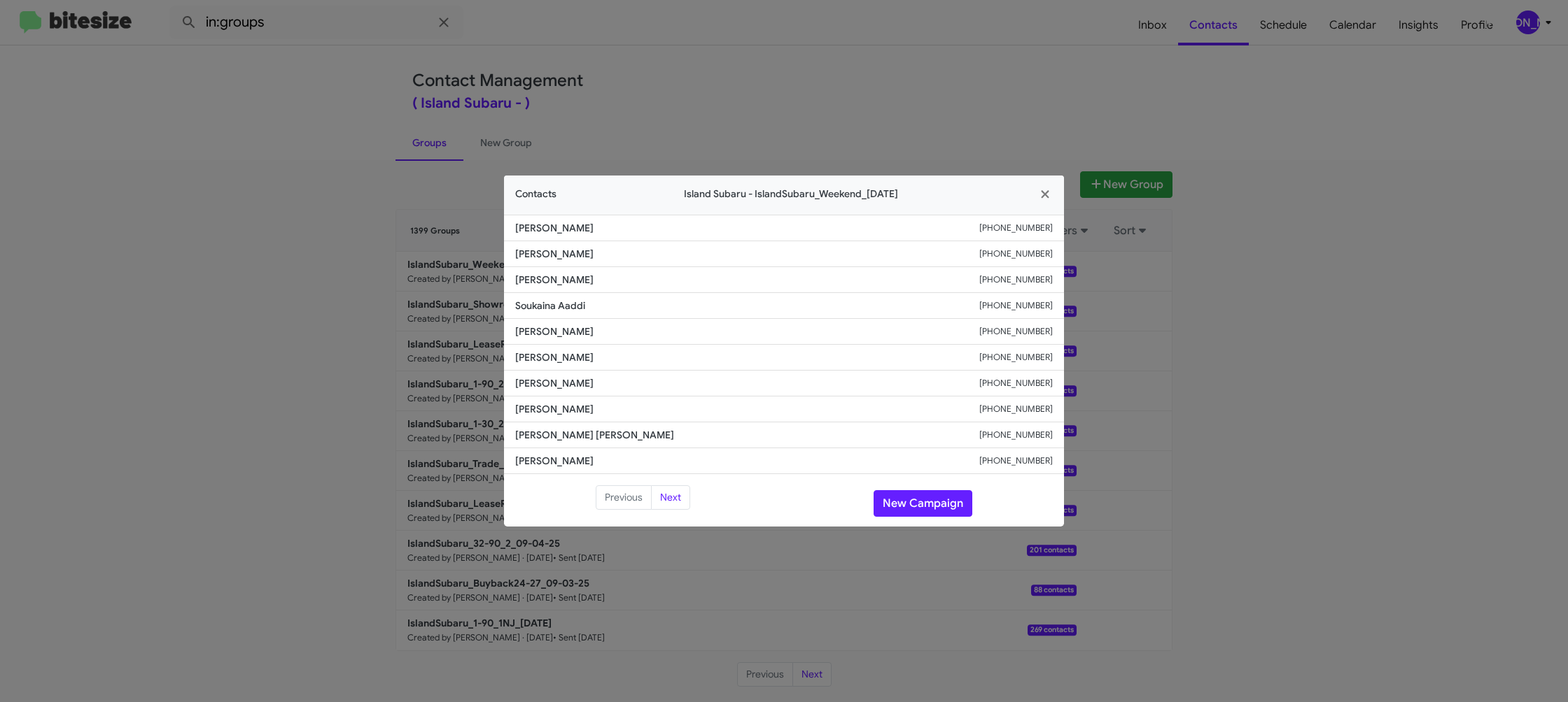
click at [1034, 335] on small "+19299669968" at bounding box center [1016, 332] width 73 height 14
copy small "+19299669968"
drag, startPoint x: 347, startPoint y: 255, endPoint x: 354, endPoint y: 265, distance: 12.2
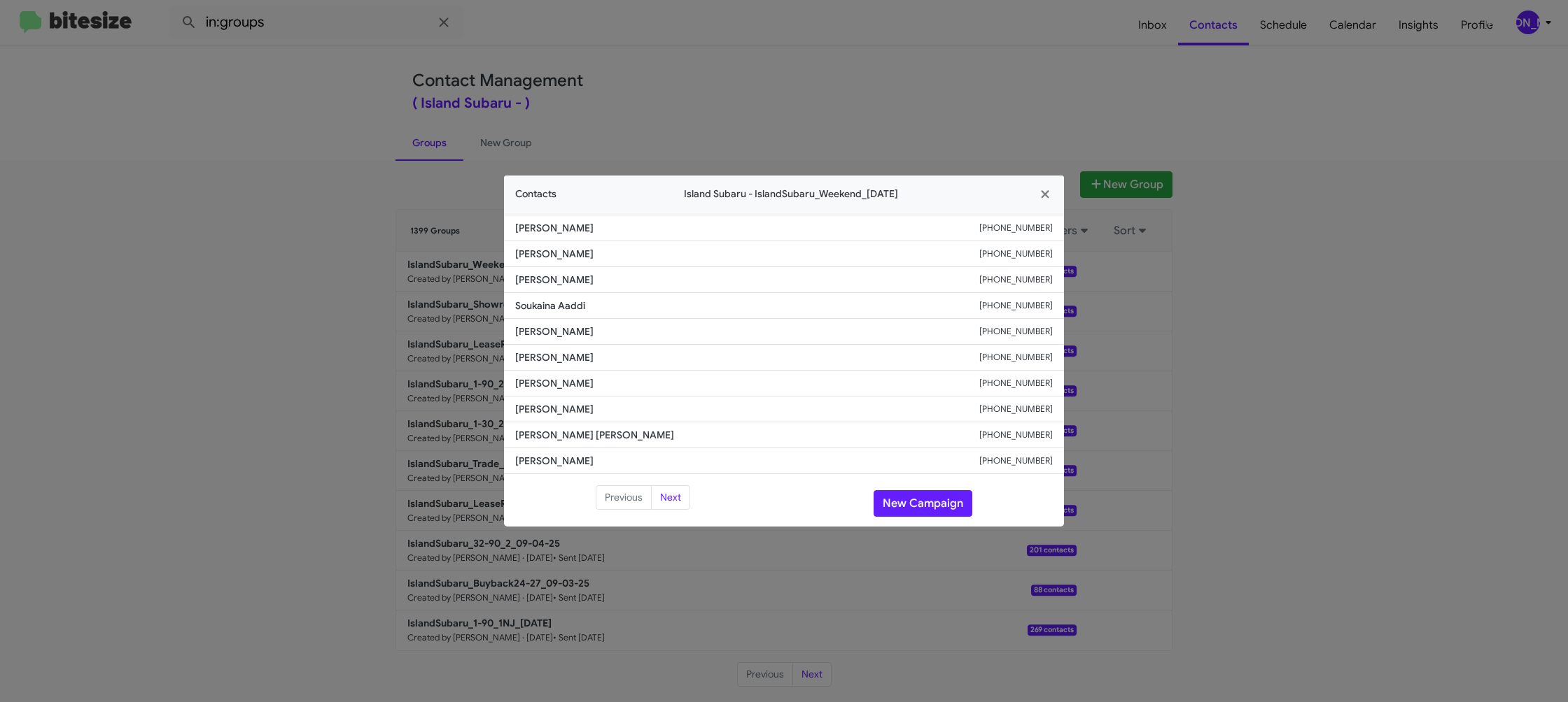
click at [347, 256] on modal-container "Contacts Island Subaru - IslandSubaru_Weekend_09-08-25 Lucille Sweeney +1646334…" at bounding box center [784, 351] width 1568 height 702
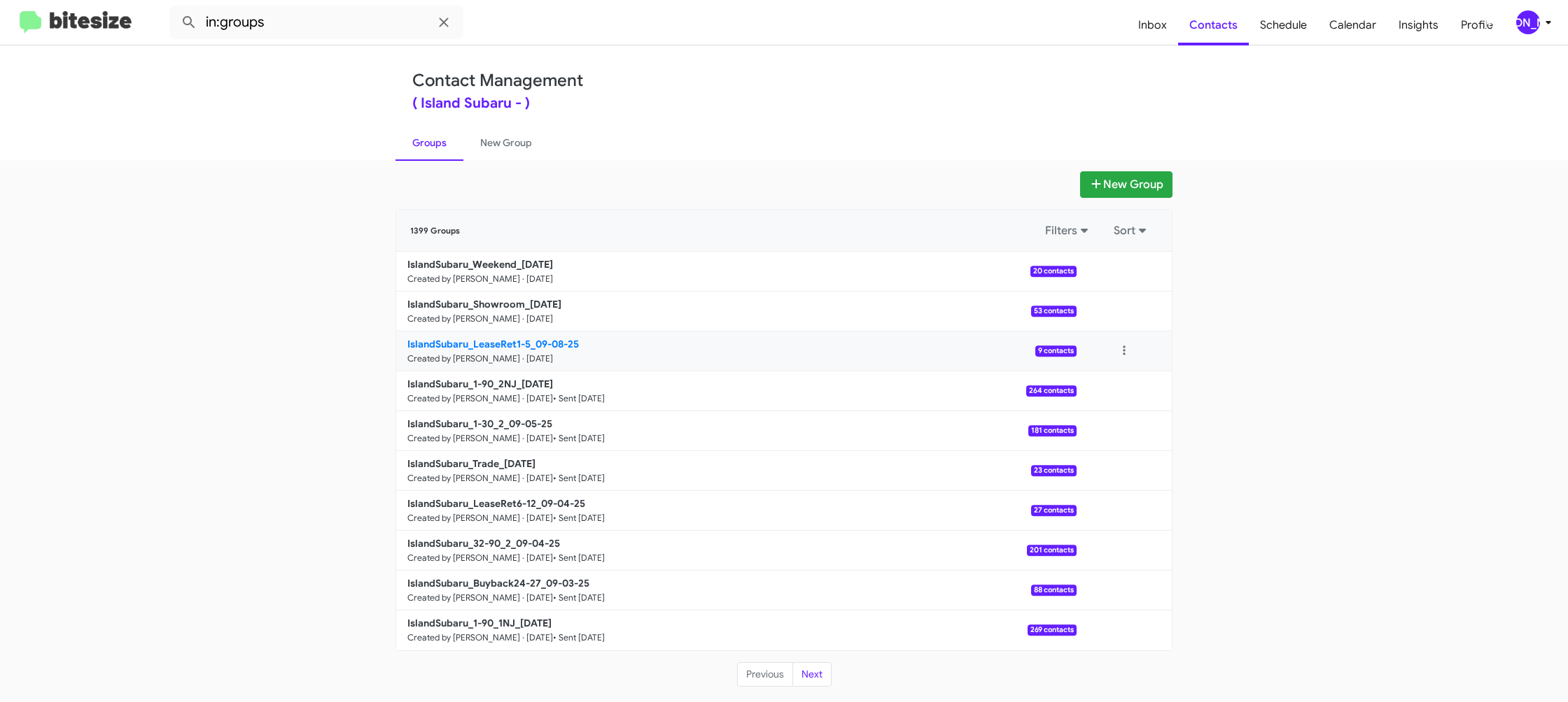
click at [483, 340] on b "IslandSubaru_LeaseRet1-5_09-08-25" at bounding box center [493, 344] width 172 height 13
drag, startPoint x: 483, startPoint y: 340, endPoint x: 349, endPoint y: 23, distance: 344.2
click at [476, 335] on link "IslandSubaru_LeaseRet1-5_09-08-25 Created by Jason Apdua · Sep 8, 2025 9 contac…" at bounding box center [736, 351] width 681 height 39
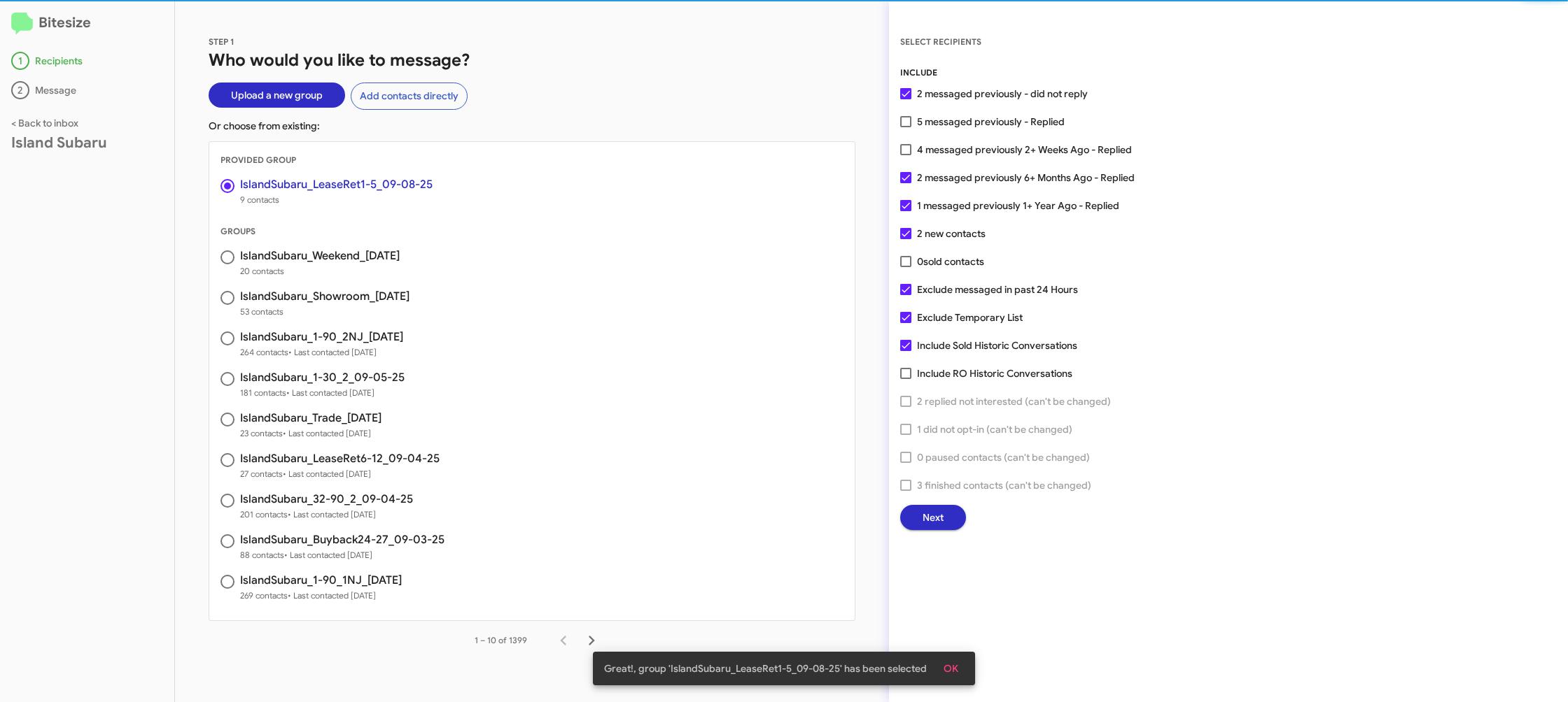
click at [926, 521] on span "Next" at bounding box center [933, 518] width 21 height 26
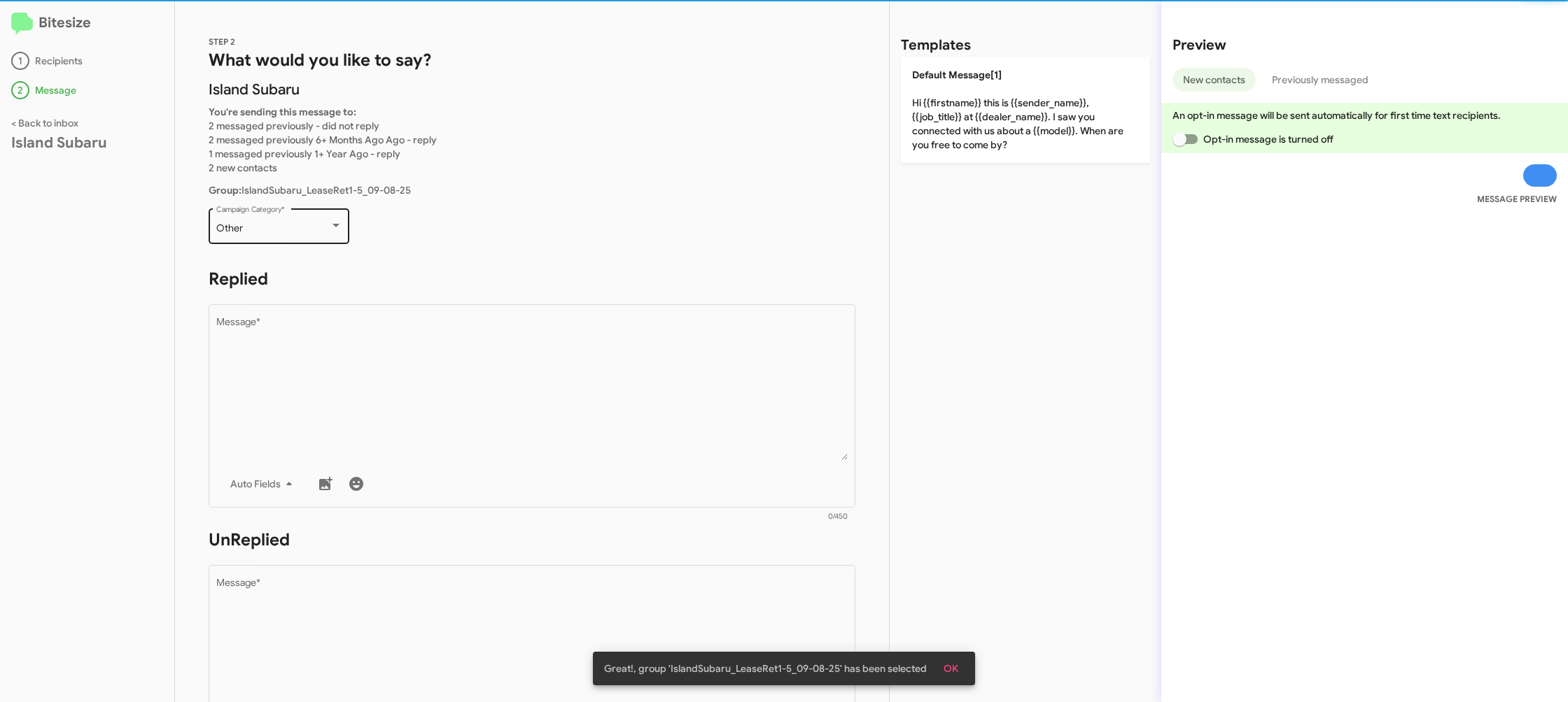
click at [296, 229] on div "Other" at bounding box center [273, 228] width 114 height 11
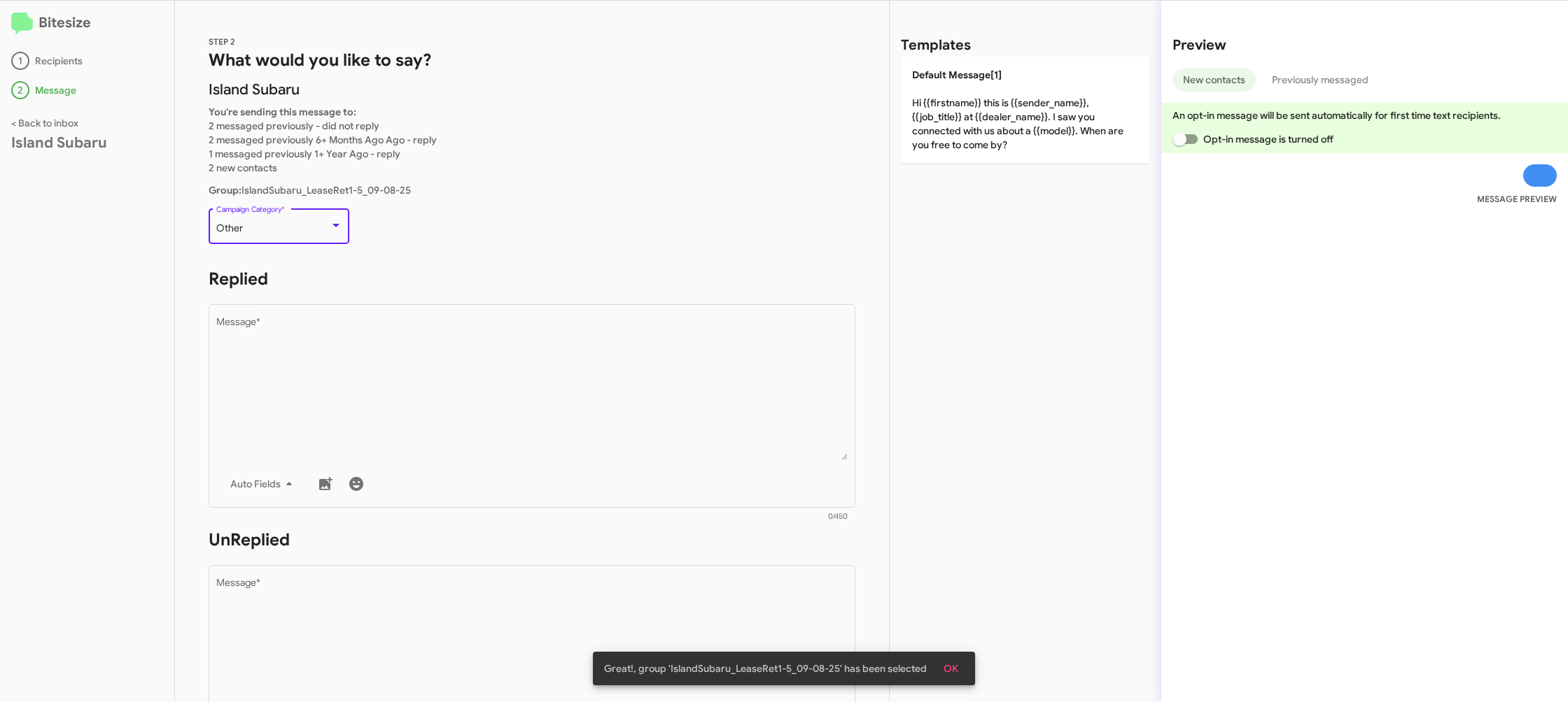
scroll to position [205, 0]
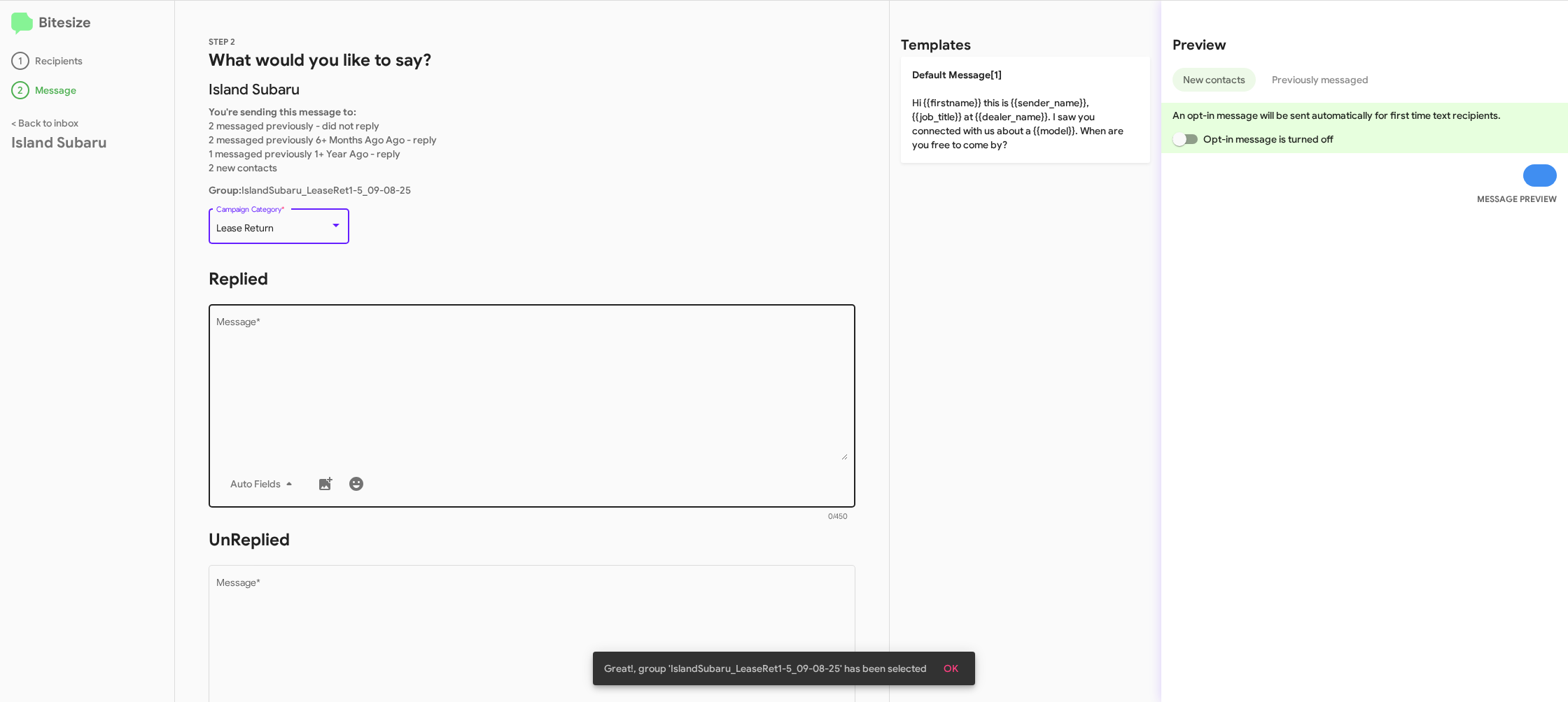
click at [635, 428] on textarea "Message *" at bounding box center [533, 389] width 632 height 143
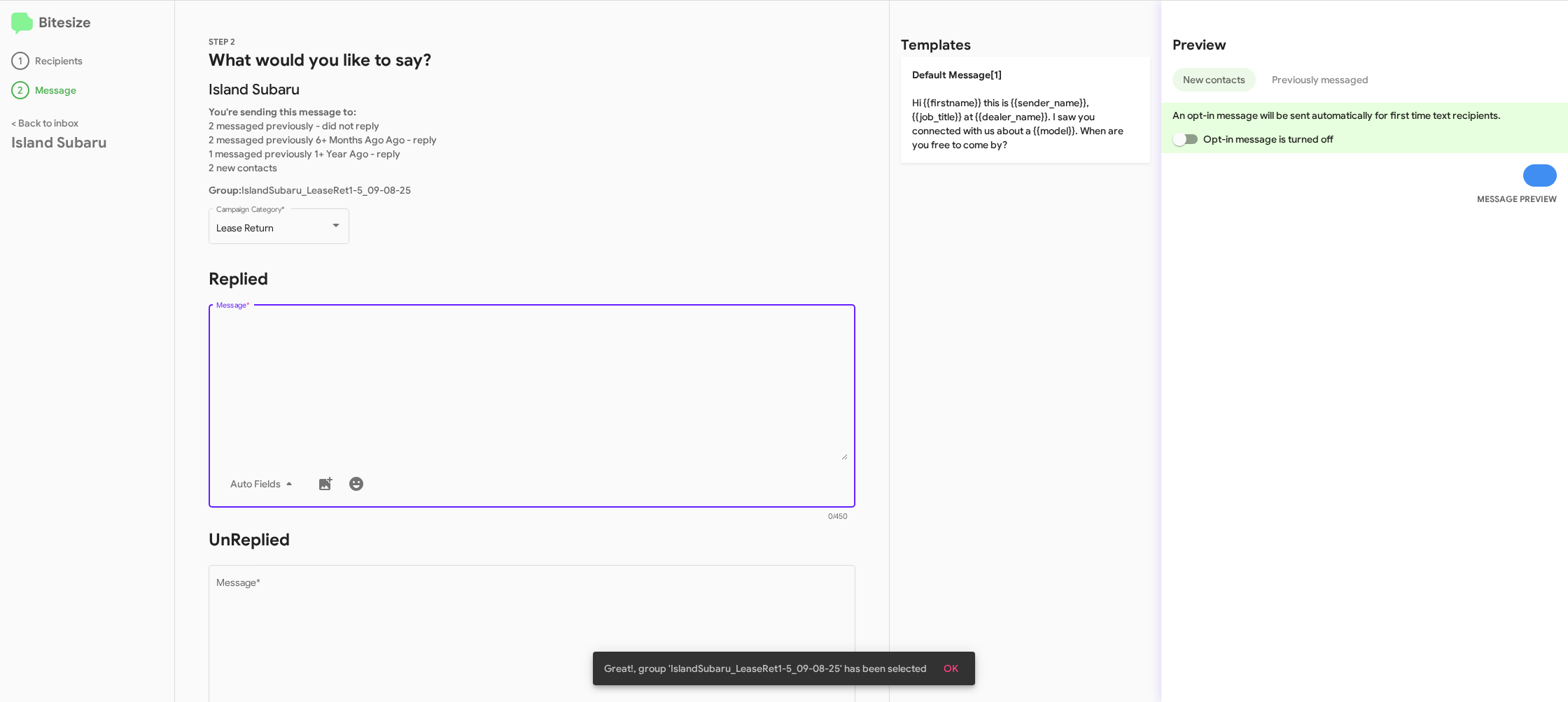
drag, startPoint x: 1019, startPoint y: 147, endPoint x: 974, endPoint y: 152, distance: 45.3
click at [1018, 147] on p "Default Message[1] Hi {{firstname}} this is {{sender_name}}, {{job_title}} at {…" at bounding box center [1026, 110] width 249 height 107
type textarea "Hi {{firstname}} this is {{sender_name}}, {{job_title}} at {{dealer_name}}. I s…"
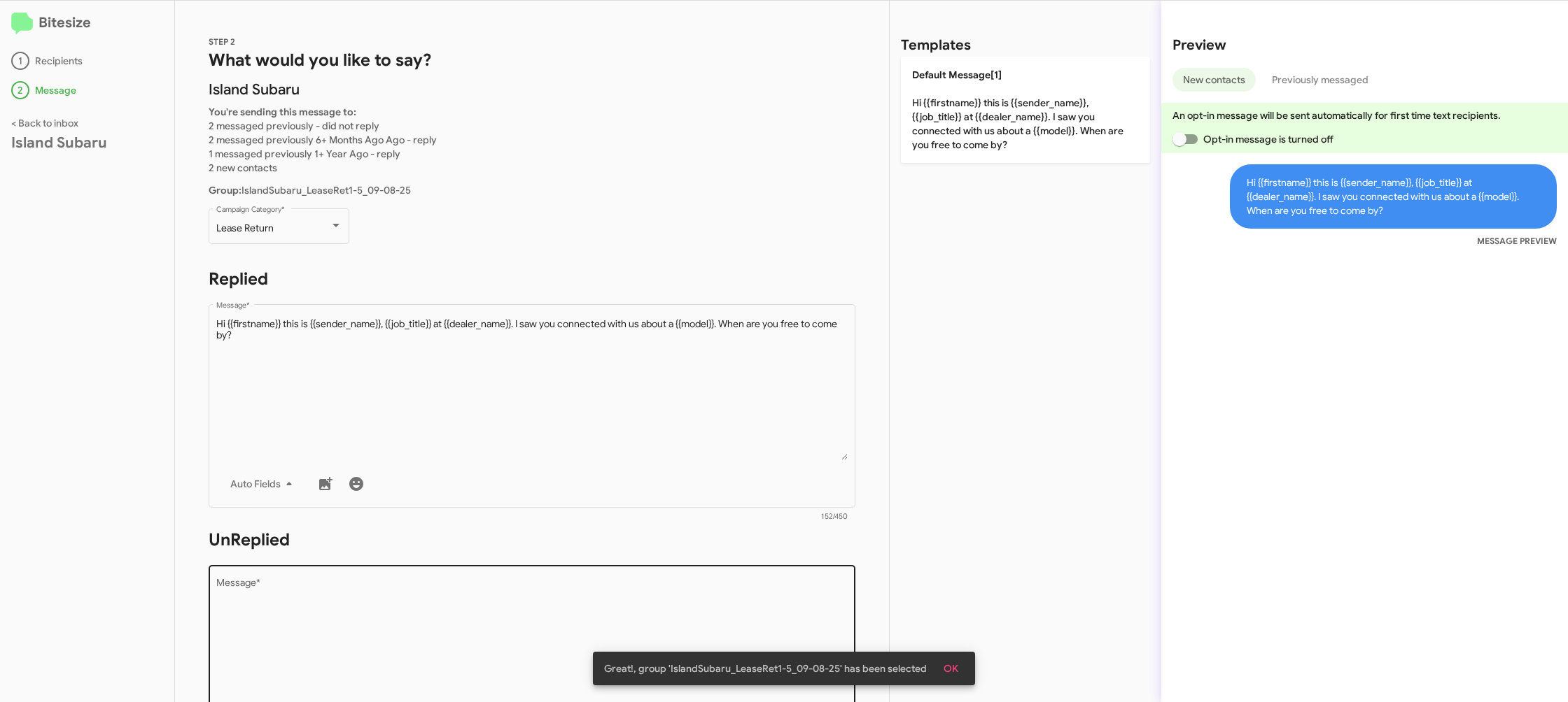
scroll to position [59, 0]
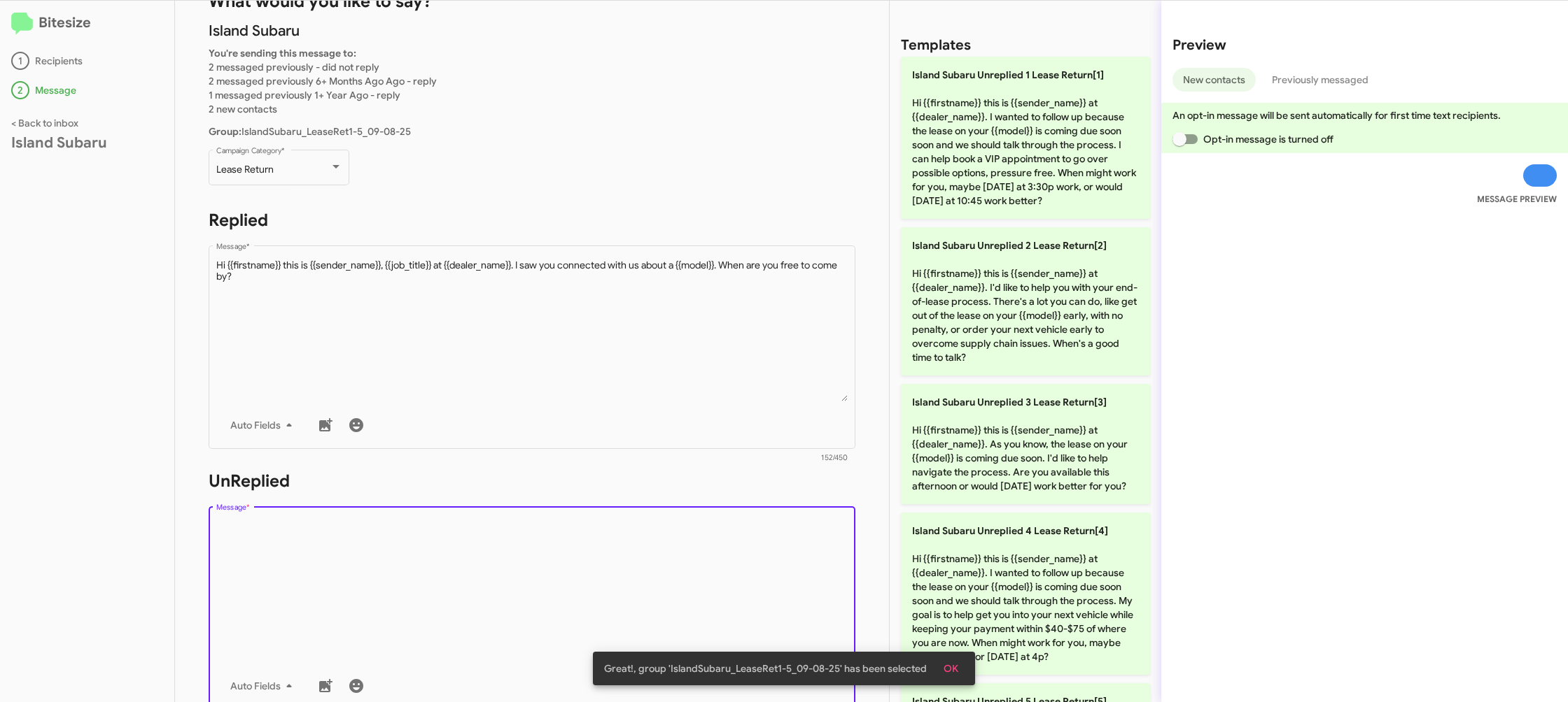
drag, startPoint x: 633, startPoint y: 617, endPoint x: 640, endPoint y: 601, distance: 17.5
click at [636, 611] on textarea "Message *" at bounding box center [533, 591] width 632 height 143
click at [640, 600] on textarea "Message *" at bounding box center [533, 591] width 632 height 143
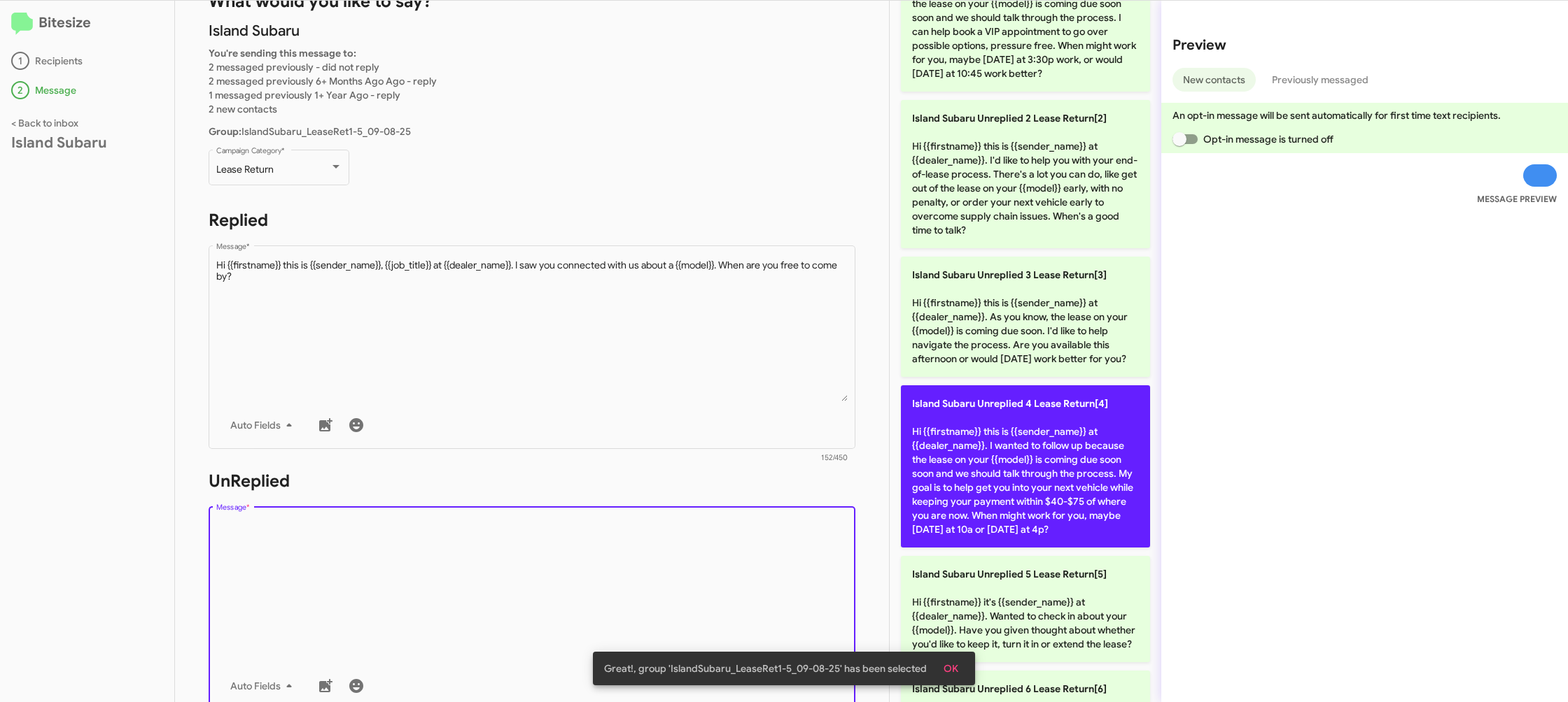
scroll to position [155, 0]
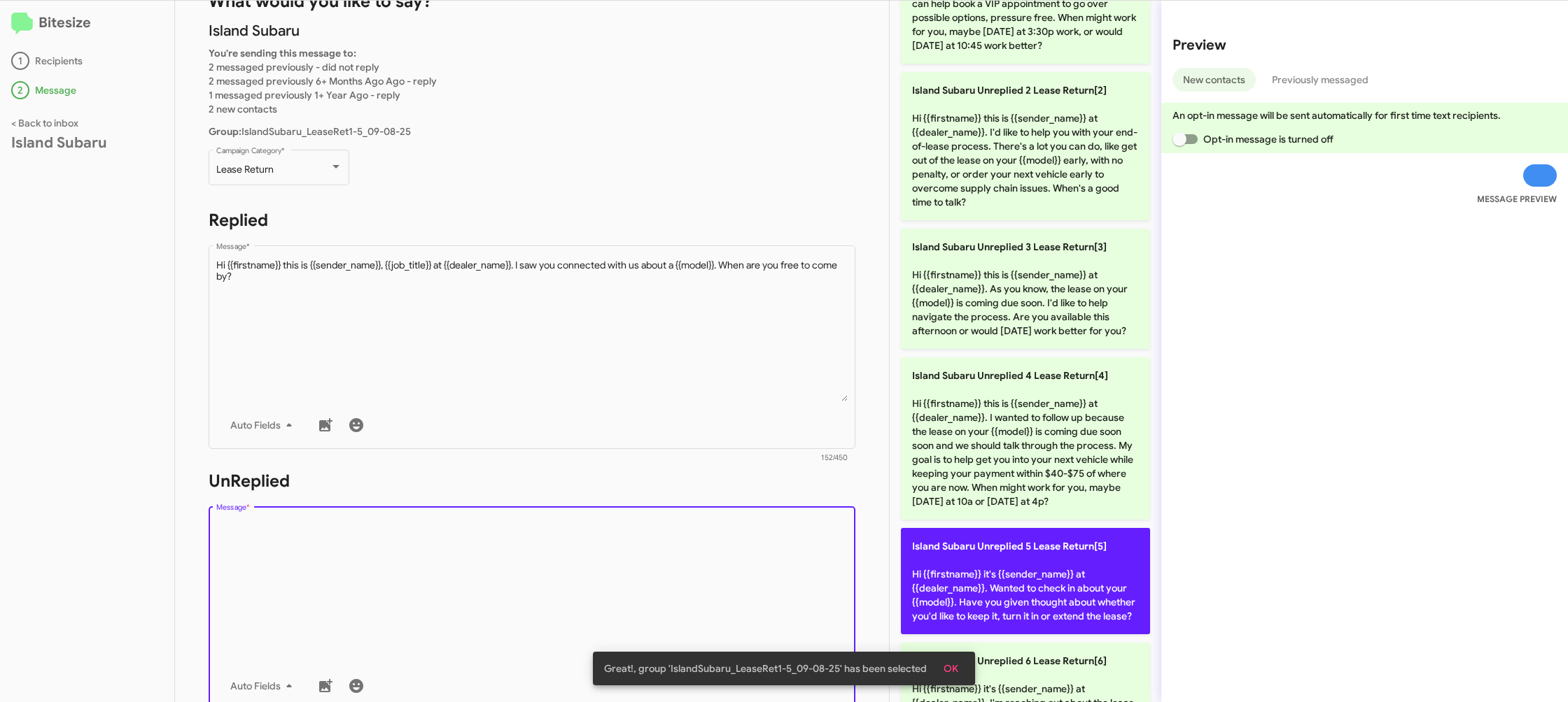
drag, startPoint x: 1025, startPoint y: 578, endPoint x: 1008, endPoint y: 575, distance: 17.3
click at [1025, 578] on p "Island Subaru Unreplied 5 Lease Return[5] Hi {{firstname}} it's {{sender_name}}…" at bounding box center [1026, 582] width 249 height 107
type textarea "Hi {{firstname}} it's {{sender_name}} at {{dealer_name}}. Wanted to check in ab…"
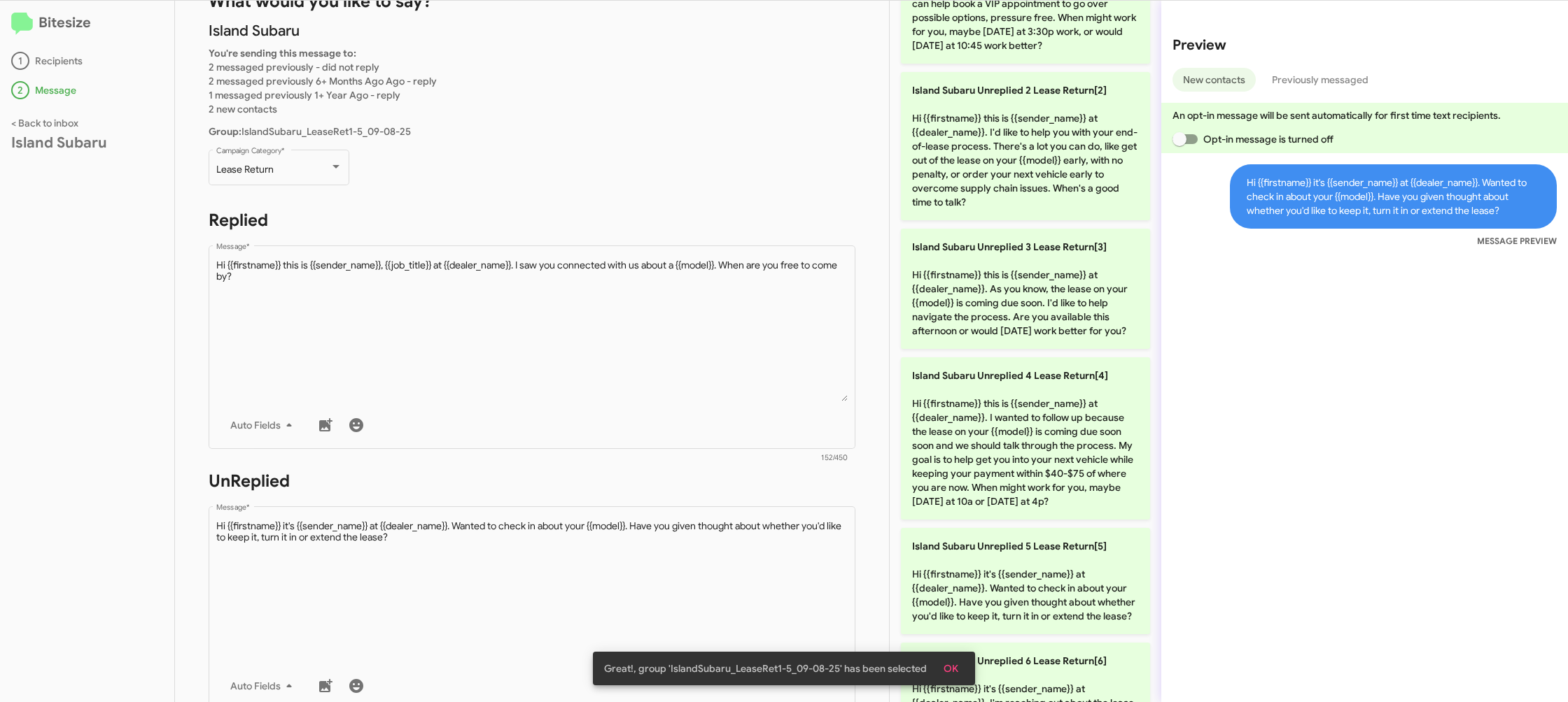
scroll to position [524, 0]
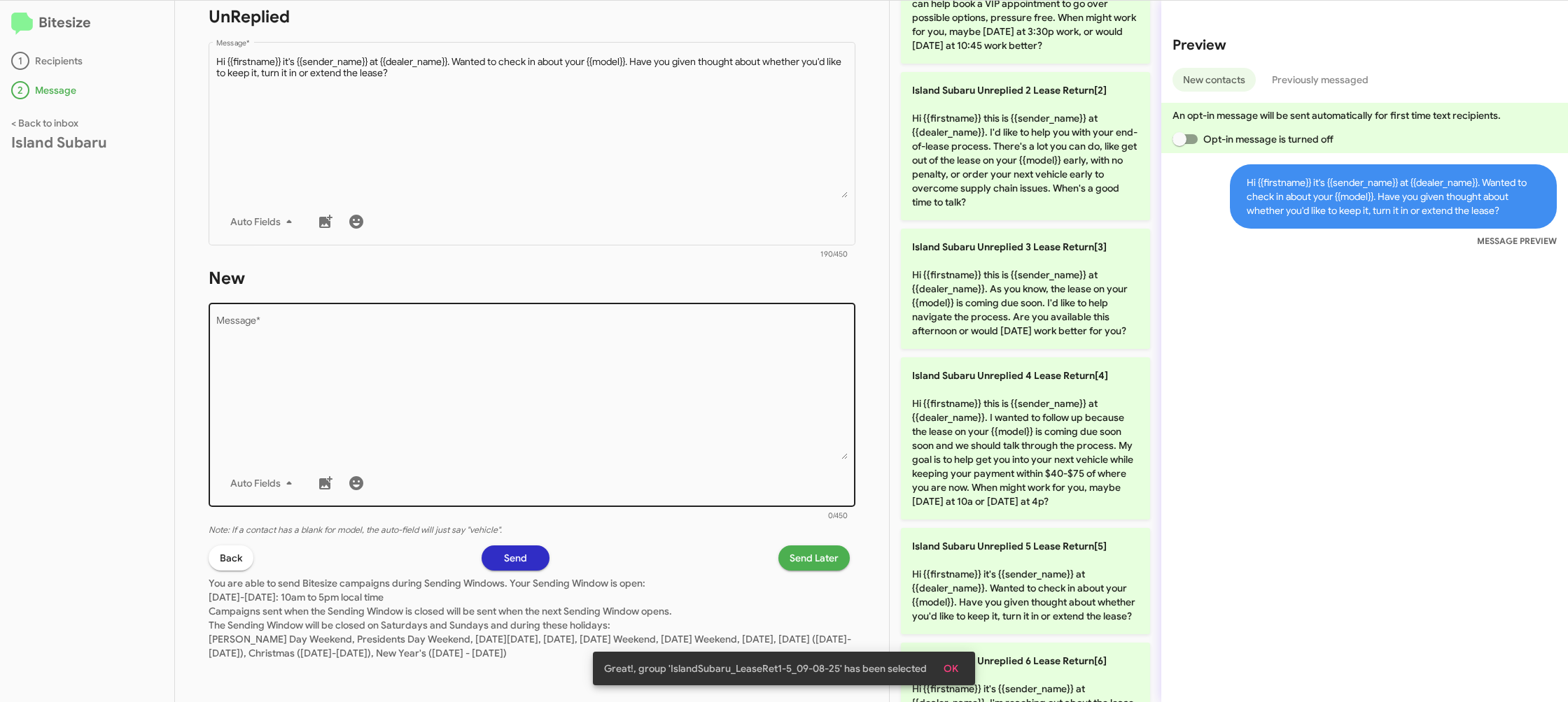
click at [620, 459] on textarea "Message *" at bounding box center [533, 388] width 632 height 143
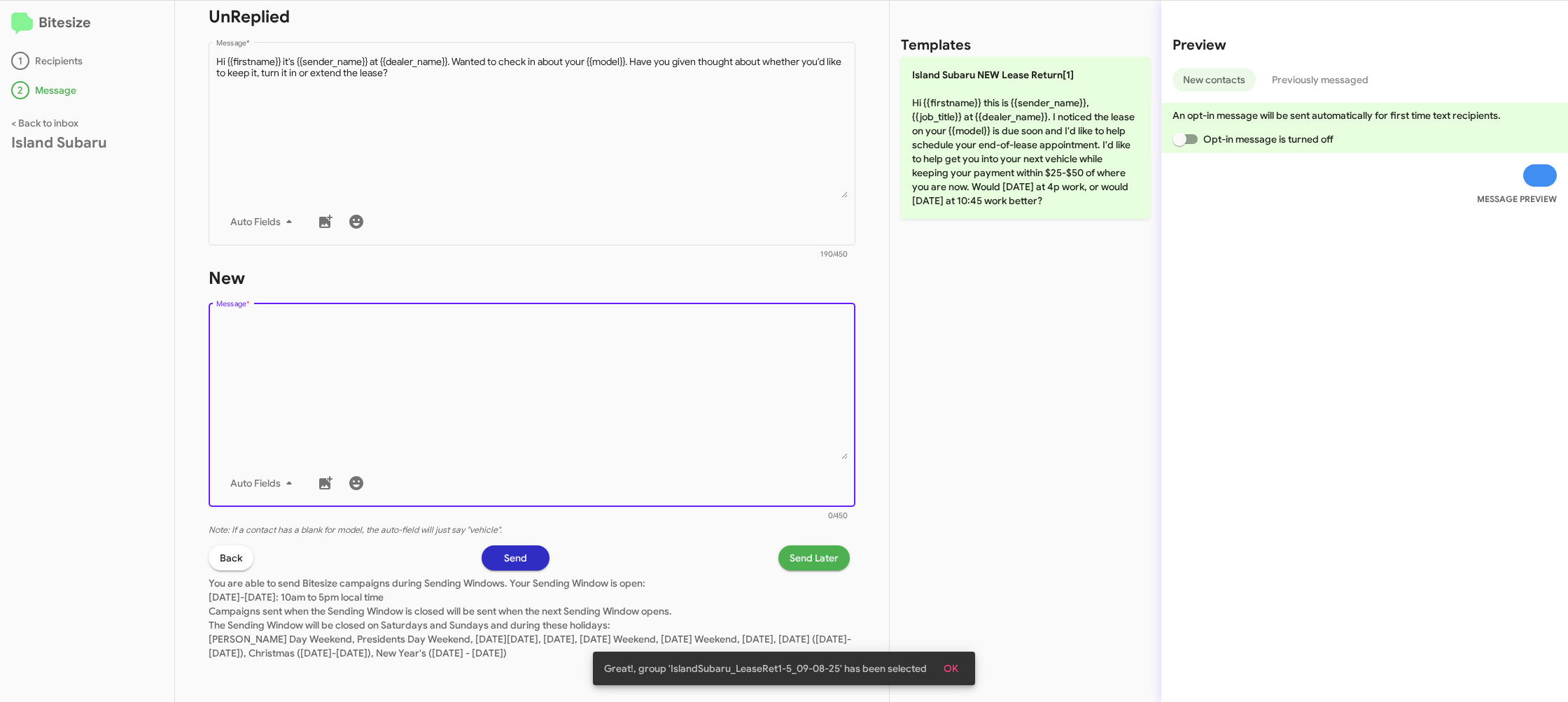
drag, startPoint x: 620, startPoint y: 459, endPoint x: 759, endPoint y: 253, distance: 248.5
click at [623, 448] on textarea "Message *" at bounding box center [533, 388] width 632 height 143
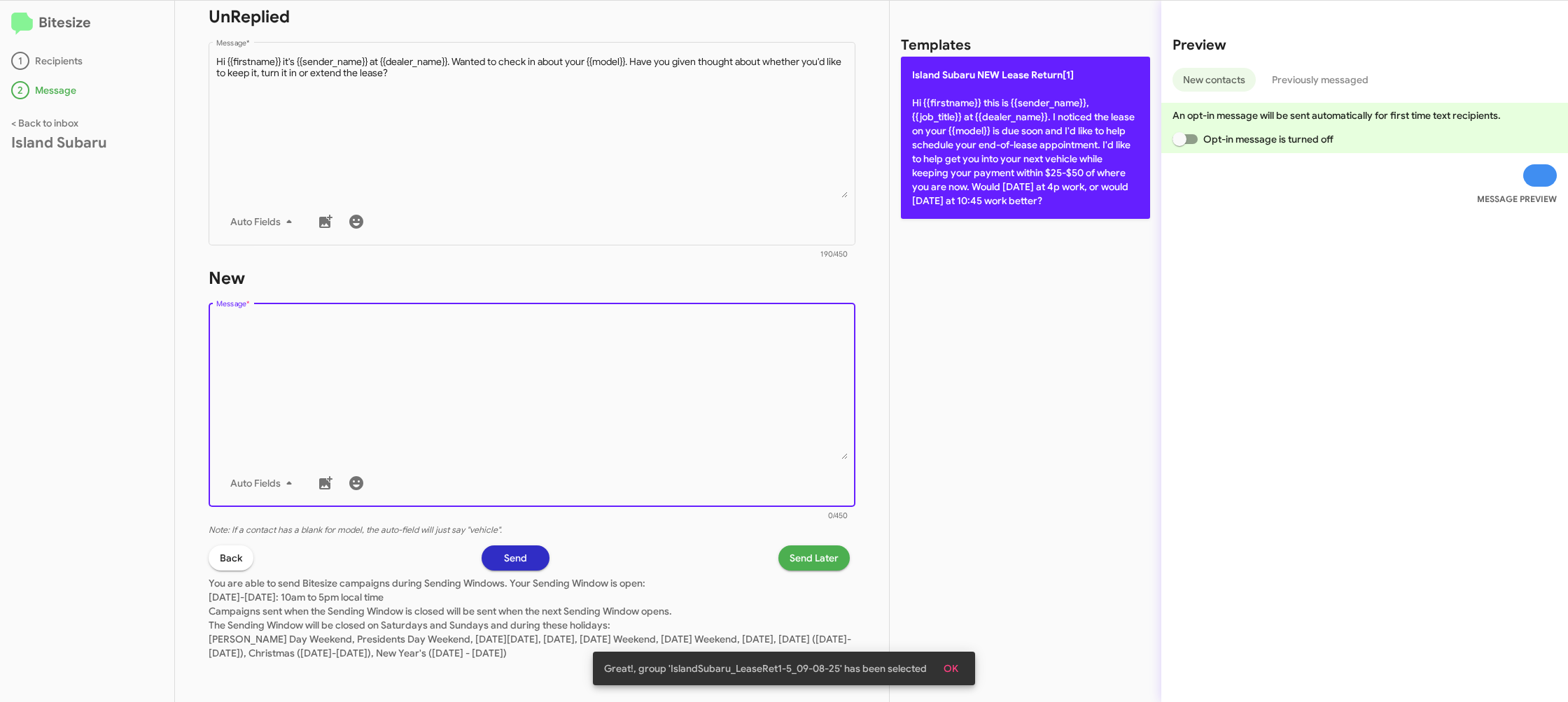
click at [982, 167] on p "Island Subaru NEW Lease Return[1] Hi {{firstname}} this is {{sender_name}}, {{j…" at bounding box center [1026, 137] width 249 height 162
type textarea "Hi {{firstname}} this is {{sender_name}}, {{job_title}} at {{dealer_name}}. I n…"
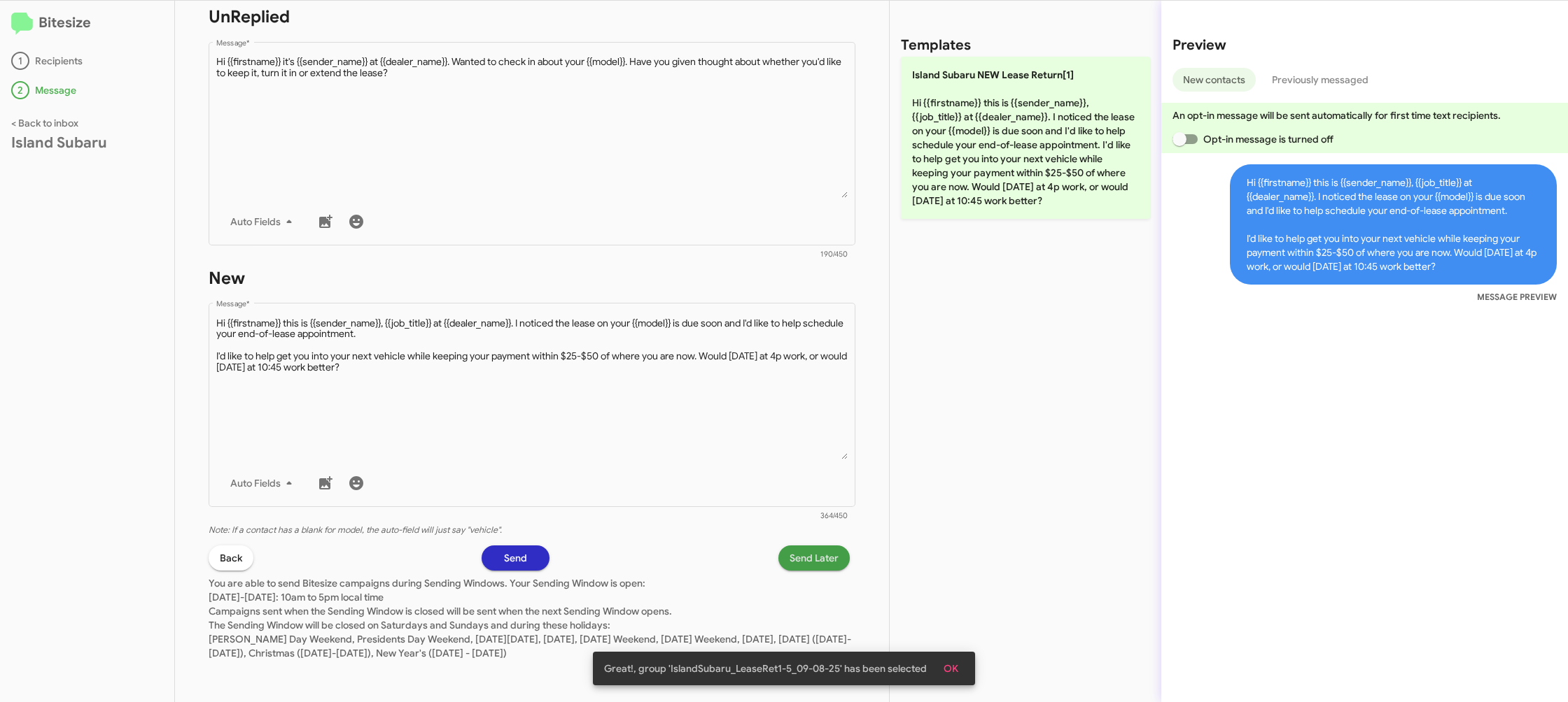
click at [818, 559] on span "Send Later" at bounding box center [814, 559] width 49 height 26
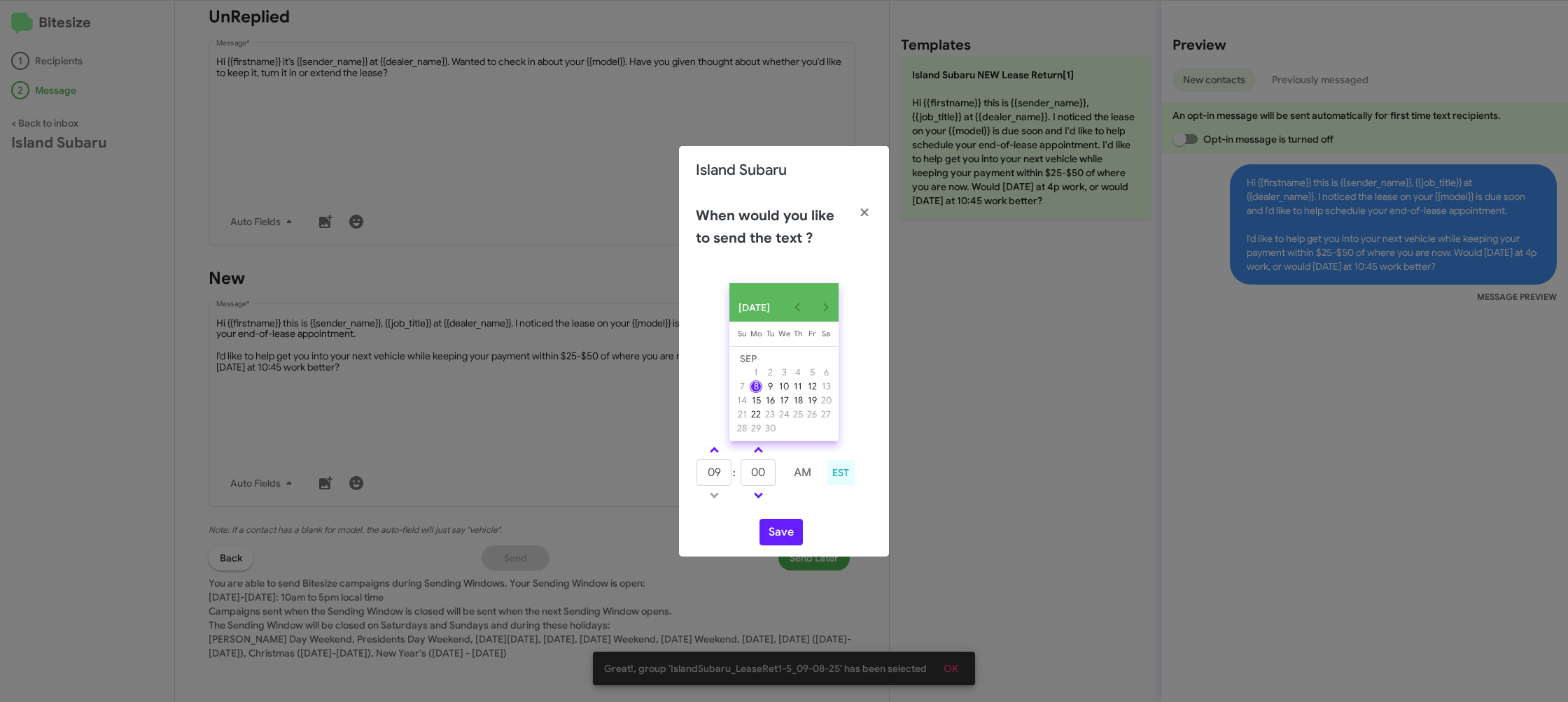
drag, startPoint x: 704, startPoint y: 453, endPoint x: 767, endPoint y: 467, distance: 64.5
click at [705, 453] on link at bounding box center [714, 450] width 25 height 16
type input "10"
click at [767, 467] on input "00" at bounding box center [758, 473] width 35 height 27
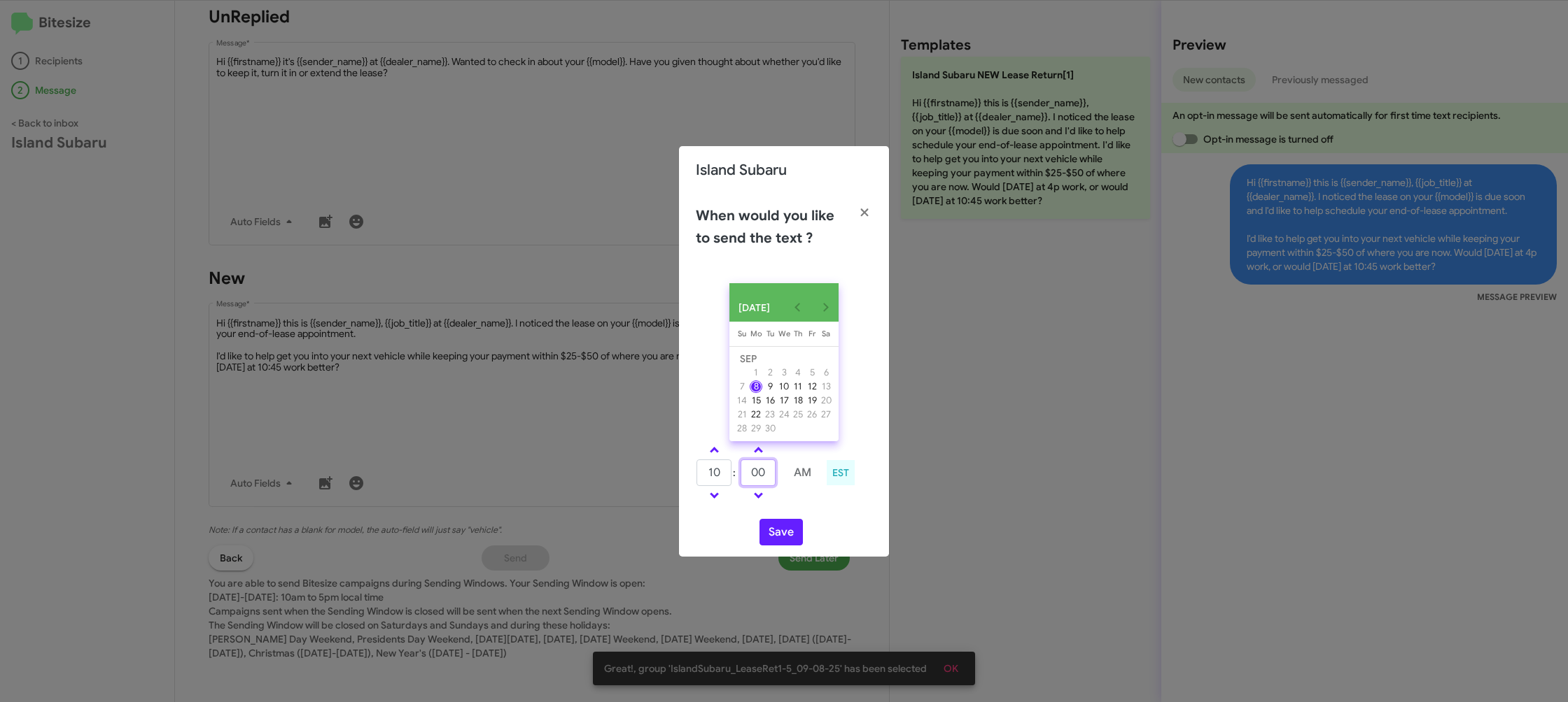
click at [767, 467] on input "00" at bounding box center [758, 473] width 35 height 27
type input "55"
click at [794, 505] on td at bounding box center [803, 496] width 38 height 18
click at [775, 534] on button "Save" at bounding box center [782, 532] width 43 height 27
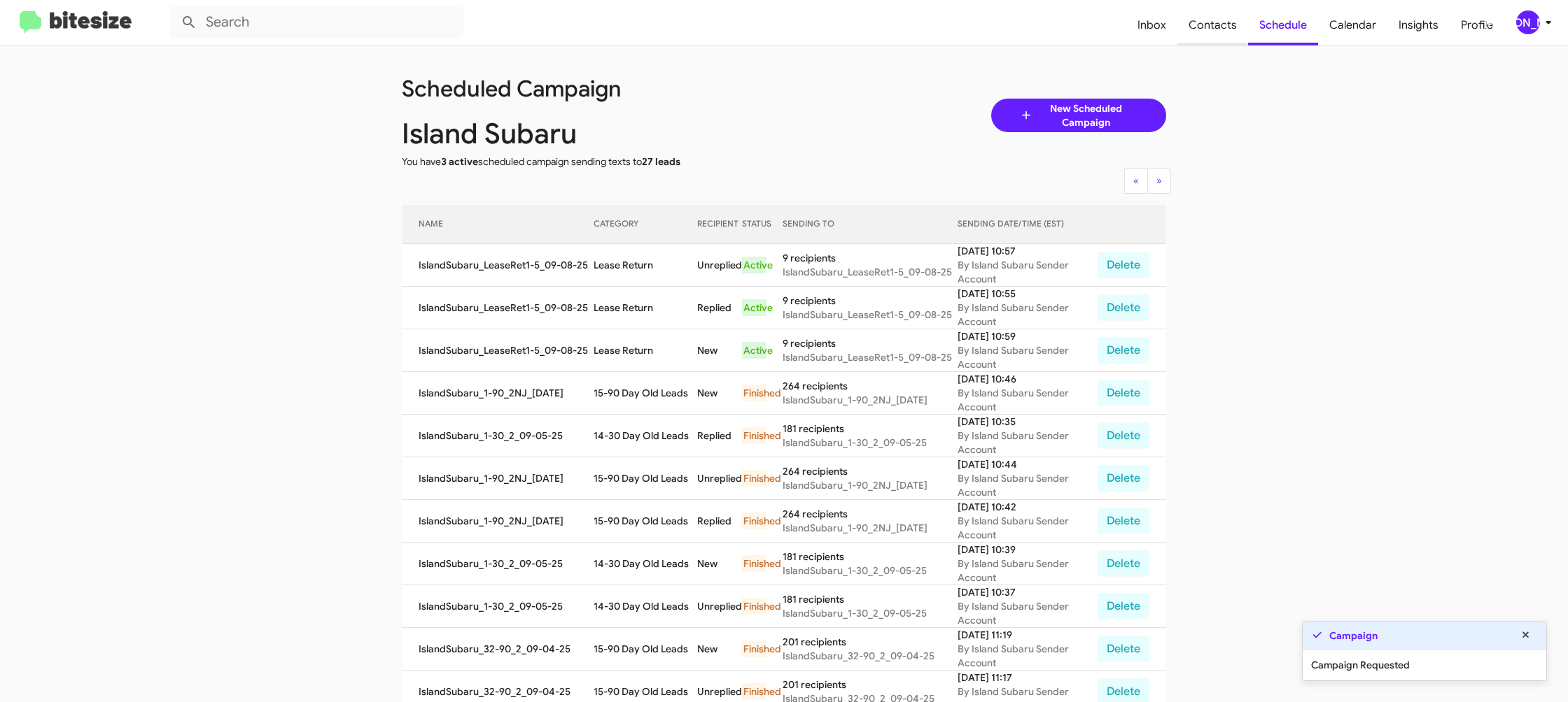
click at [1194, 20] on span "Contacts" at bounding box center [1213, 25] width 71 height 40
type input "in:groups"
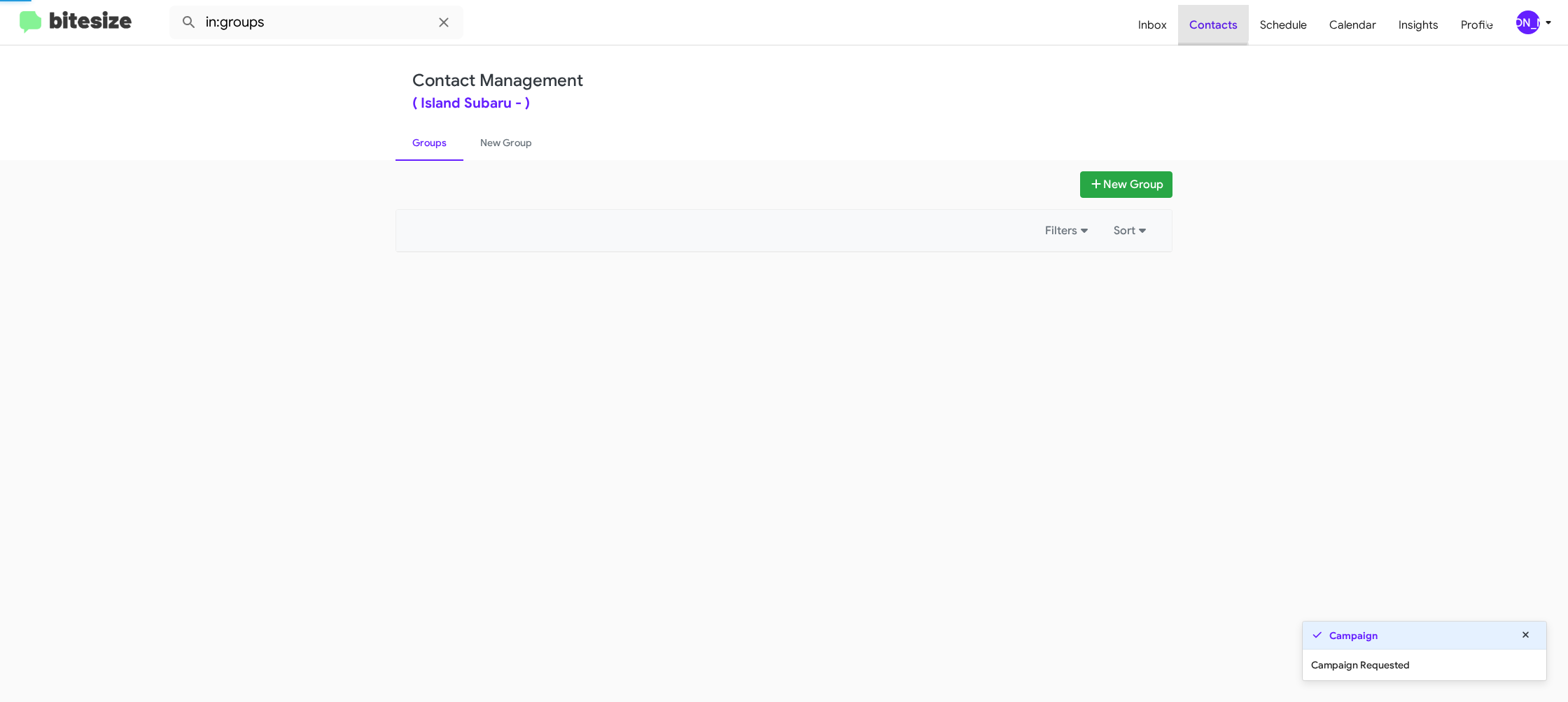
click at [1194, 20] on span "Contacts" at bounding box center [1214, 25] width 71 height 40
drag, startPoint x: 1194, startPoint y: 20, endPoint x: 737, endPoint y: 103, distance: 464.5
click at [1193, 20] on span "Contacts" at bounding box center [1214, 25] width 71 height 40
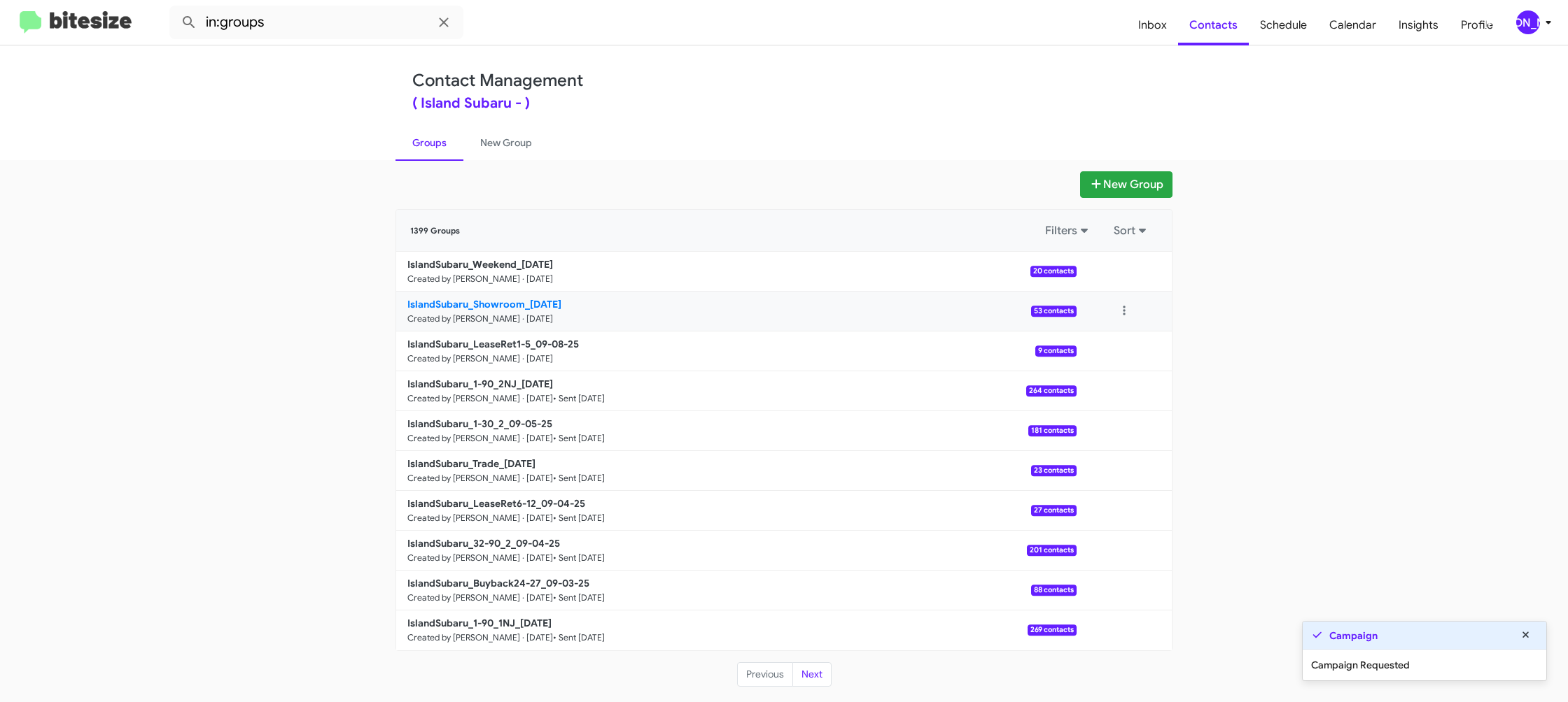
click at [531, 303] on b "IslandSubaru_Showroom_09-08-25" at bounding box center [484, 304] width 154 height 13
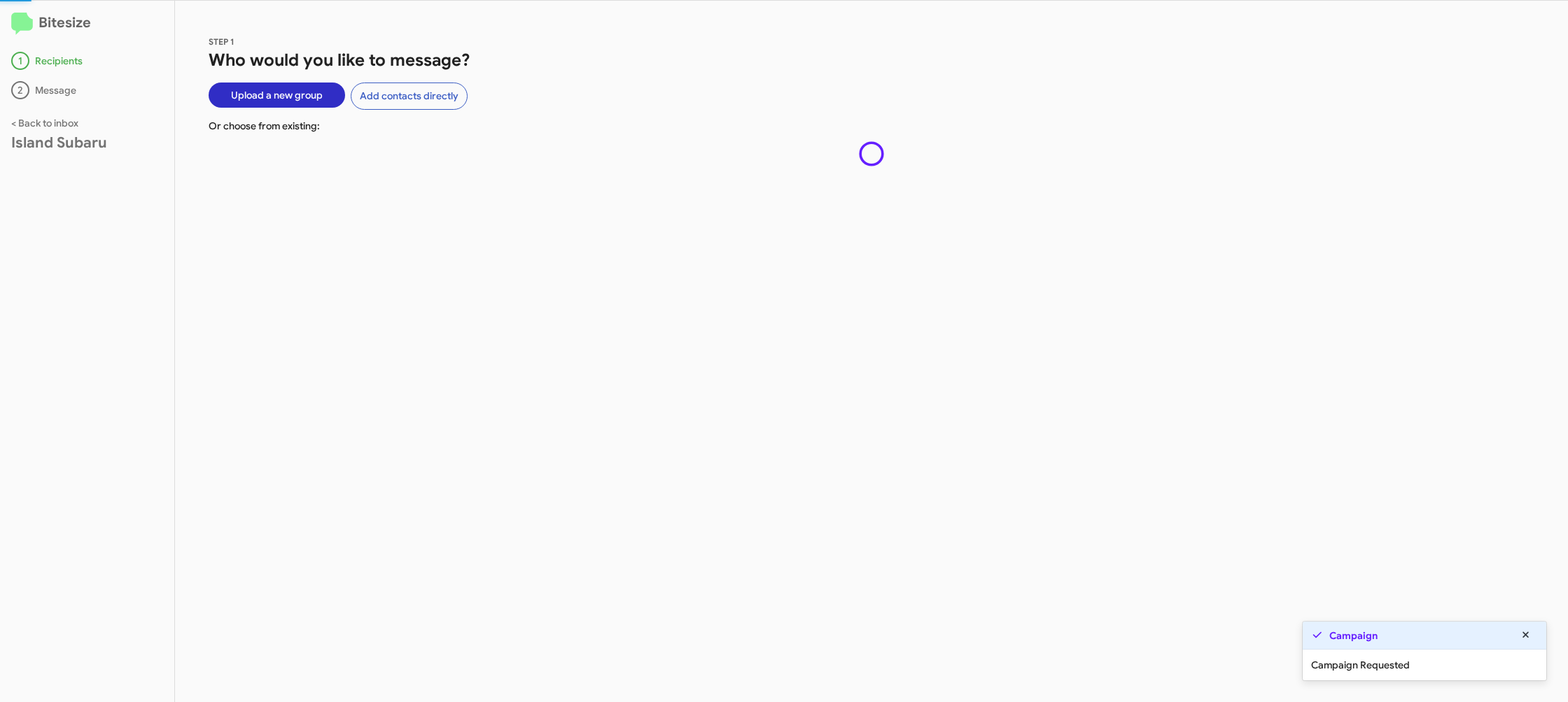
click at [531, 303] on div "STEP 1 Who would you like to message? Upload a new group Add contacts directly …" at bounding box center [871, 351] width 1393 height 702
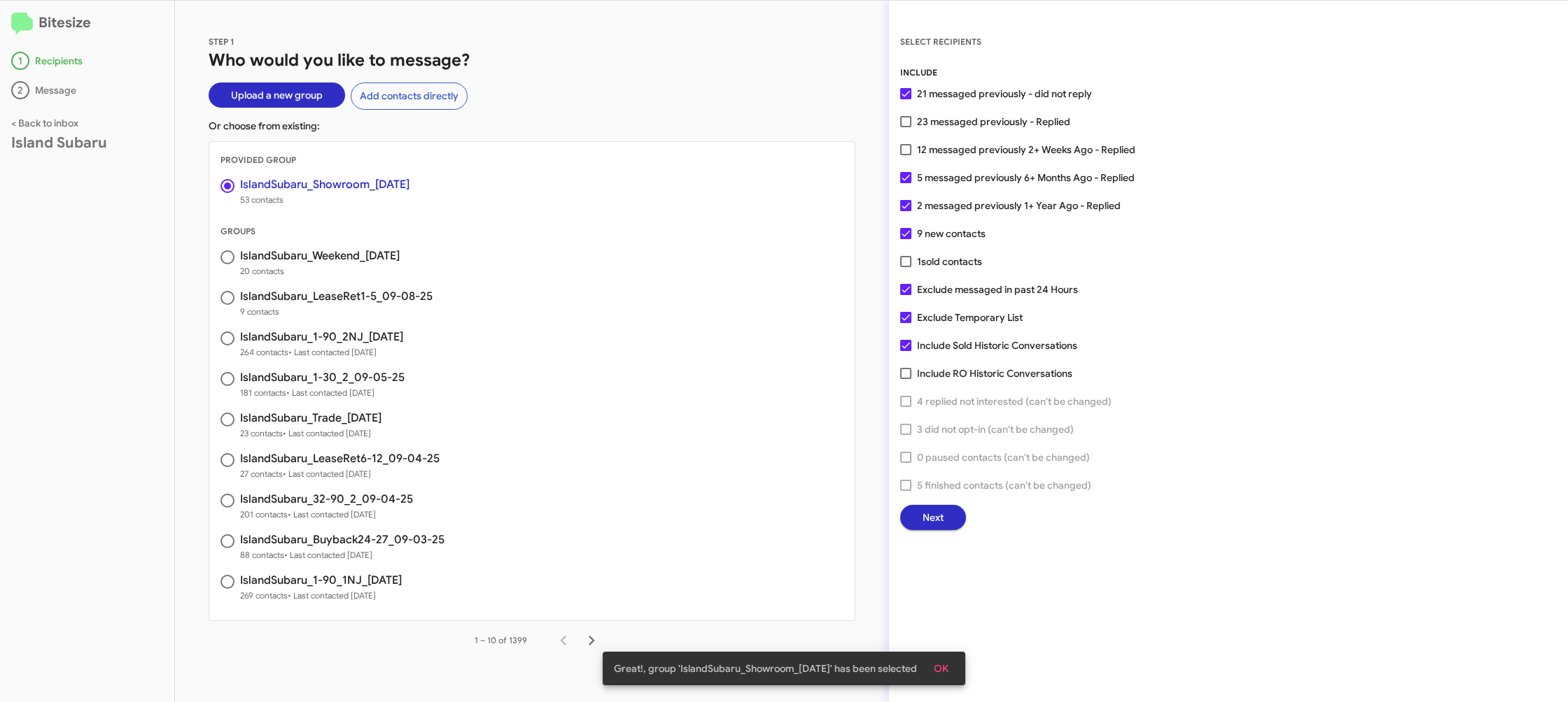
click at [899, 512] on div "SELECT RECIPIENTS INCLUDE 21 messaged previously - did not reply 23 messaged pr…" at bounding box center [1228, 282] width 679 height 496
click at [926, 515] on span "Next" at bounding box center [933, 518] width 21 height 26
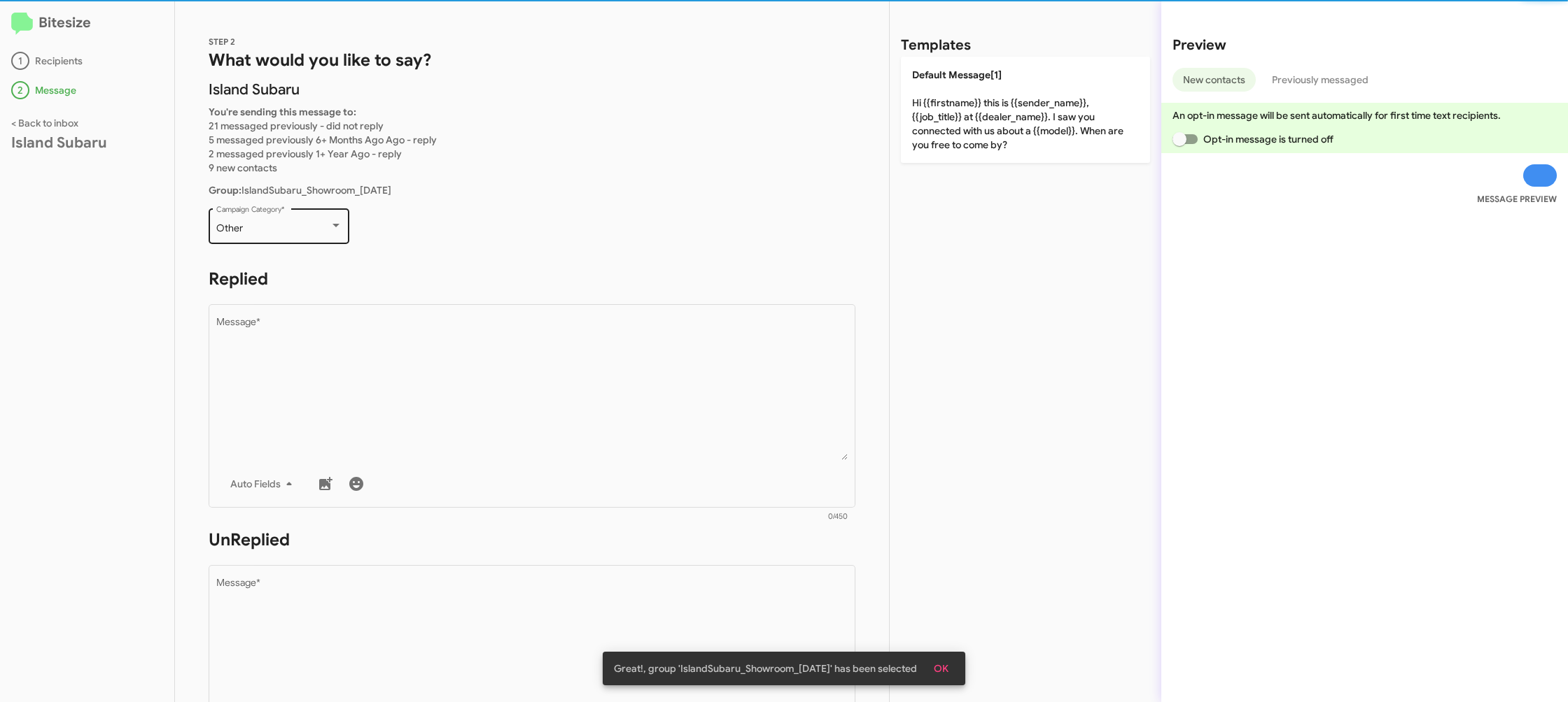
click at [313, 231] on div "Other" at bounding box center [273, 228] width 114 height 11
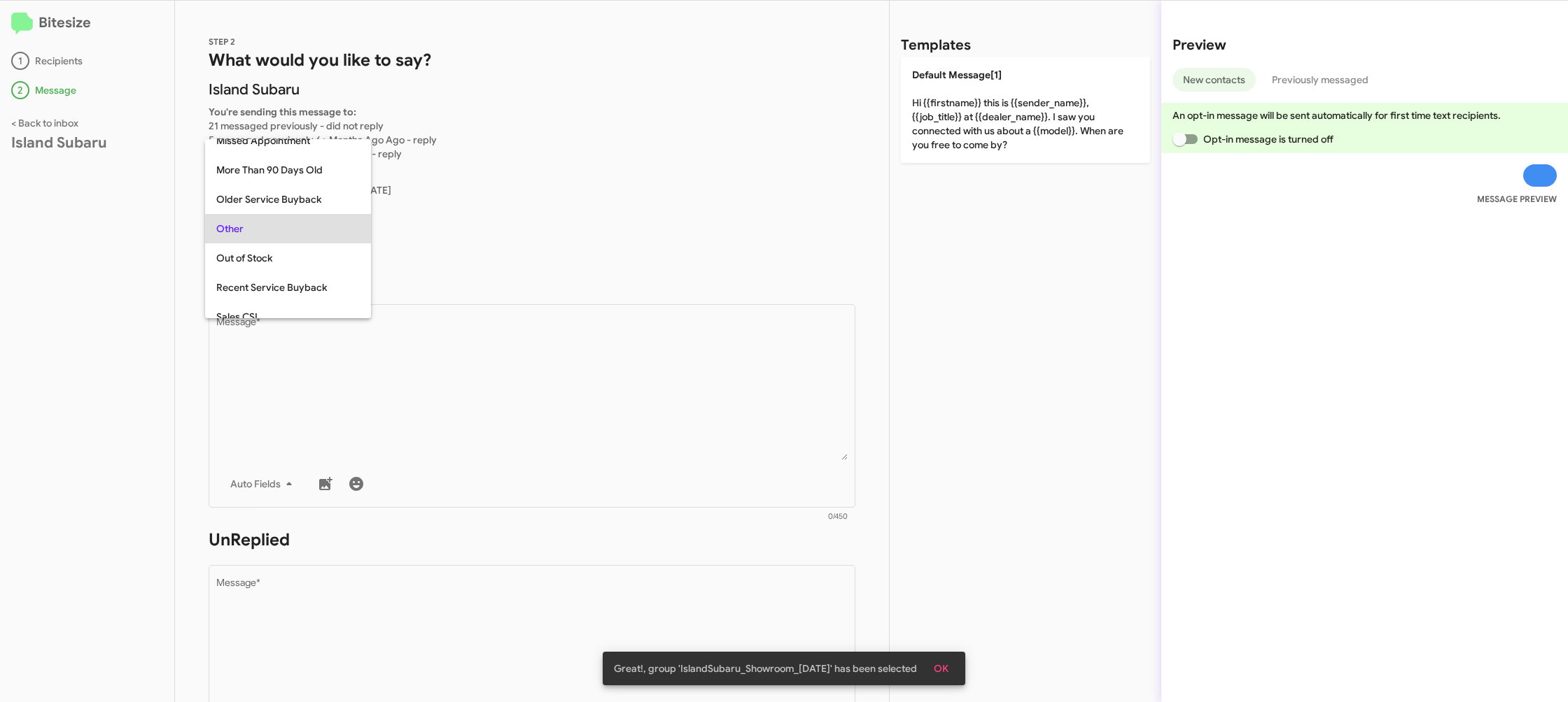
scroll to position [379, 0]
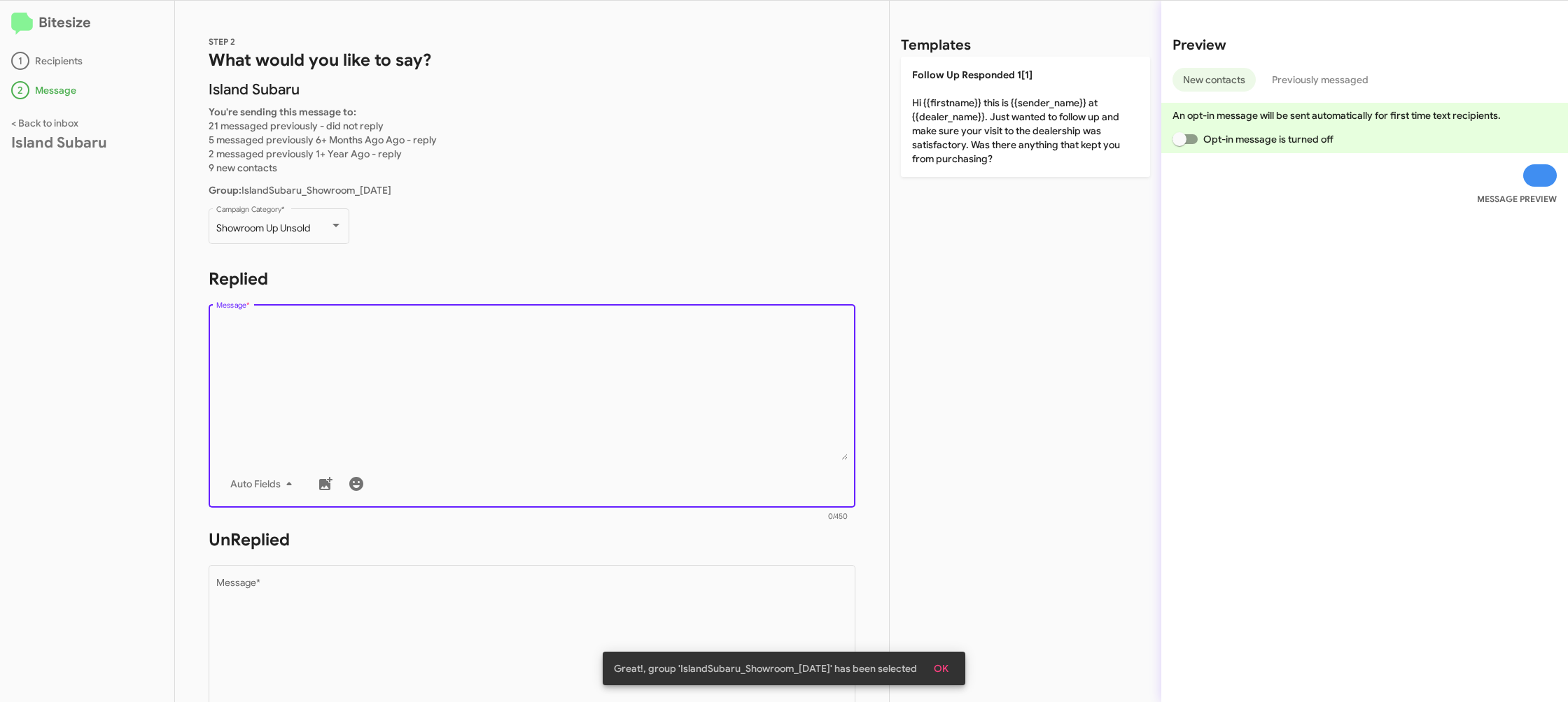
click at [516, 385] on textarea "Message *" at bounding box center [533, 389] width 632 height 143
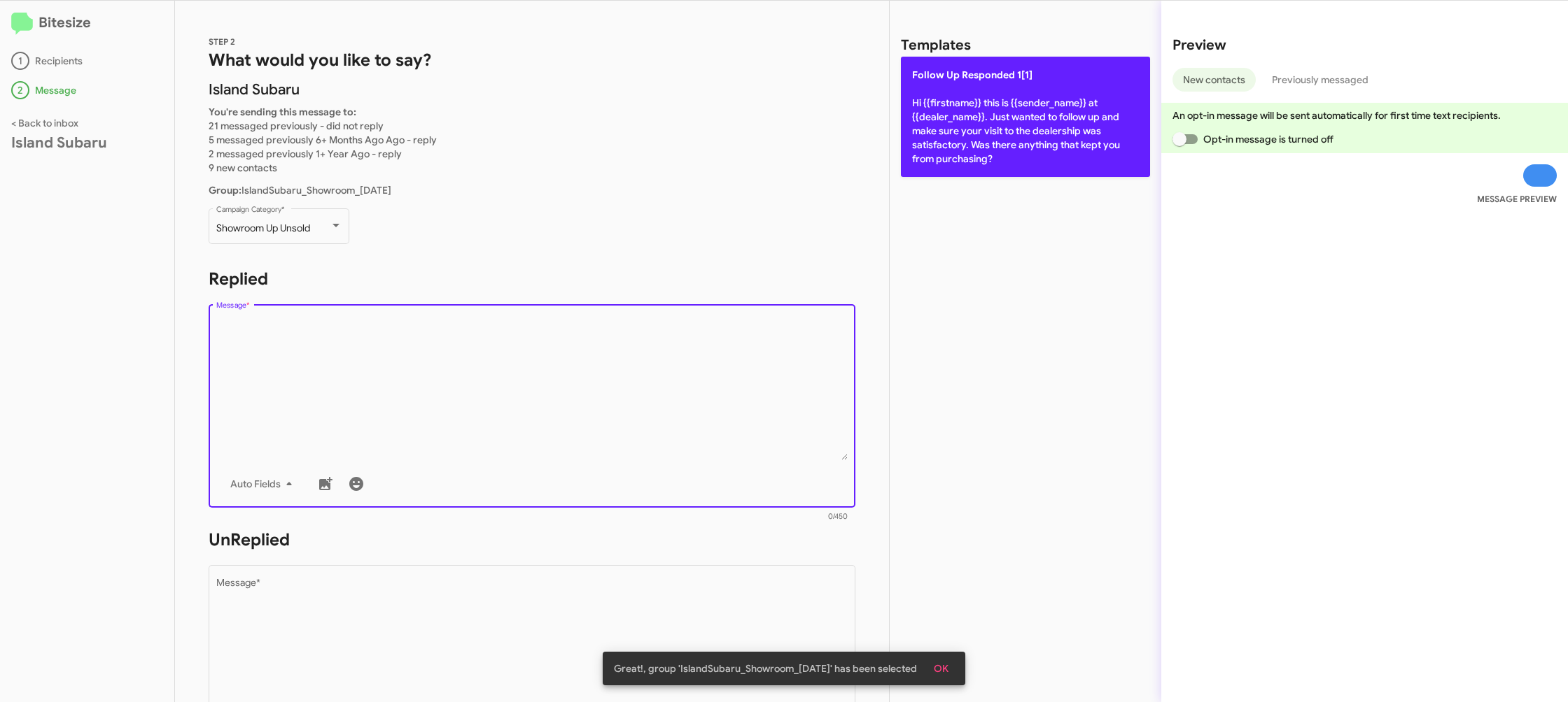
click at [1004, 69] on span "Follow Up Responded 1[1]" at bounding box center [972, 74] width 121 height 13
type textarea "Hi {{firstname}} this is {{sender_name}} at {{dealer_name}}. Just wanted to fol…"
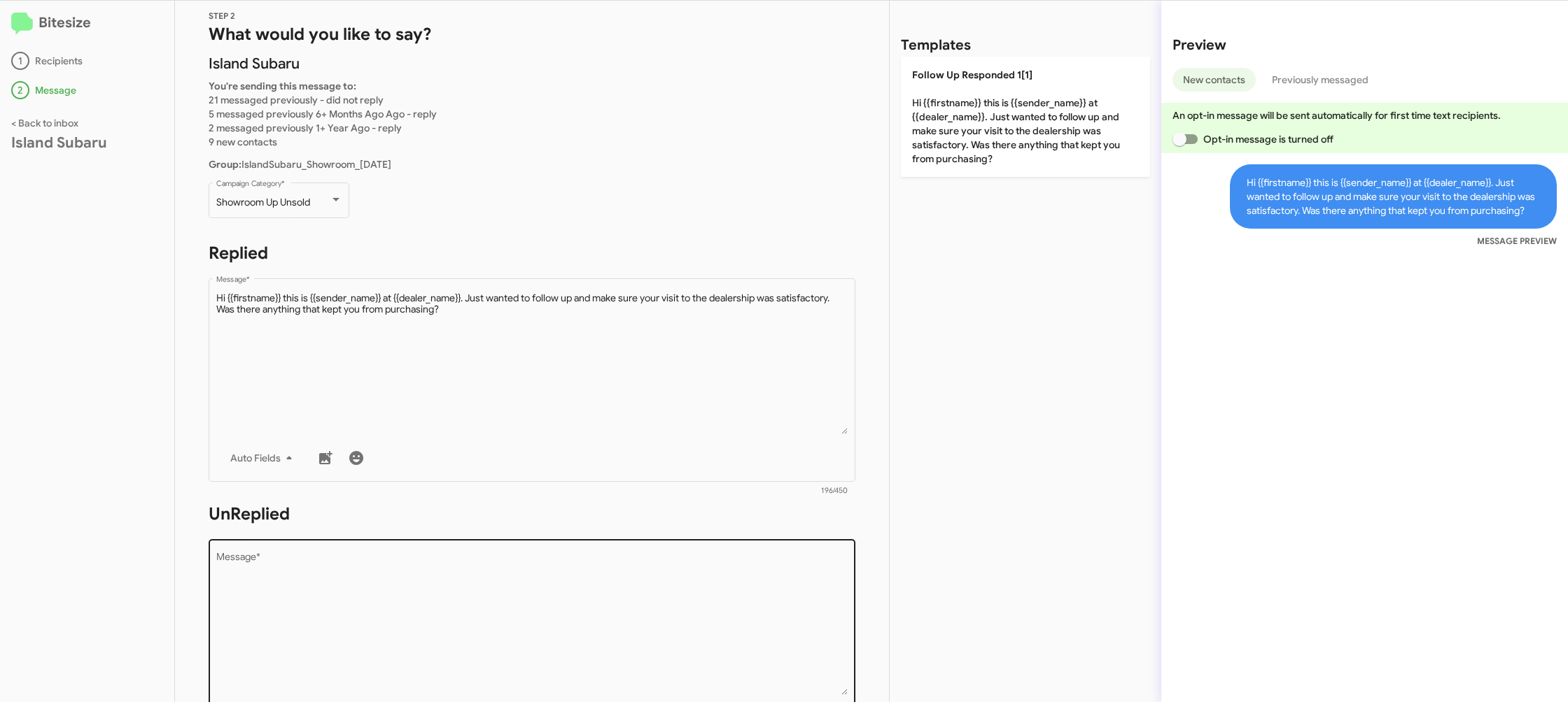
scroll to position [38, 0]
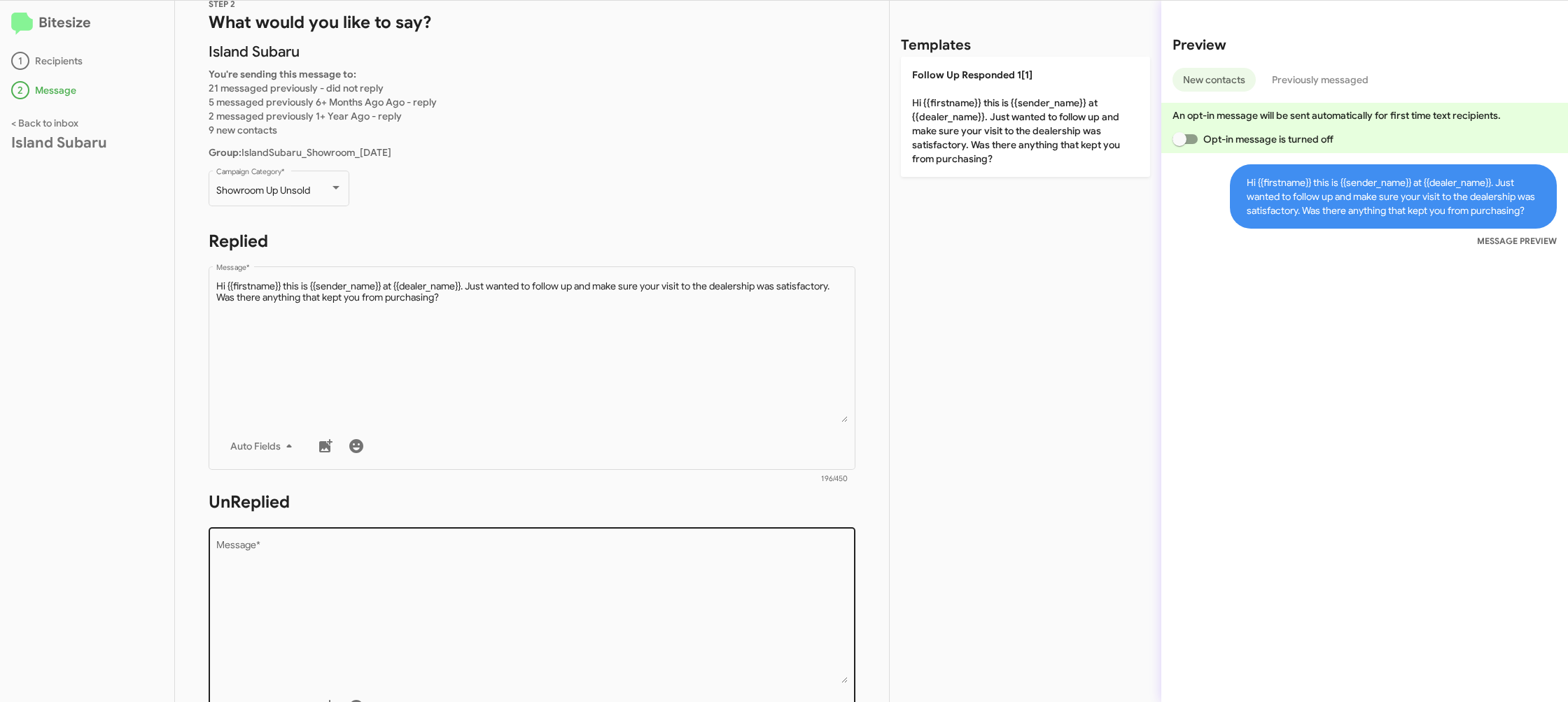
click at [683, 572] on textarea "Message *" at bounding box center [533, 612] width 632 height 143
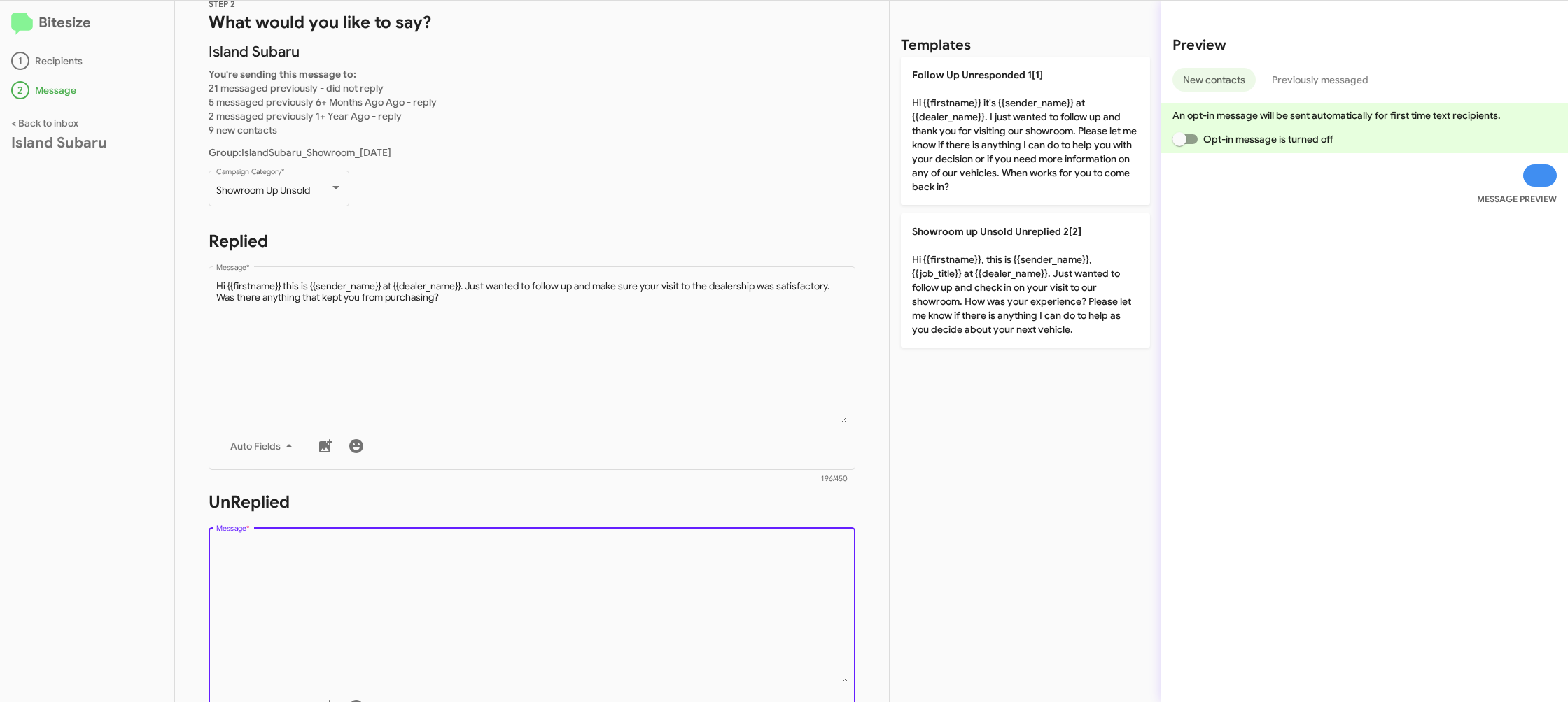
click at [683, 572] on textarea "Message *" at bounding box center [533, 612] width 632 height 143
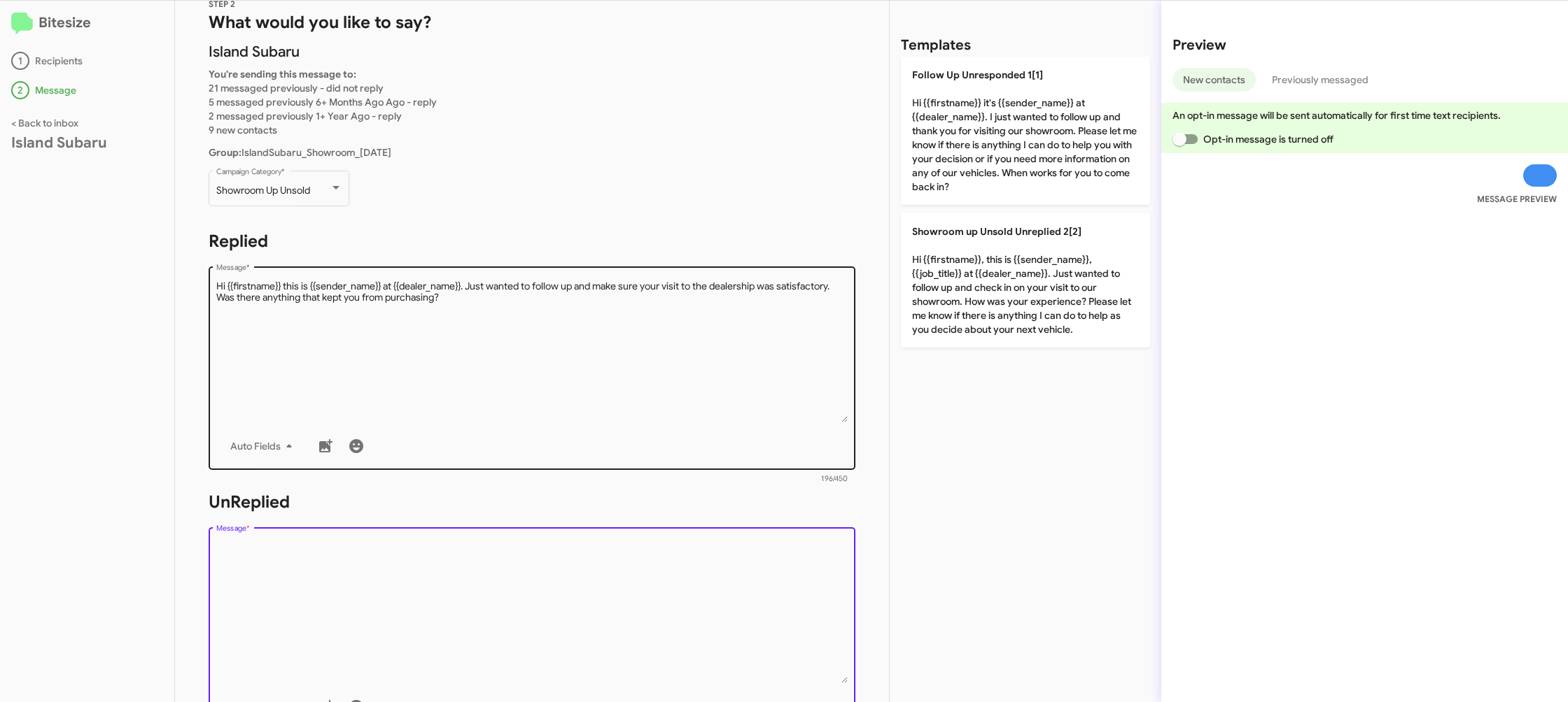
drag, startPoint x: 683, startPoint y: 572, endPoint x: 796, endPoint y: 454, distance: 163.4
click at [730, 504] on form "UnReplied Drop image here to insert Auto Fields Message * 0/450" at bounding box center [532, 618] width 647 height 256
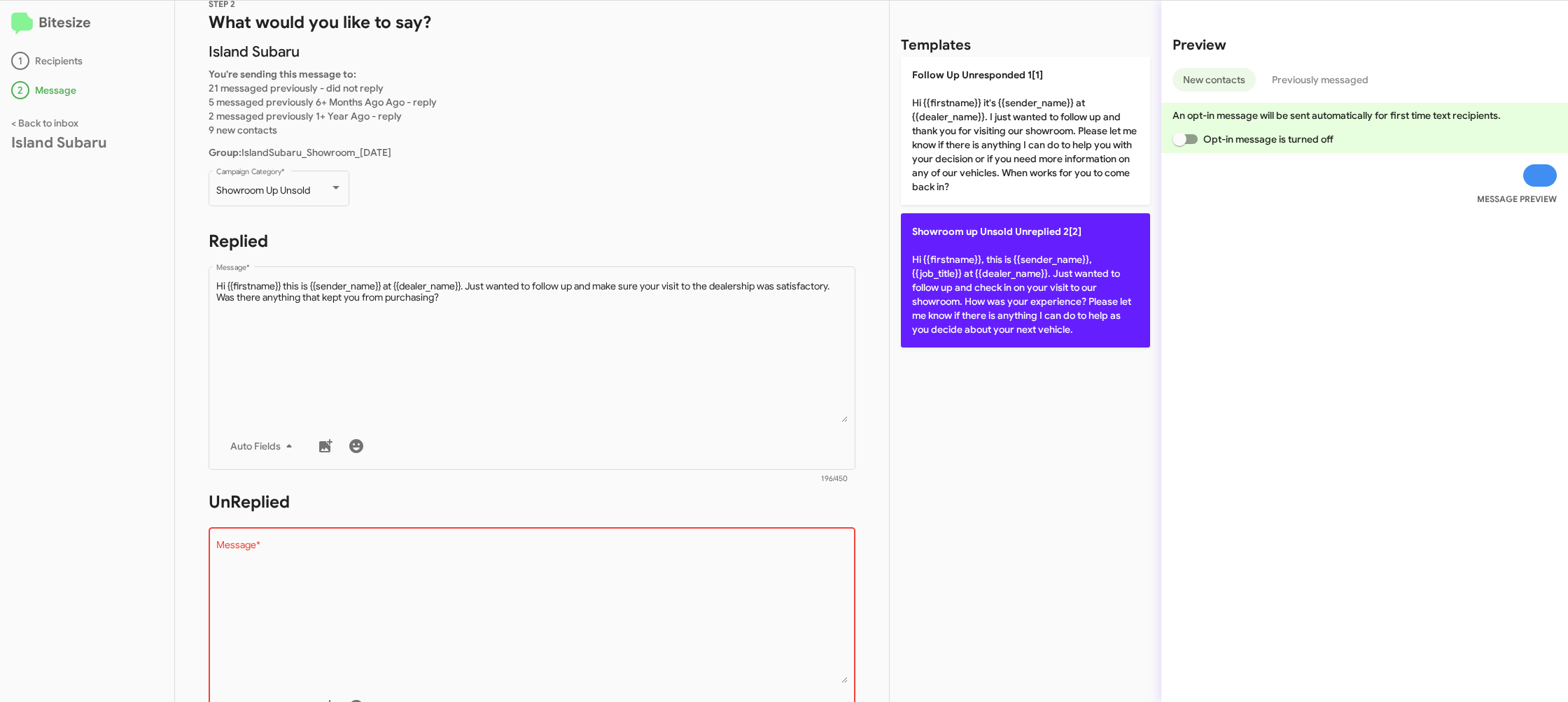
click at [1007, 321] on p "Showroom up Unsold Unreplied 2[2] Hi {{firstname}}, this is {{sender_name}}, {{…" at bounding box center [1026, 280] width 249 height 134
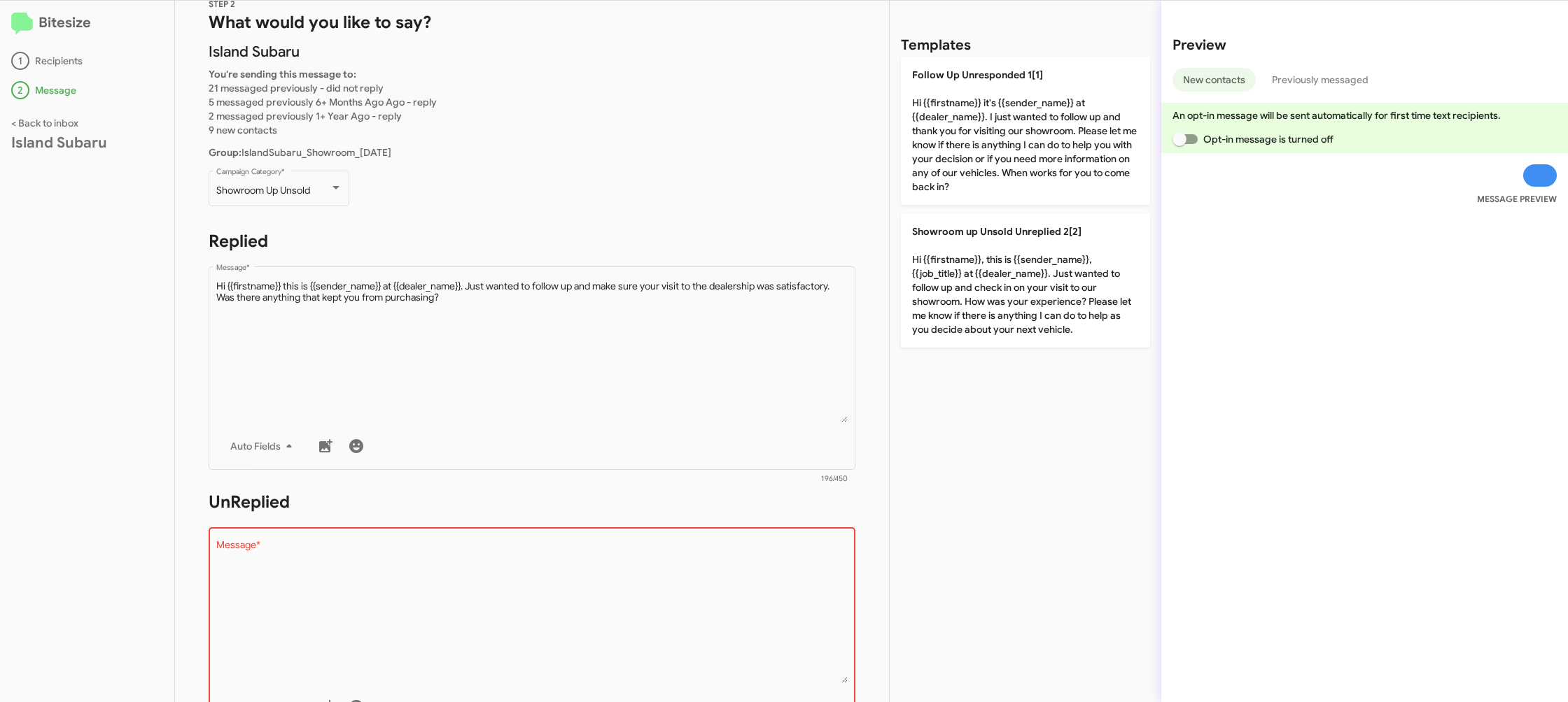
type textarea "Hi {{firstname}}, this is {{sender_name}}, {{job_title}} at {{dealer_name}}. Ju…"
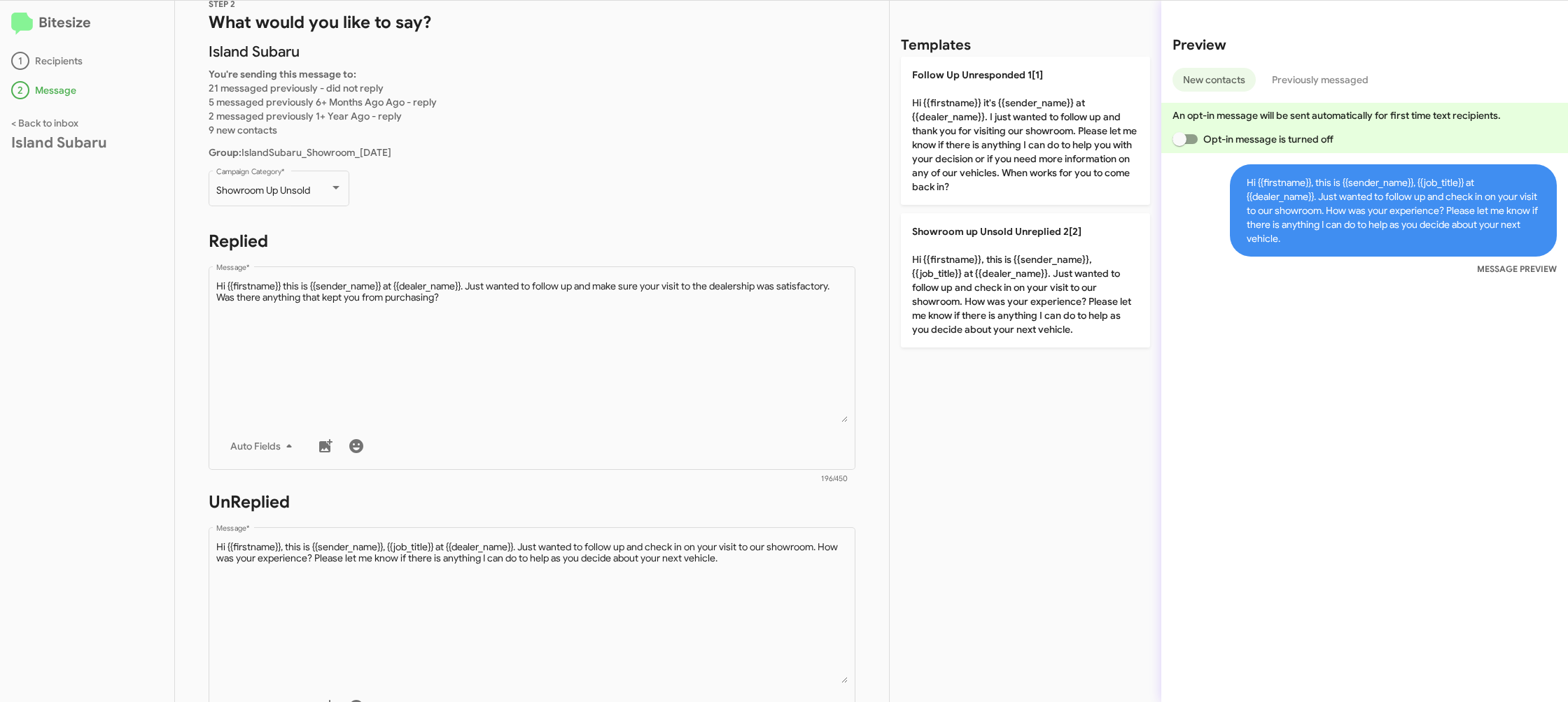
scroll to position [524, 0]
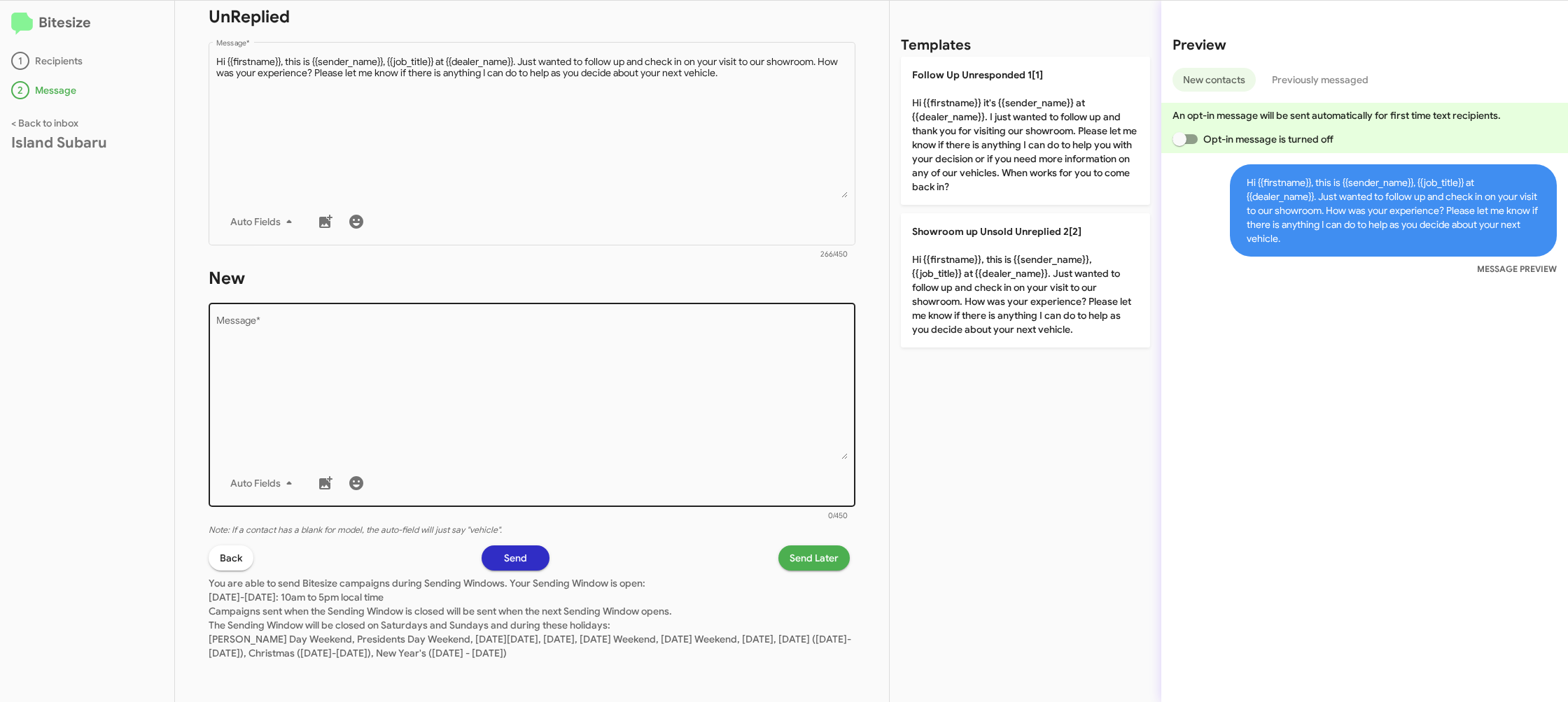
click at [655, 328] on textarea "Message *" at bounding box center [533, 388] width 632 height 143
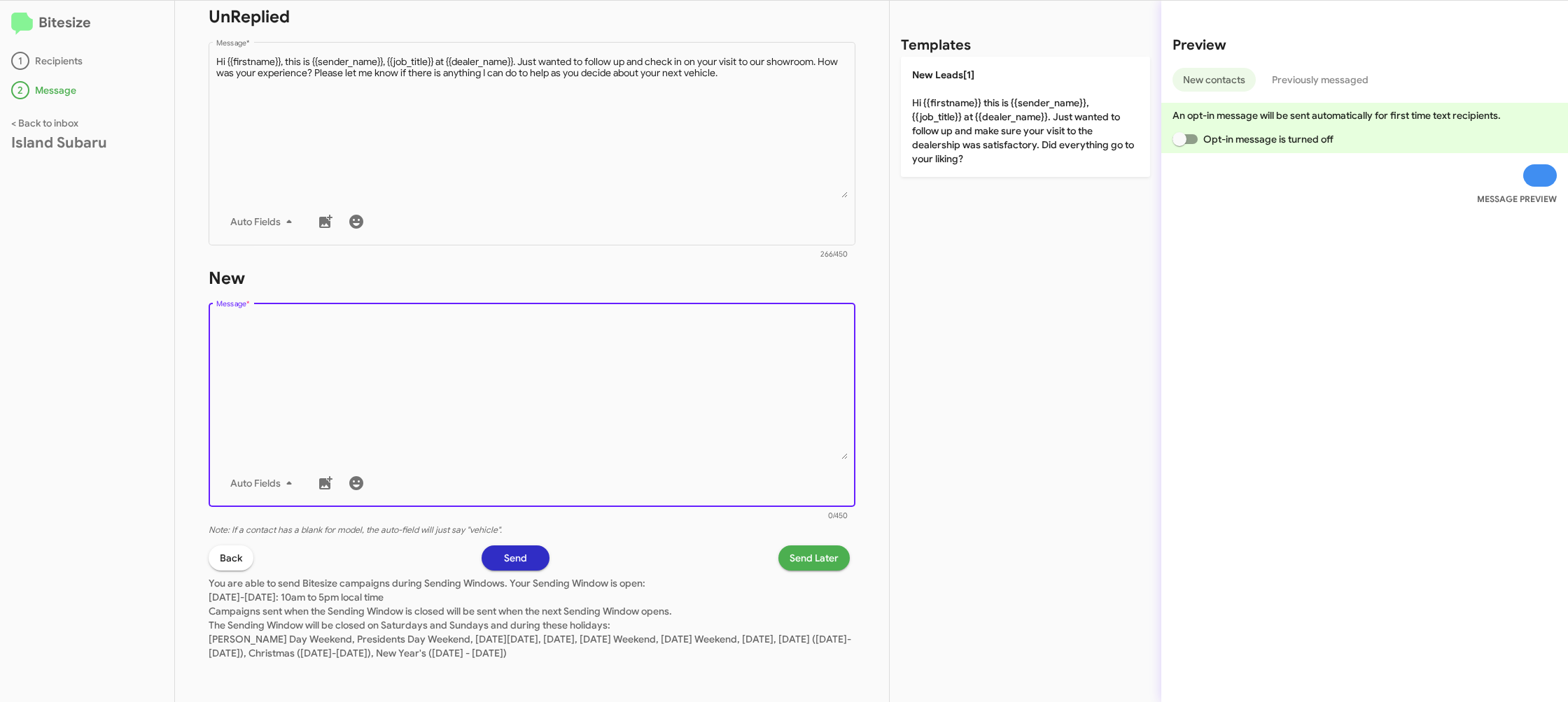
drag, startPoint x: 655, startPoint y: 328, endPoint x: 651, endPoint y: 342, distance: 14.6
click at [652, 340] on textarea "Message *" at bounding box center [533, 388] width 632 height 143
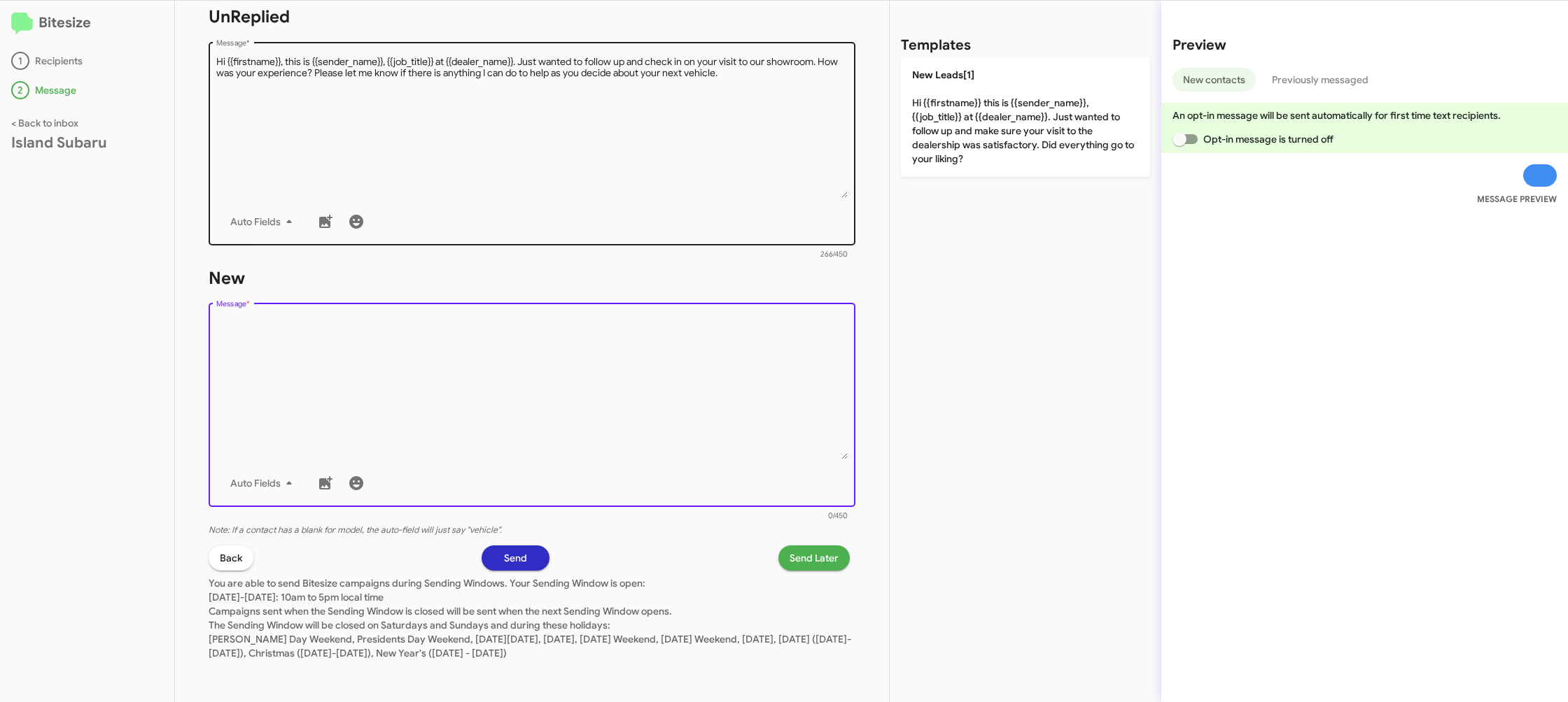
drag, startPoint x: 651, startPoint y: 342, endPoint x: 813, endPoint y: 230, distance: 196.9
click at [689, 304] on div "Drop image here to insert Auto Fields Message *" at bounding box center [533, 404] width 632 height 206
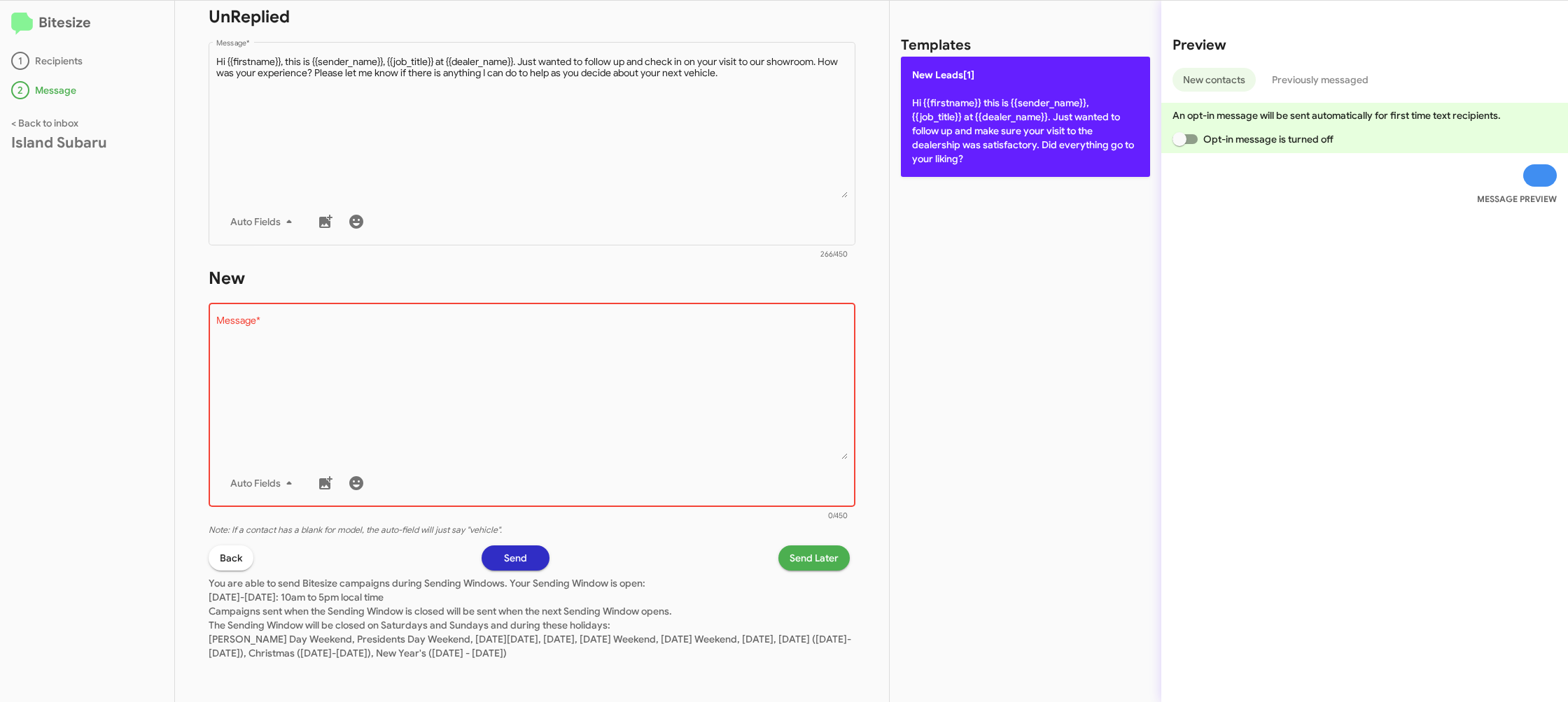
click at [1011, 88] on p "New Leads[1] Hi {{firstname}} this is {{sender_name}}, {{job_title}} at {{deale…" at bounding box center [1026, 117] width 249 height 120
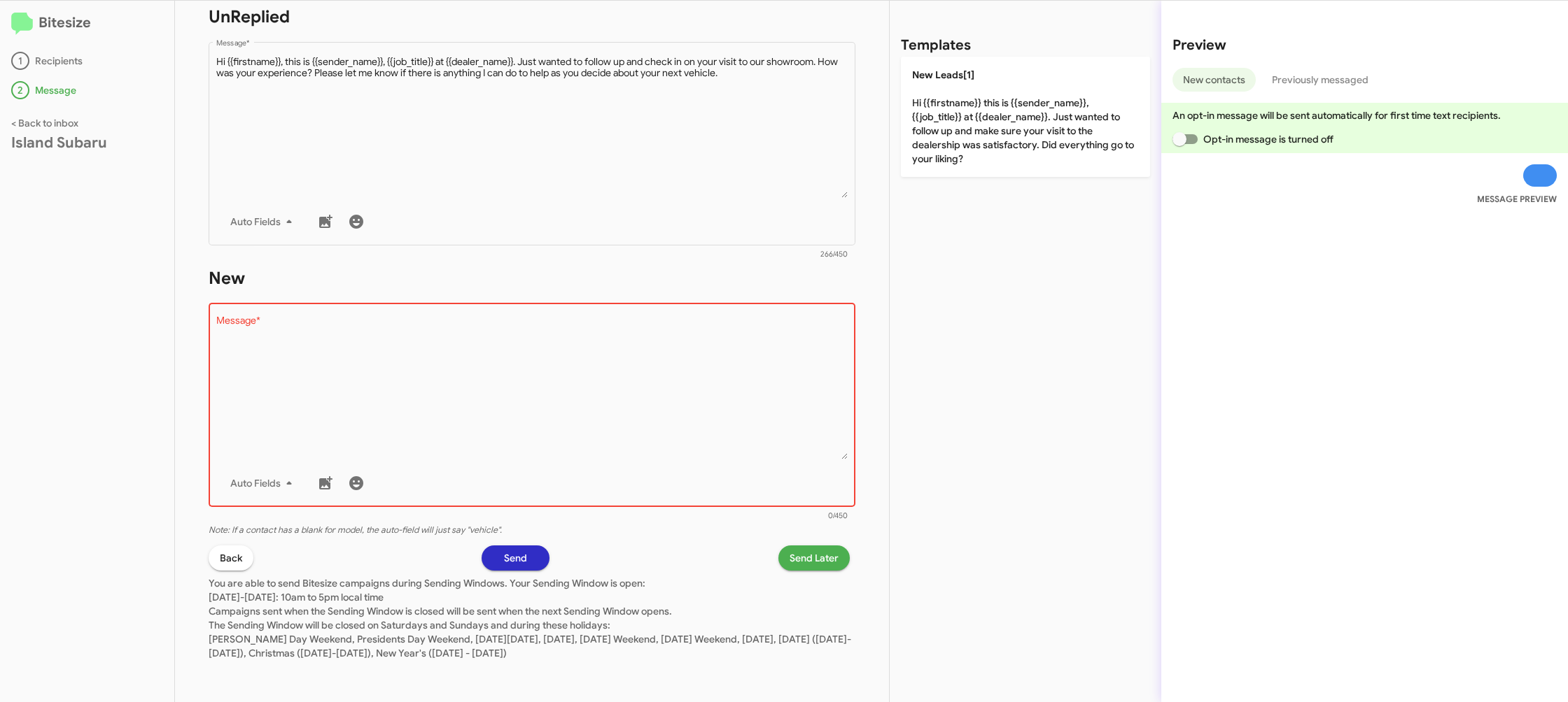
type textarea "Hi {{firstname}} this is {{sender_name}}, {{job_title}} at {{dealer_name}}. Jus…"
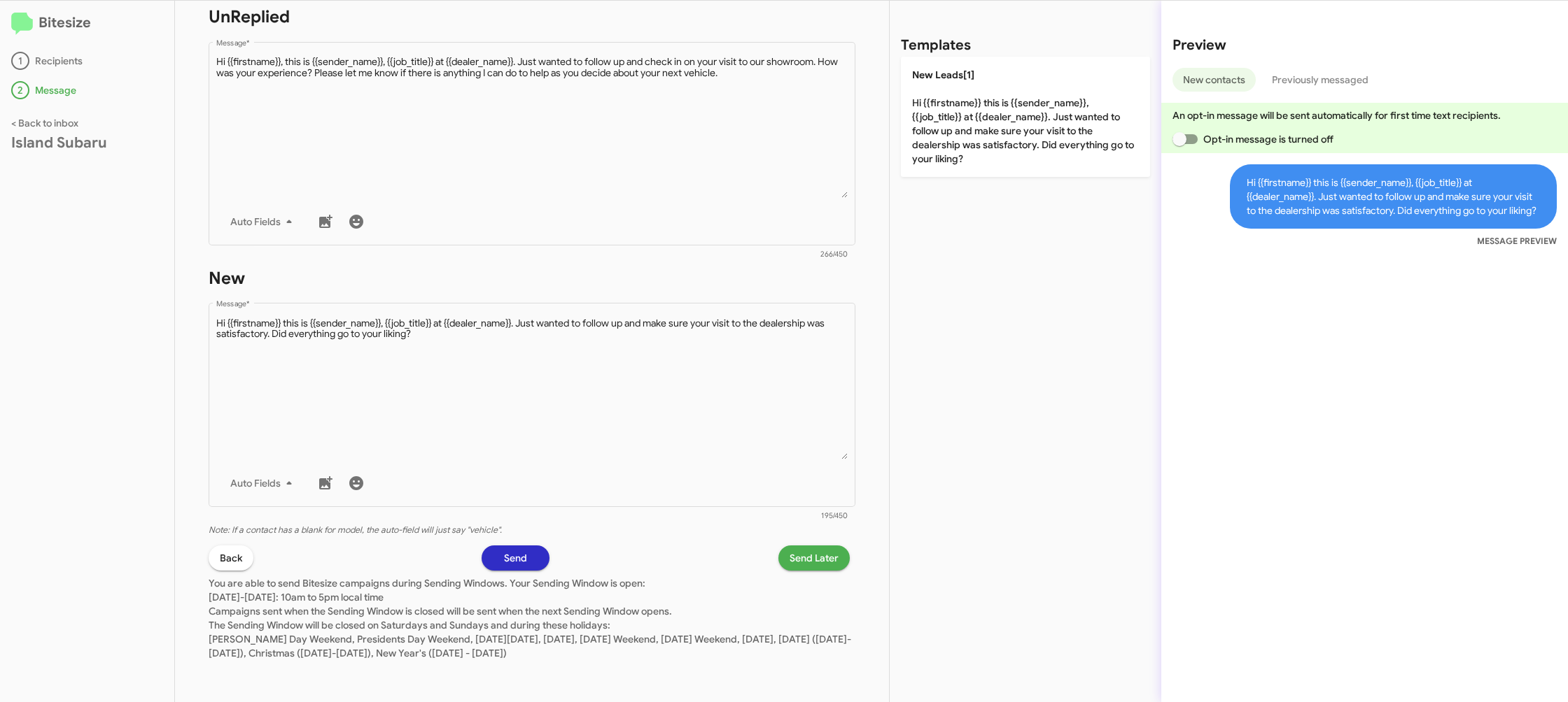
click at [816, 563] on span "Send Later" at bounding box center [814, 559] width 49 height 26
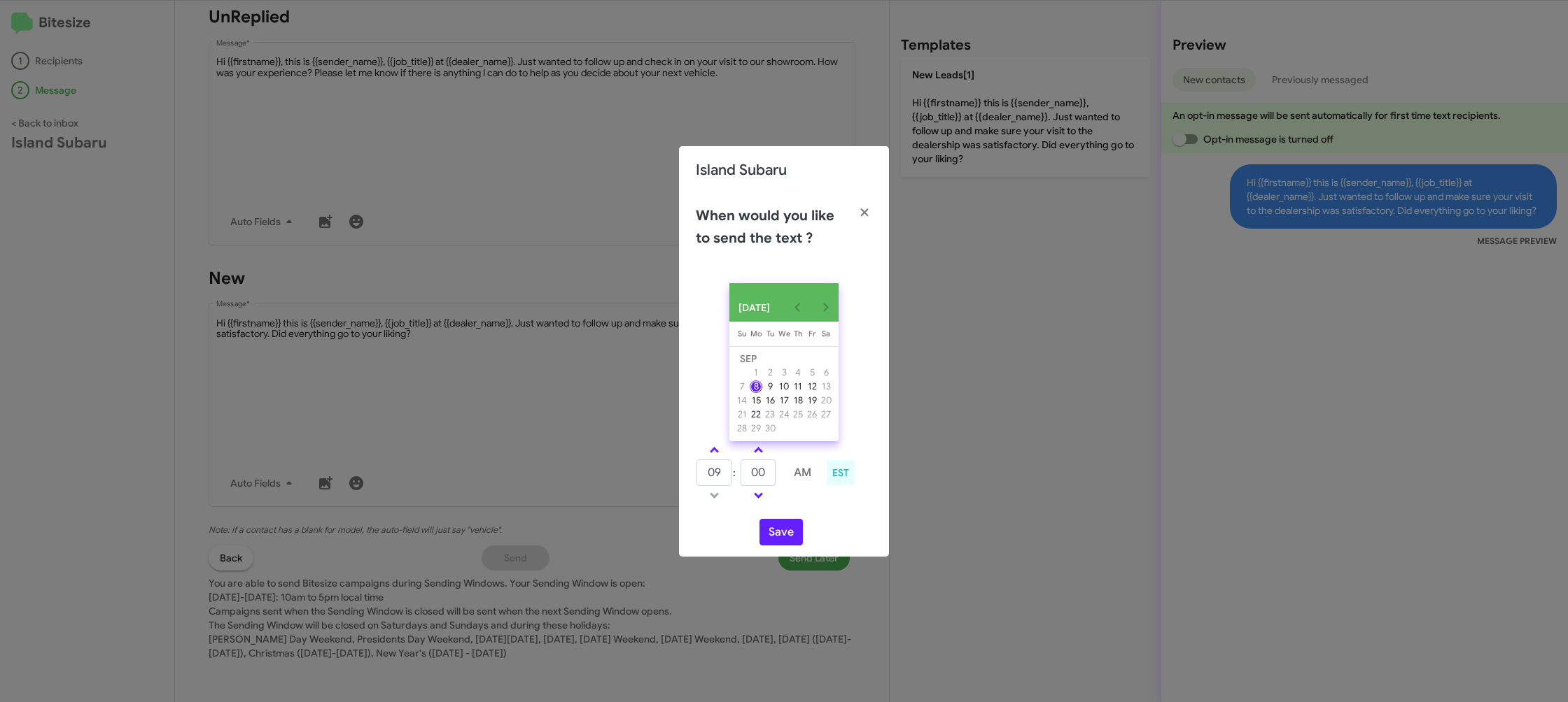
drag, startPoint x: 709, startPoint y: 452, endPoint x: 736, endPoint y: 460, distance: 28.2
click at [709, 452] on link at bounding box center [714, 450] width 25 height 16
type input "10"
click at [749, 466] on input "00" at bounding box center [758, 473] width 35 height 27
click at [771, 476] on input "00" at bounding box center [758, 473] width 35 height 27
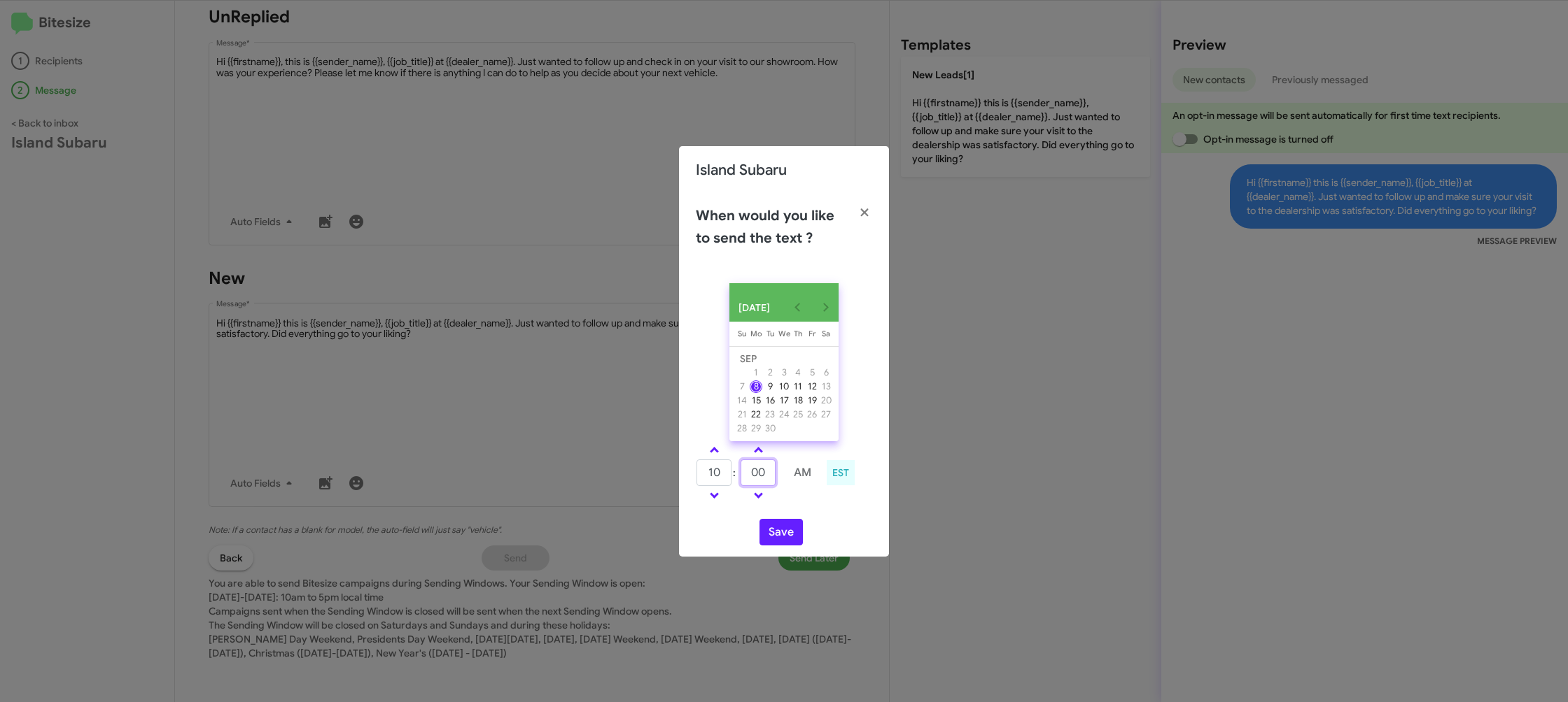
click at [771, 476] on input "00" at bounding box center [758, 473] width 35 height 27
type input "40"
drag, startPoint x: 804, startPoint y: 506, endPoint x: 799, endPoint y: 515, distance: 10.3
click at [804, 505] on td at bounding box center [803, 496] width 38 height 18
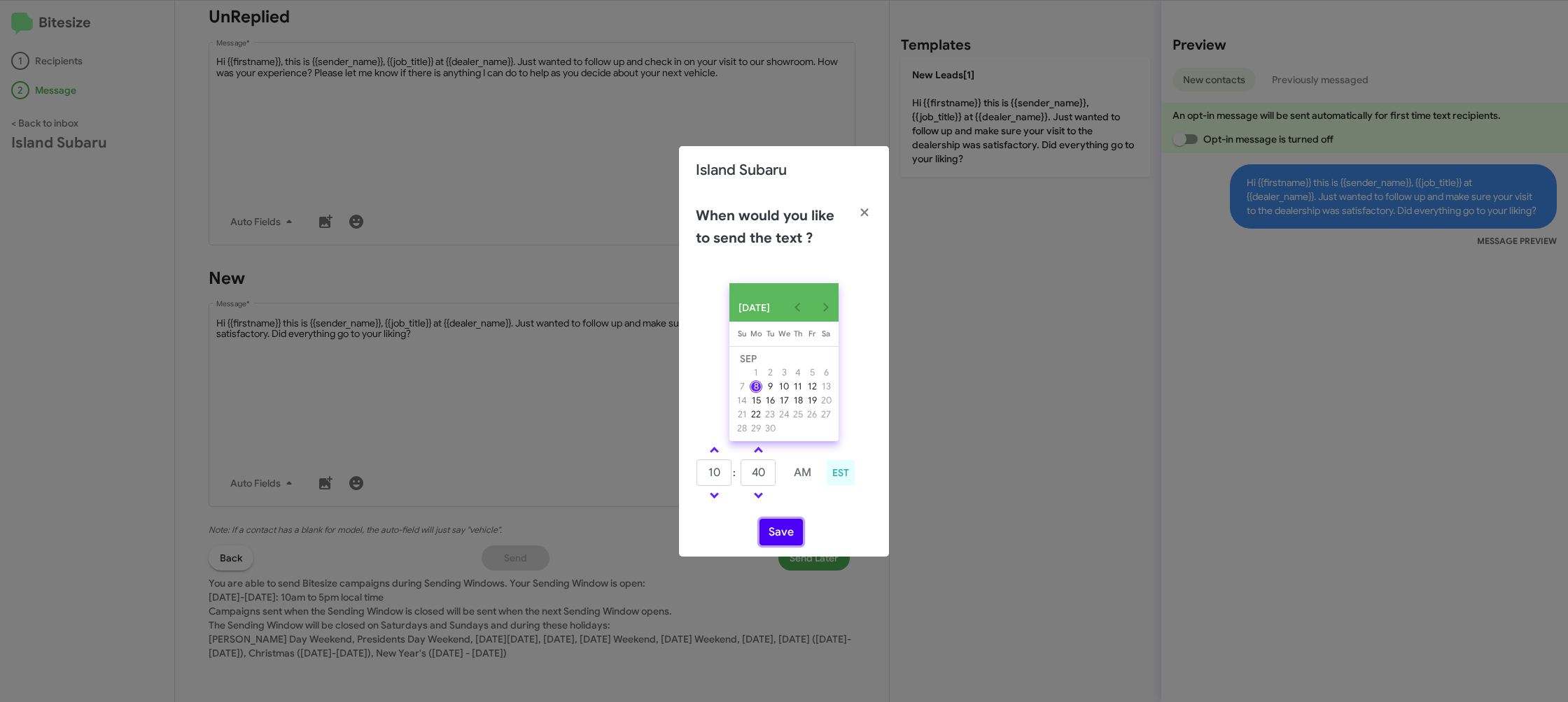
click at [785, 537] on button "Save" at bounding box center [782, 532] width 43 height 27
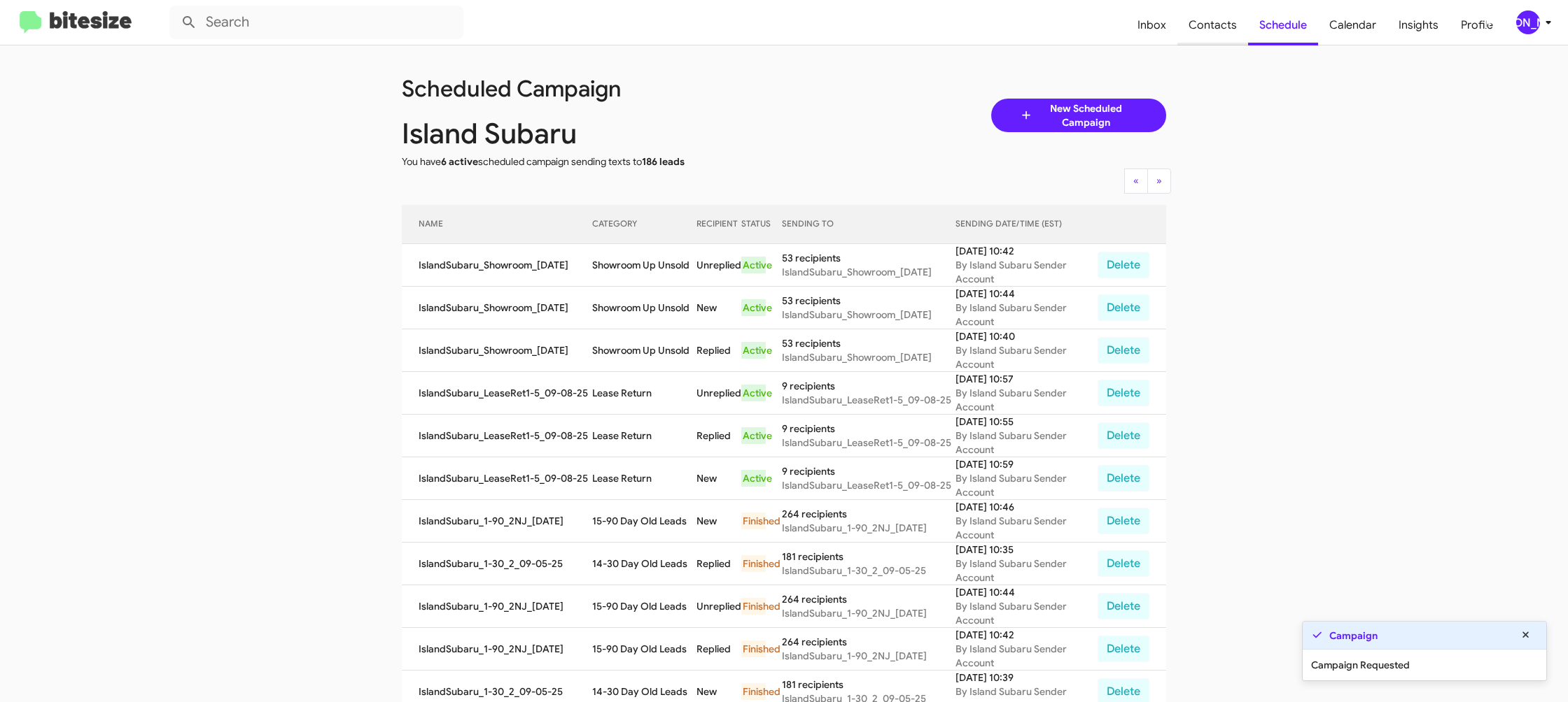
click at [1217, 17] on span "Contacts" at bounding box center [1213, 25] width 71 height 40
type input "in:groups"
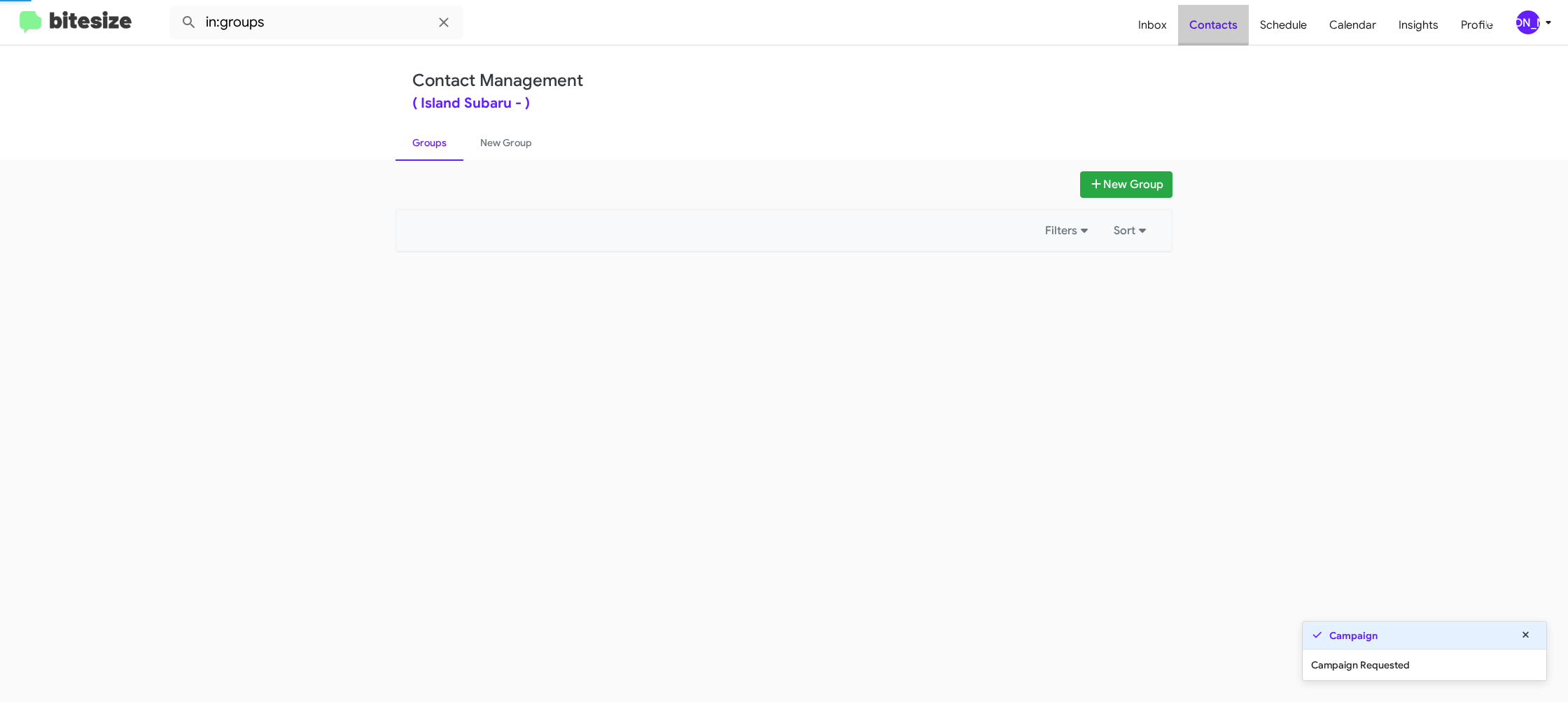
click at [1217, 17] on span "Contacts" at bounding box center [1214, 25] width 71 height 40
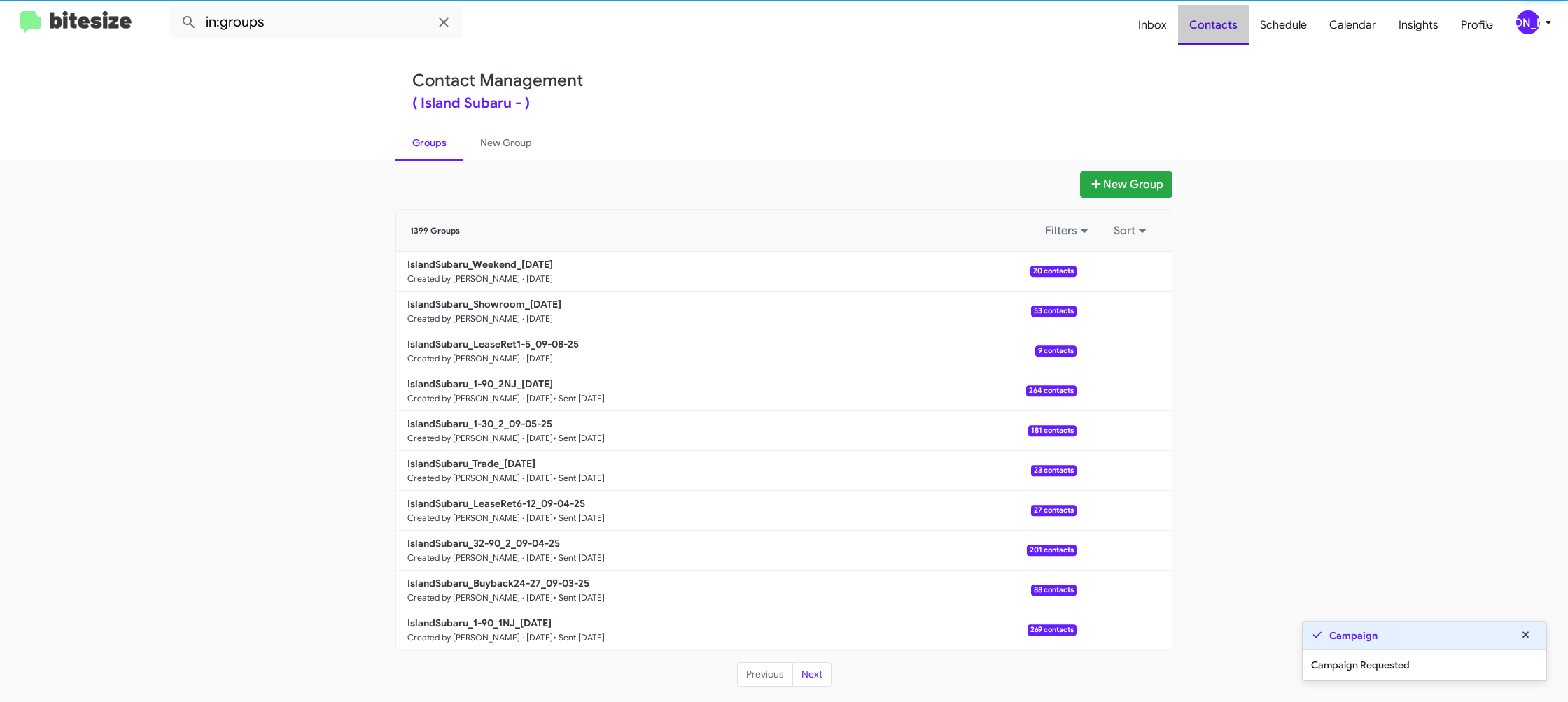
drag, startPoint x: 1217, startPoint y: 17, endPoint x: 806, endPoint y: 125, distance: 425.0
click at [1217, 17] on span "Contacts" at bounding box center [1214, 25] width 71 height 40
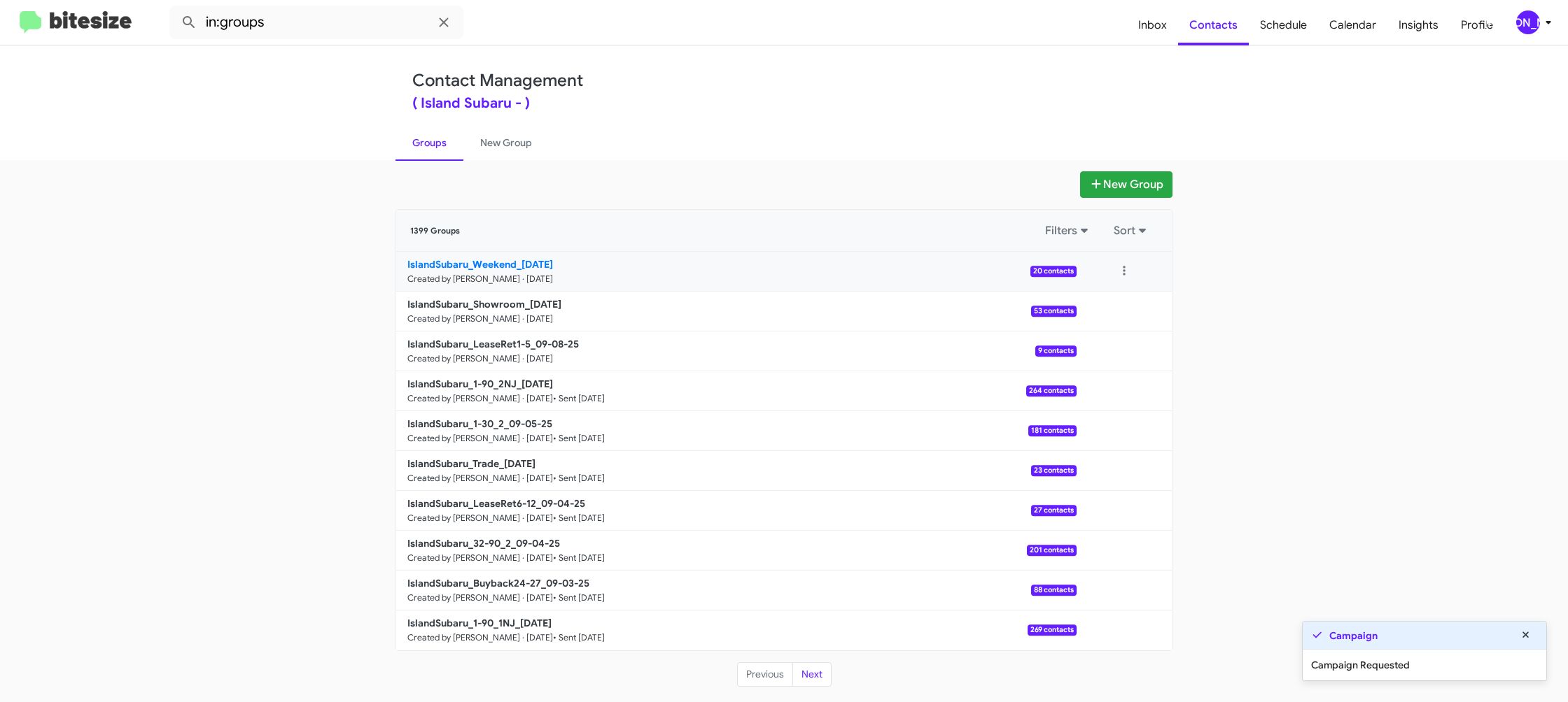
click at [491, 259] on b "IslandSubaru_Weekend_09-08-25" at bounding box center [479, 264] width 145 height 13
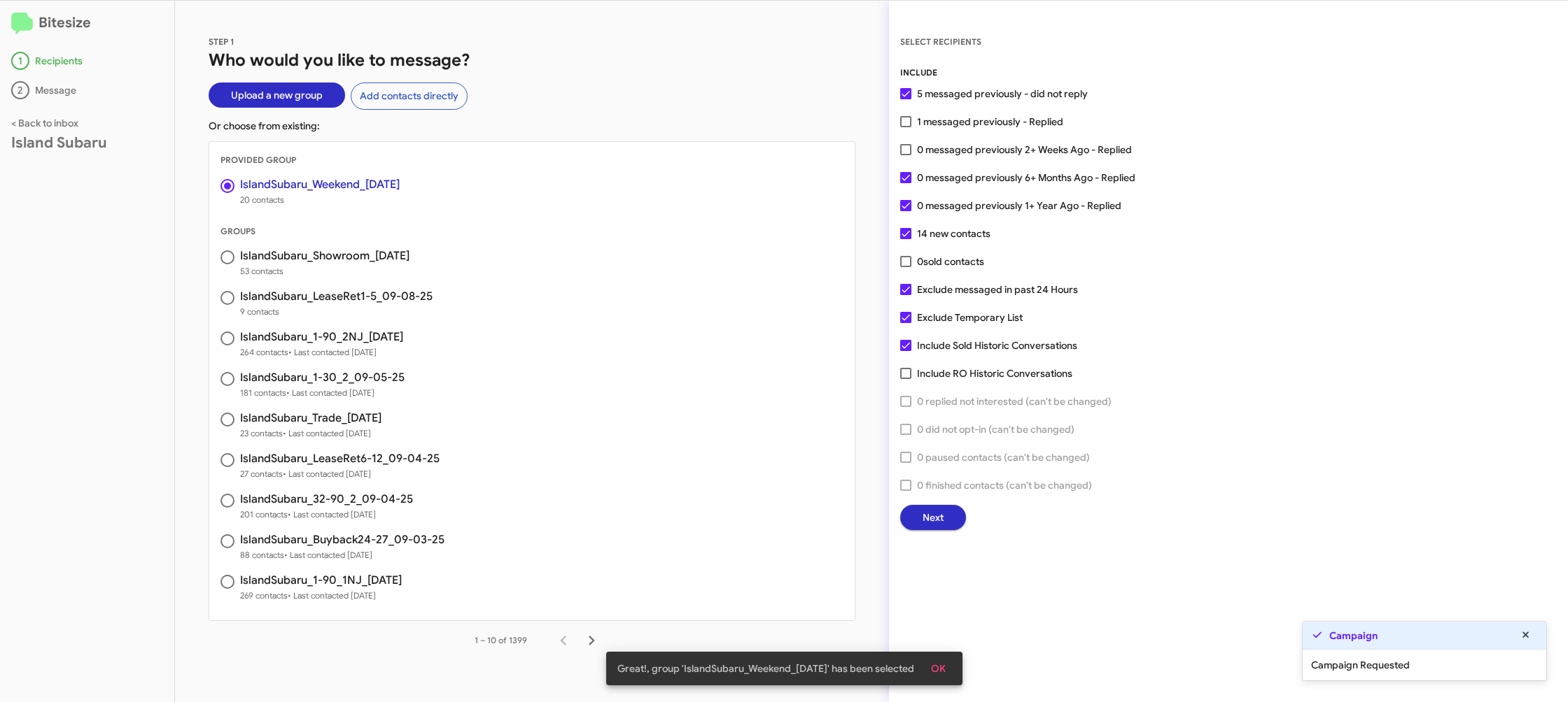
click at [923, 506] on span "Next" at bounding box center [933, 518] width 21 height 26
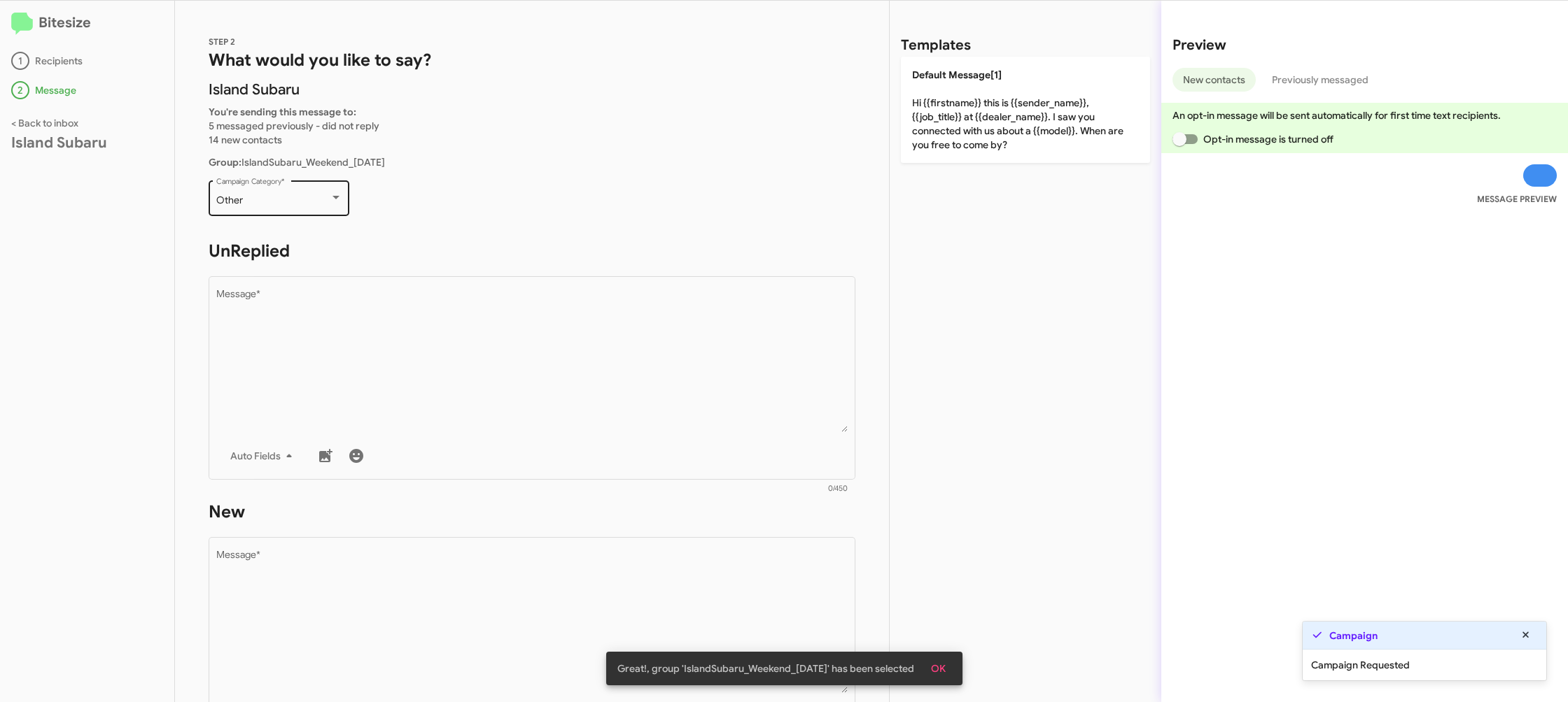
click at [279, 205] on div "Other Campaign Category *" at bounding box center [280, 196] width 126 height 39
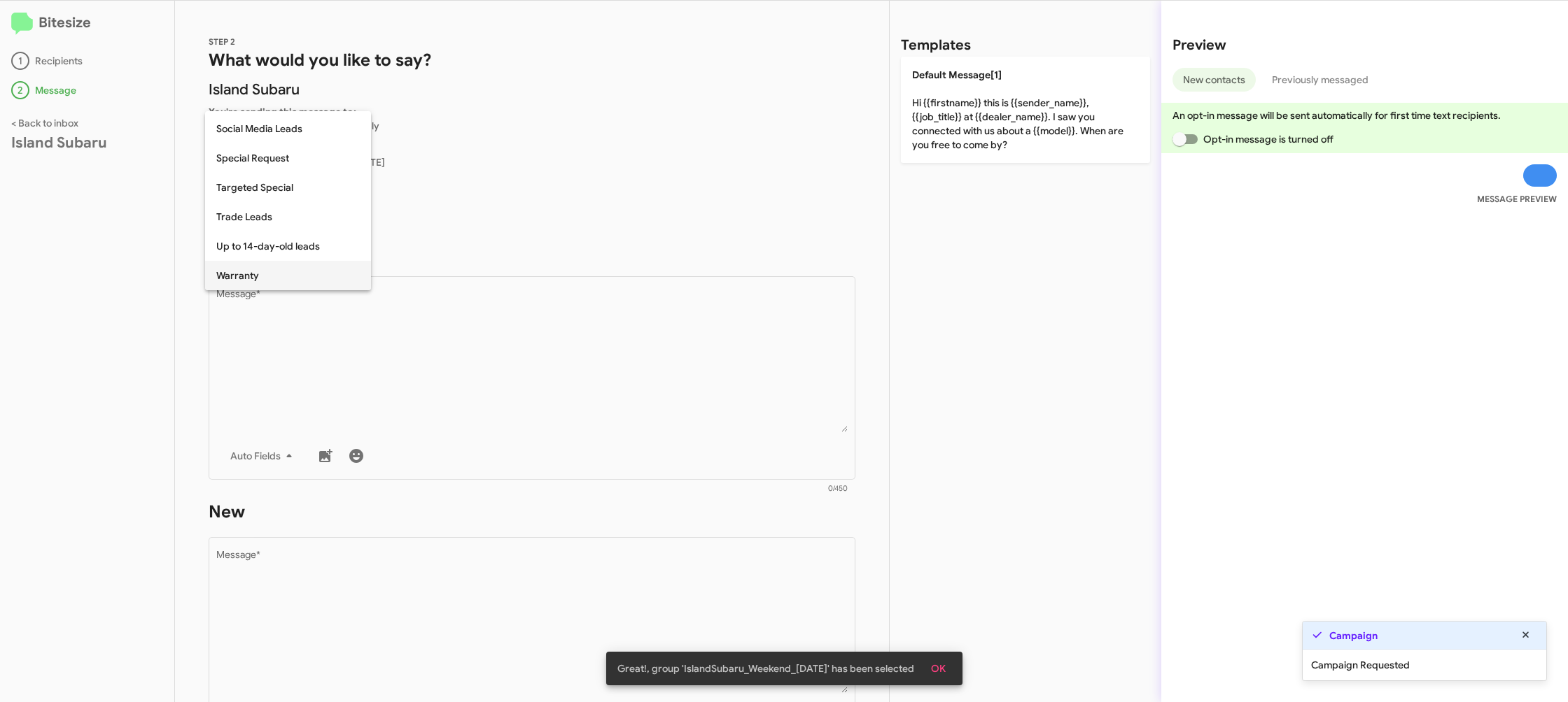
scroll to position [585, 0]
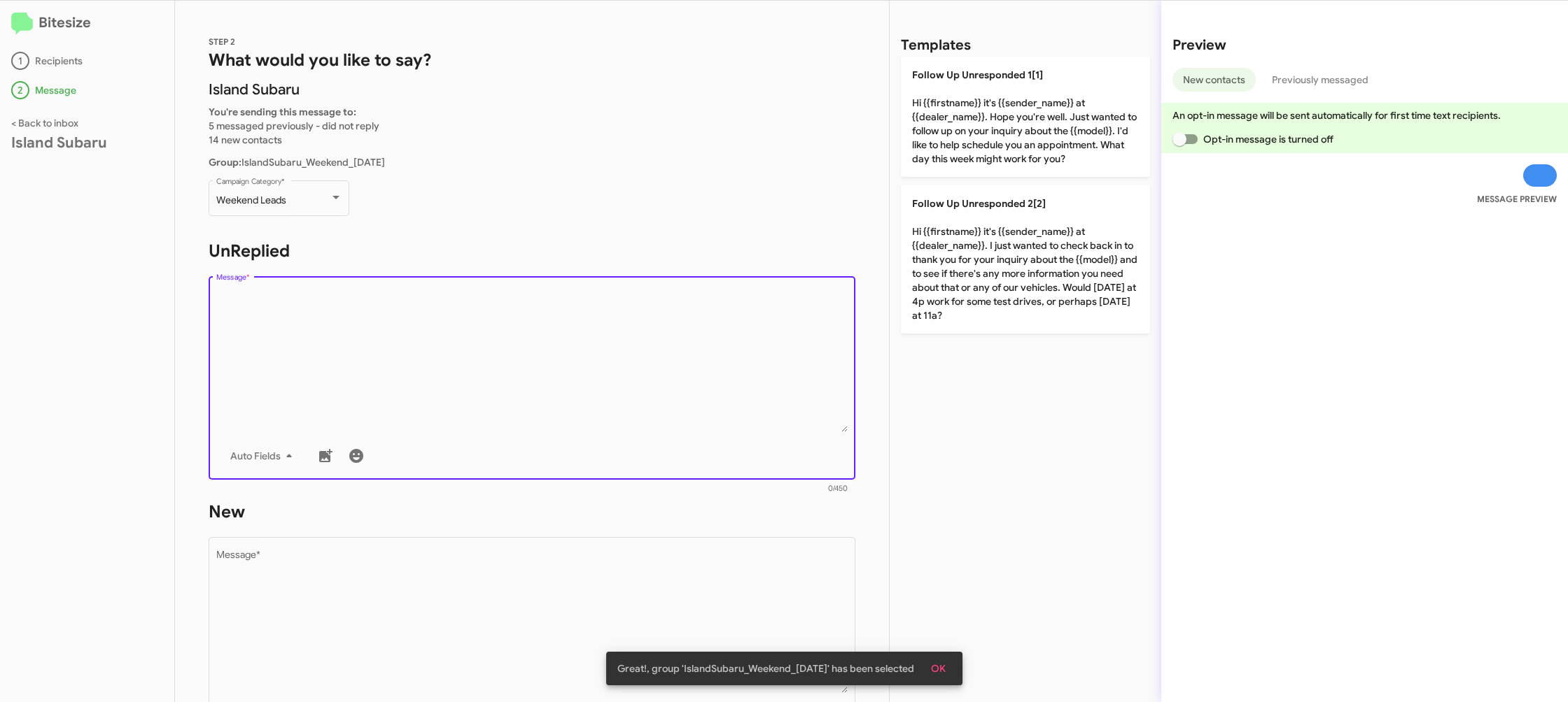
click at [487, 357] on textarea "Message *" at bounding box center [533, 360] width 632 height 143
drag, startPoint x: 487, startPoint y: 357, endPoint x: 544, endPoint y: 338, distance: 60.1
click at [488, 356] on textarea "Message *" at bounding box center [533, 360] width 632 height 143
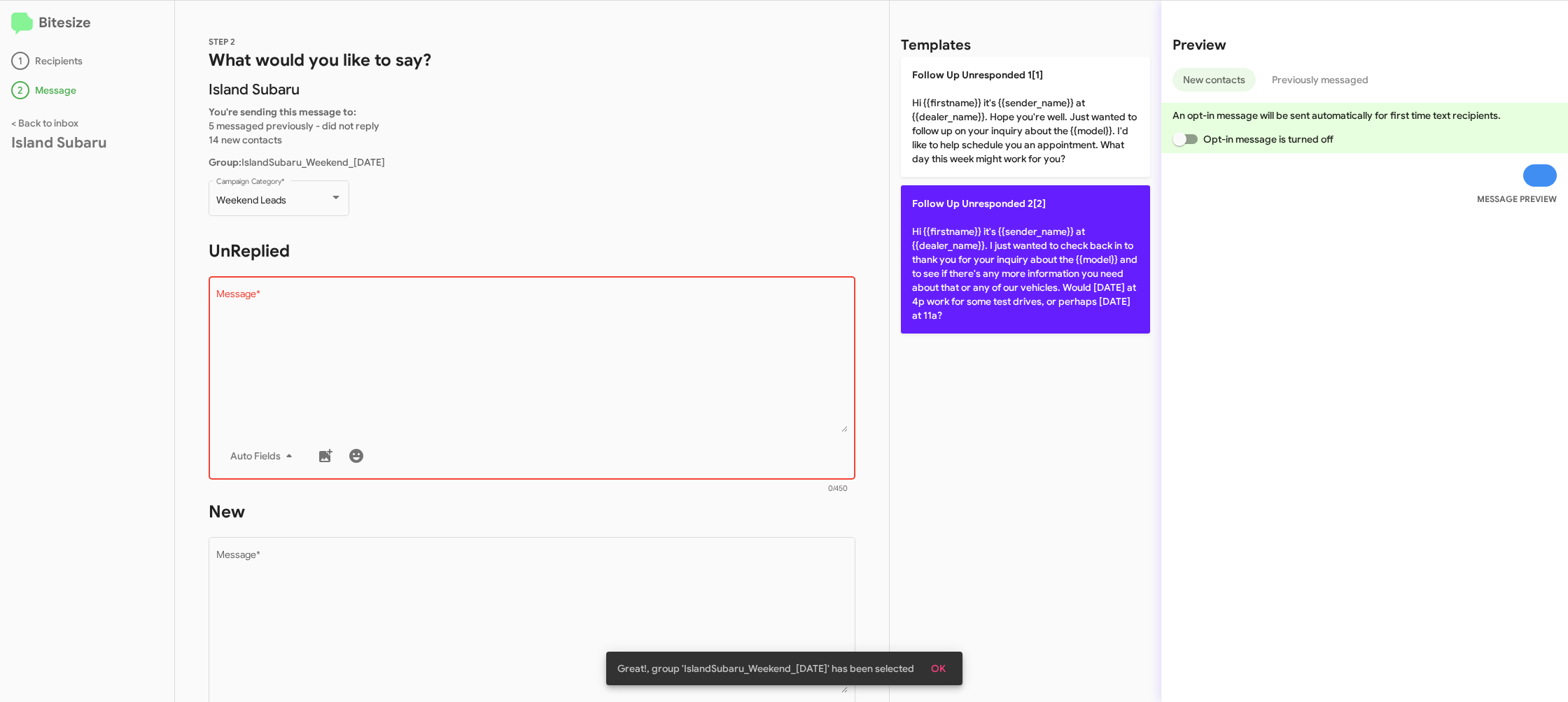
click at [980, 258] on p "Follow Up Unresponded 2[2] Hi {{firstname}} it's {{sender_name}} at {{dealer_na…" at bounding box center [1026, 260] width 249 height 148
type textarea "Hi {{firstname}} it's {{sender_name}} at {{dealer_name}}. I just wanted to chec…"
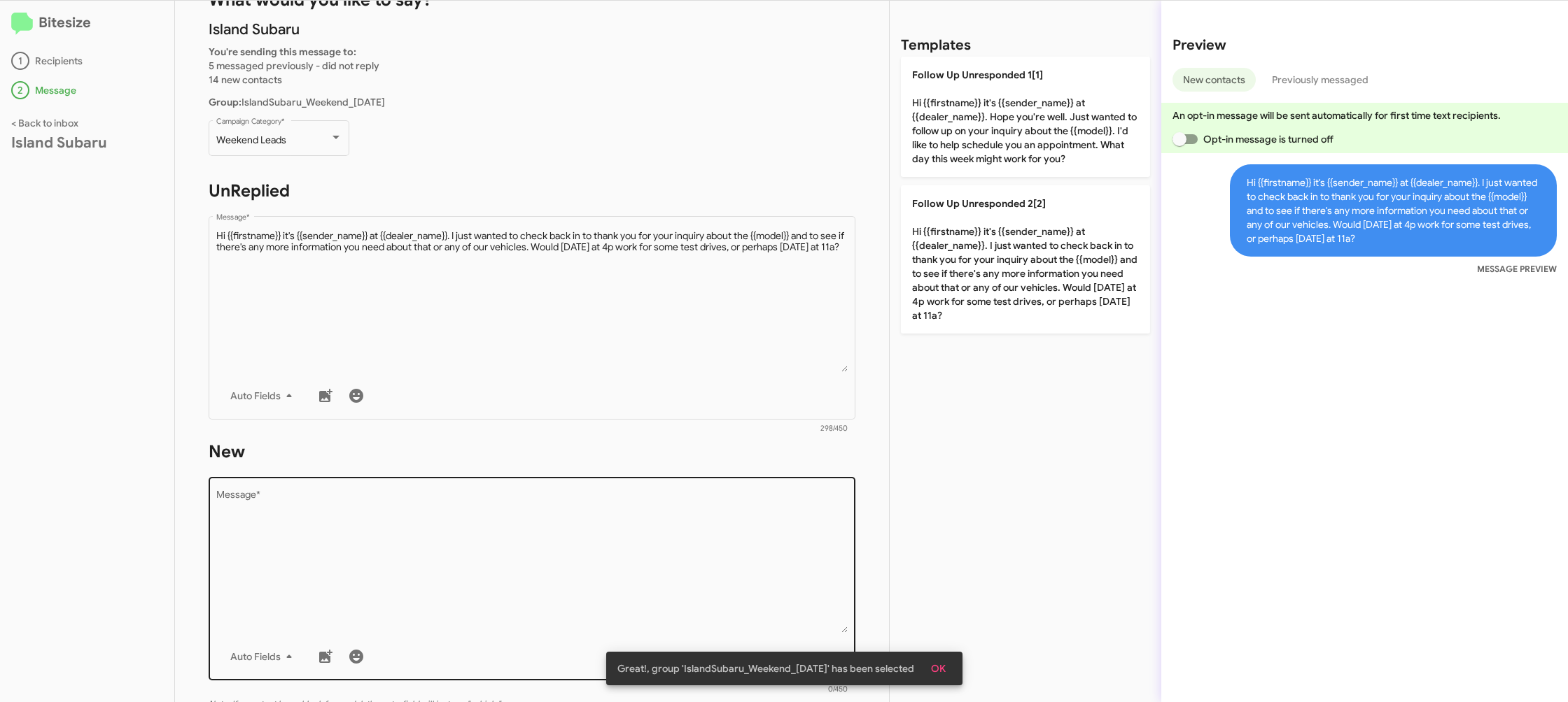
scroll to position [117, 0]
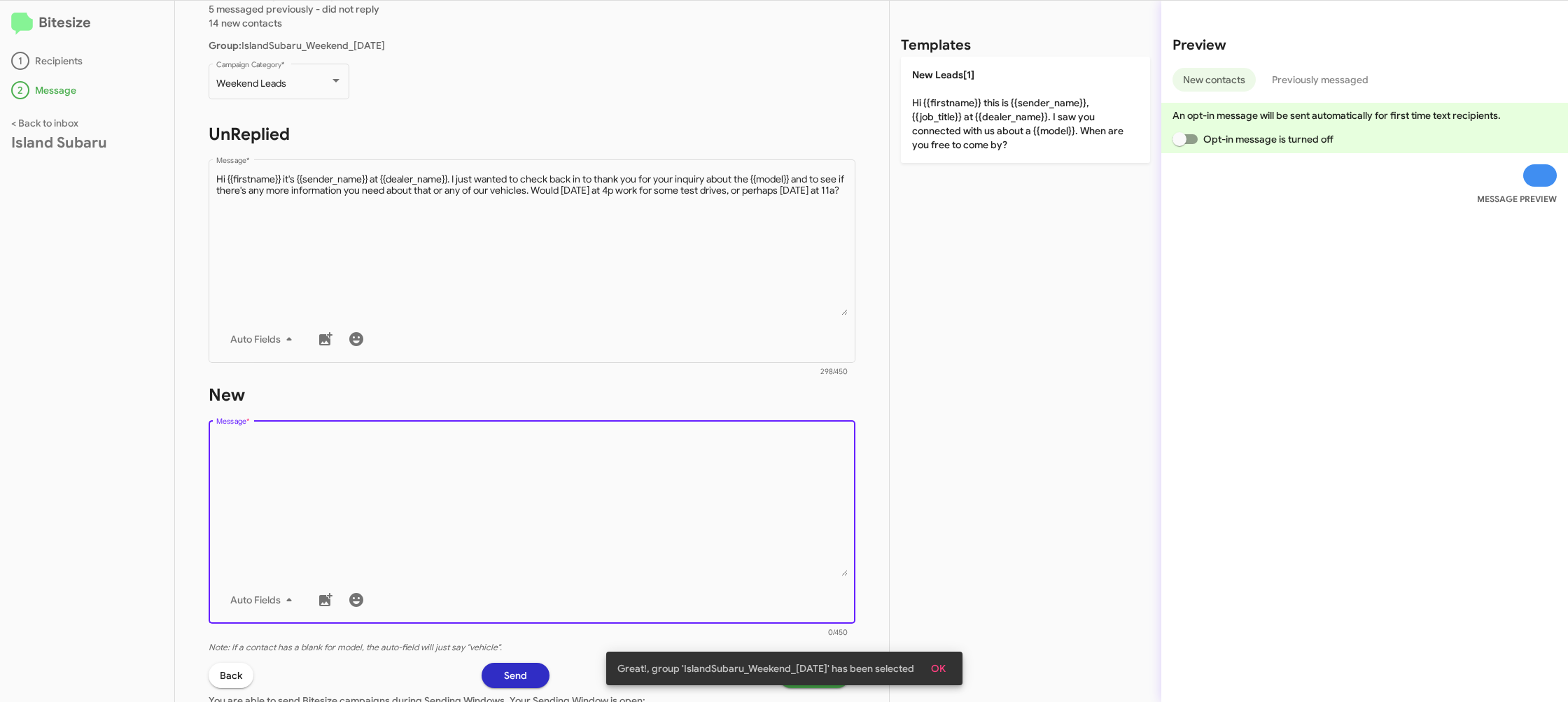
click at [604, 510] on textarea "Message *" at bounding box center [533, 505] width 632 height 143
drag, startPoint x: 604, startPoint y: 510, endPoint x: 678, endPoint y: 407, distance: 126.8
click at [635, 459] on textarea "Message *" at bounding box center [533, 505] width 632 height 143
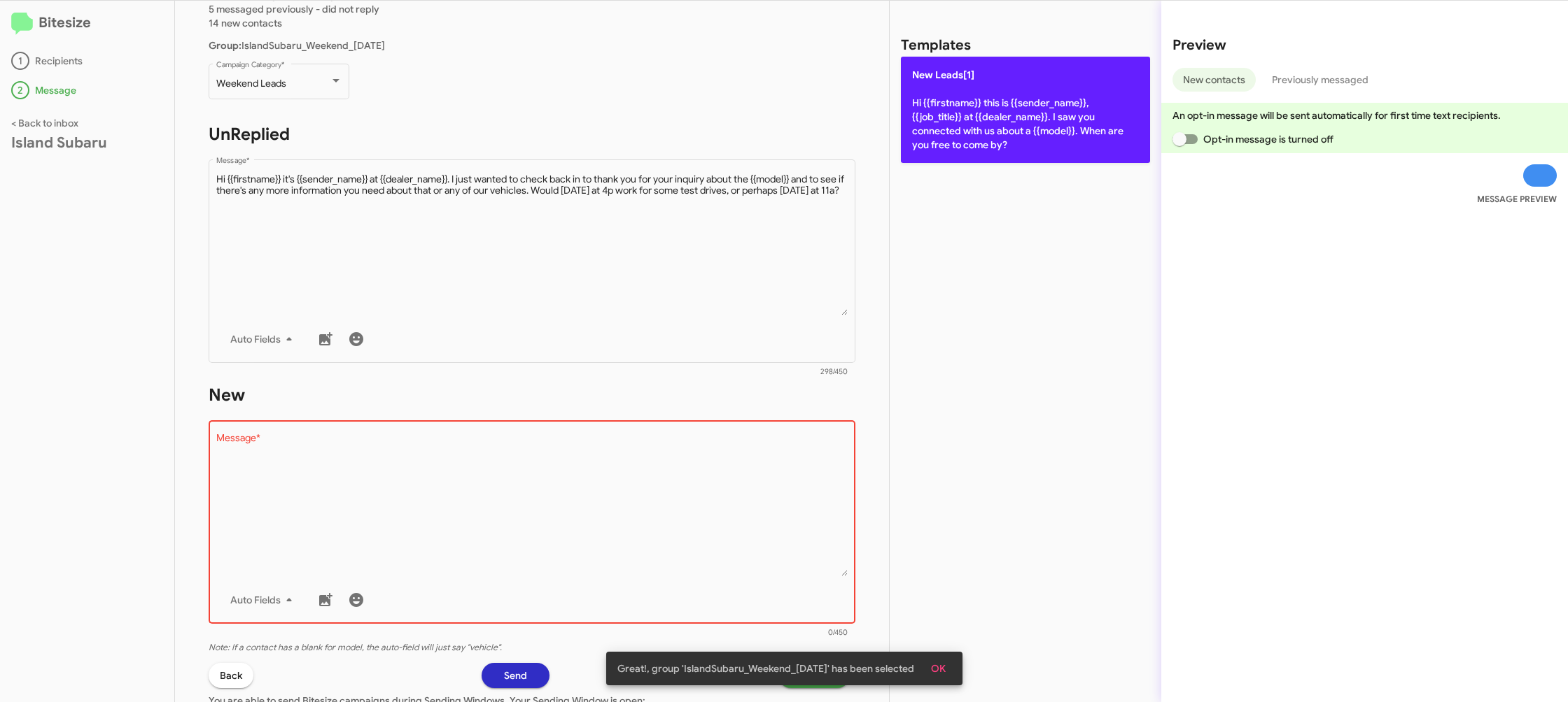
click at [987, 73] on p "New Leads[1] Hi {{firstname}} this is {{sender_name}}, {{job_title}} at {{deale…" at bounding box center [1026, 110] width 249 height 107
type textarea "Hi {{firstname}} this is {{sender_name}}, {{job_title}} at {{dealer_name}}. I s…"
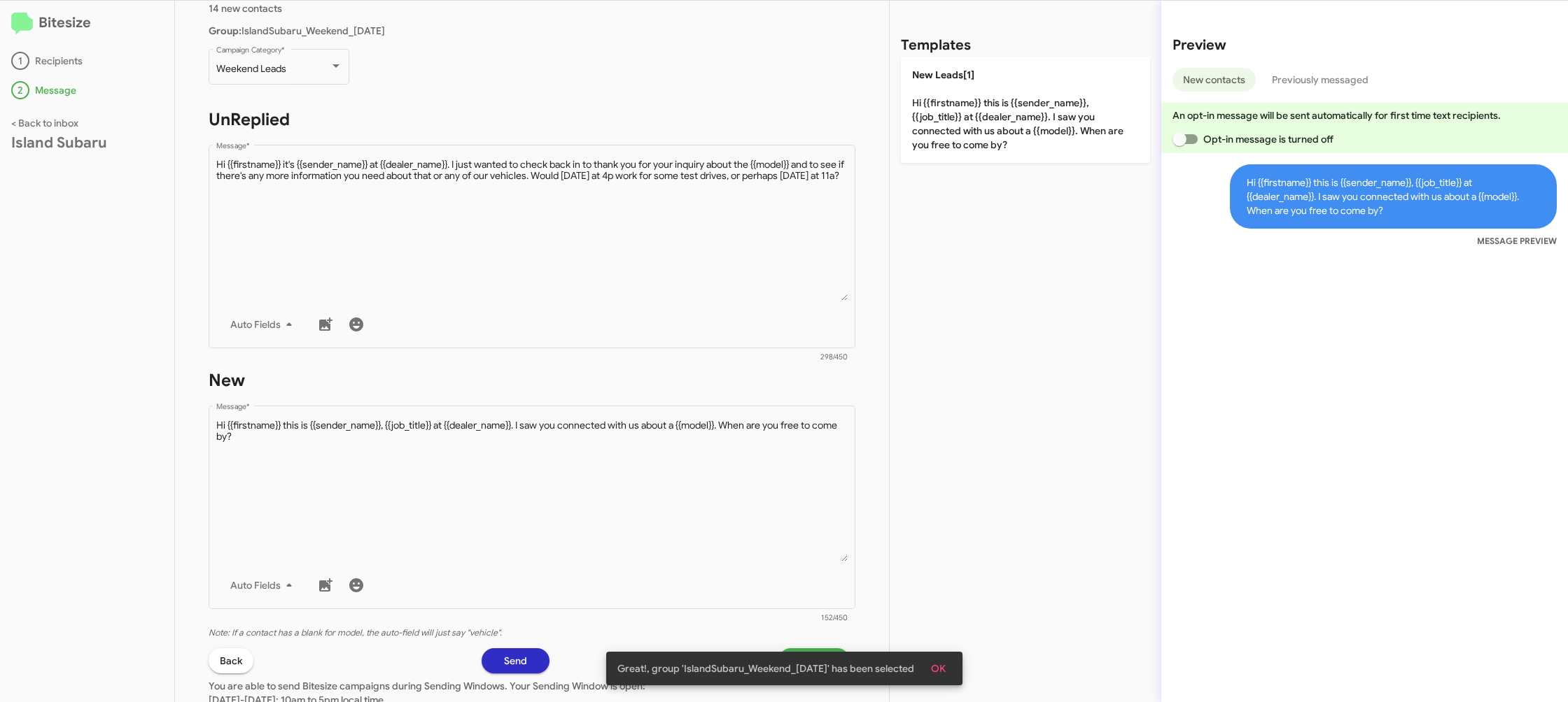
scroll to position [152, 0]
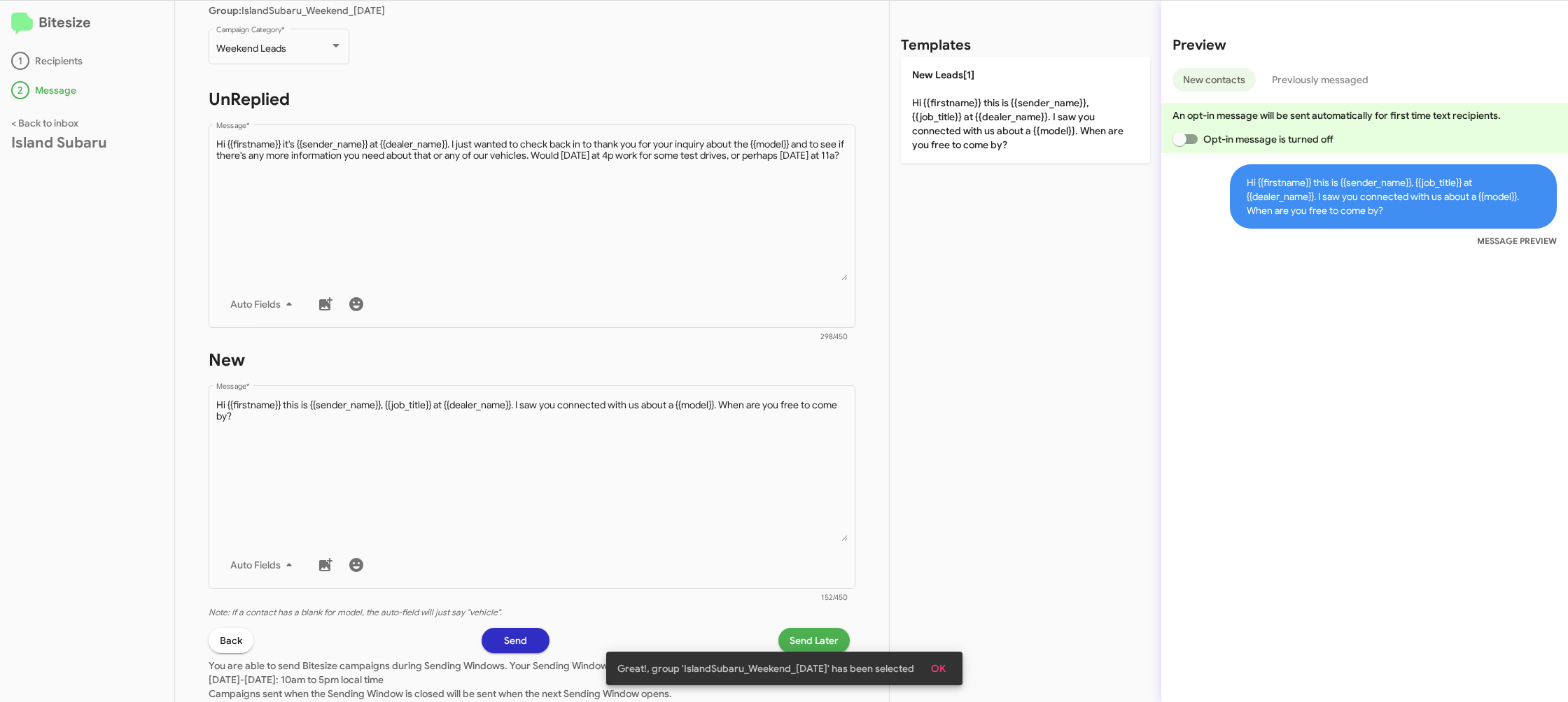
click at [796, 645] on div "Great!, group 'IslandSubaru_Weekend_09-08-25' has been selected OK" at bounding box center [784, 668] width 390 height 67
click at [812, 640] on div "Great!, group 'IslandSubaru_Weekend_09-08-25' has been selected OK" at bounding box center [784, 668] width 390 height 67
drag, startPoint x: 949, startPoint y: 670, endPoint x: 873, endPoint y: 664, distance: 76.2
click at [946, 670] on span "OK" at bounding box center [939, 669] width 15 height 26
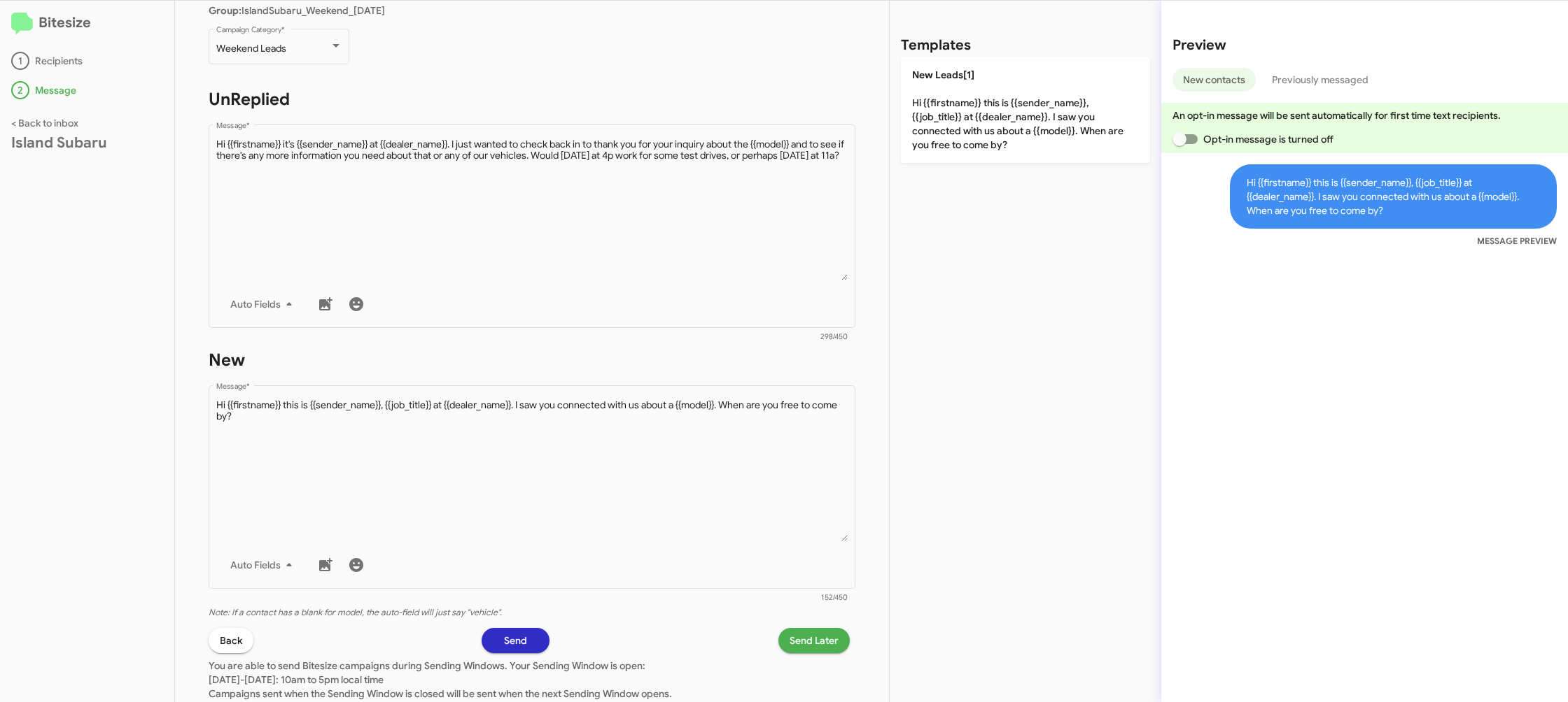
click at [806, 639] on span "Send Later" at bounding box center [814, 641] width 49 height 26
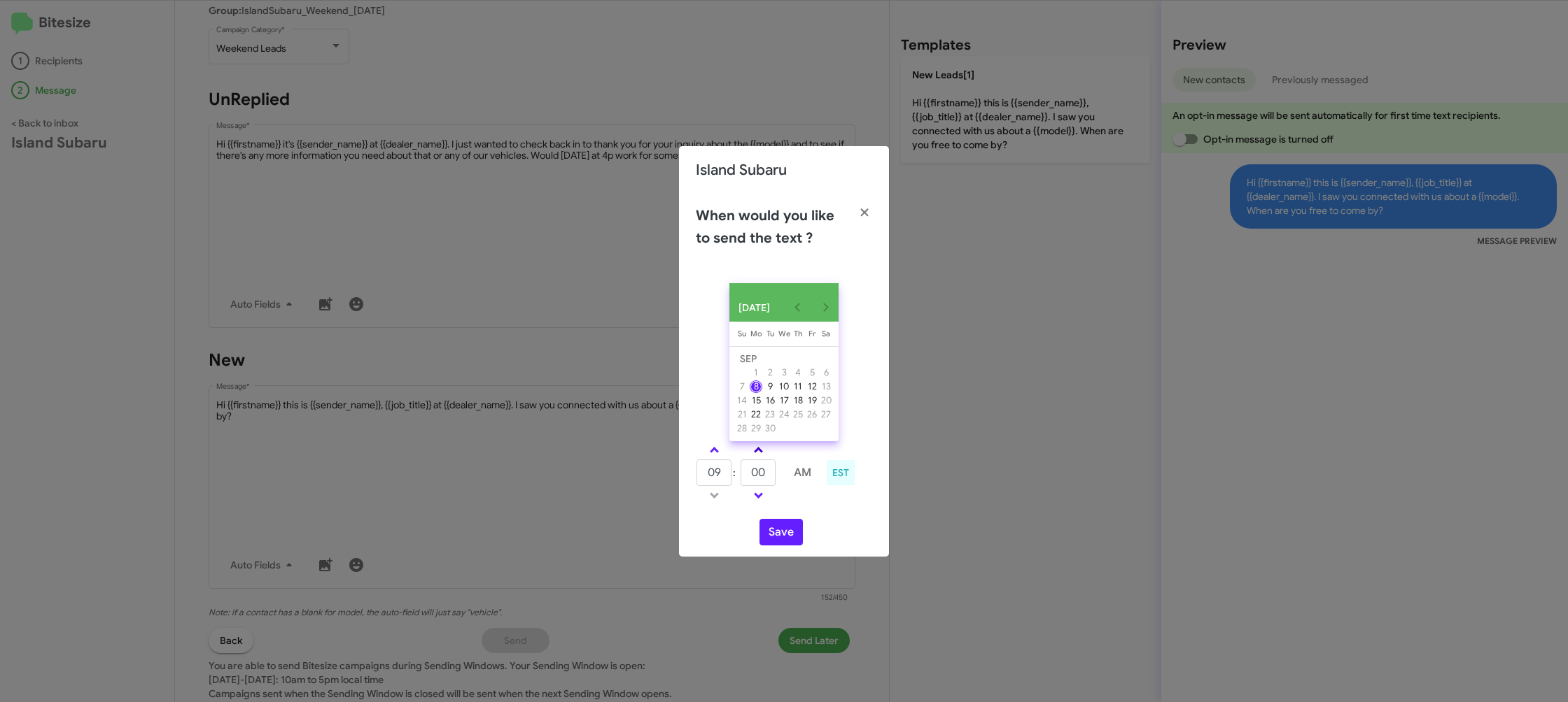
drag, startPoint x: 711, startPoint y: 450, endPoint x: 766, endPoint y: 452, distance: 55.0
click at [711, 450] on link at bounding box center [714, 450] width 25 height 16
type input "10"
click at [766, 452] on link at bounding box center [758, 450] width 25 height 16
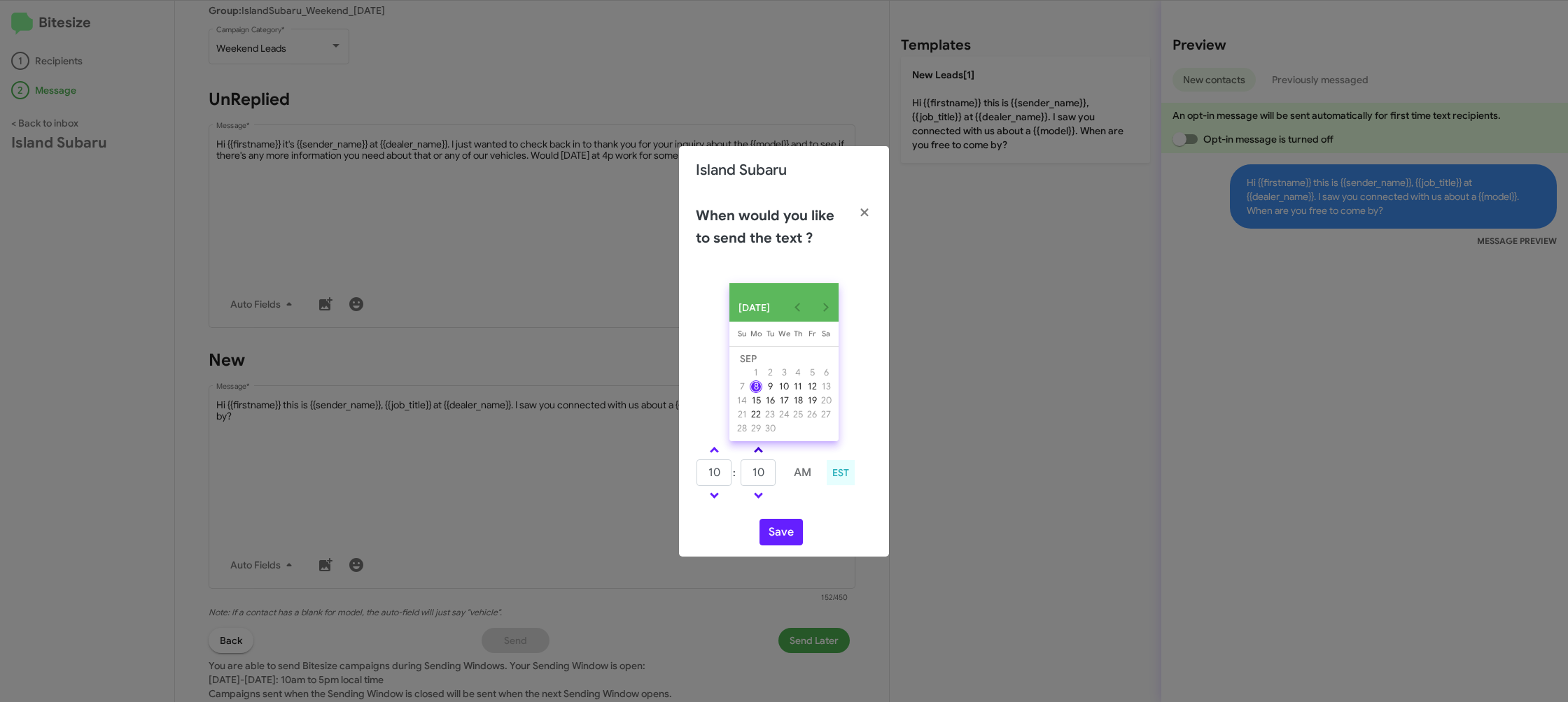
click at [766, 452] on link at bounding box center [758, 450] width 25 height 16
type input "15"
click at [777, 540] on button "Save" at bounding box center [782, 532] width 43 height 27
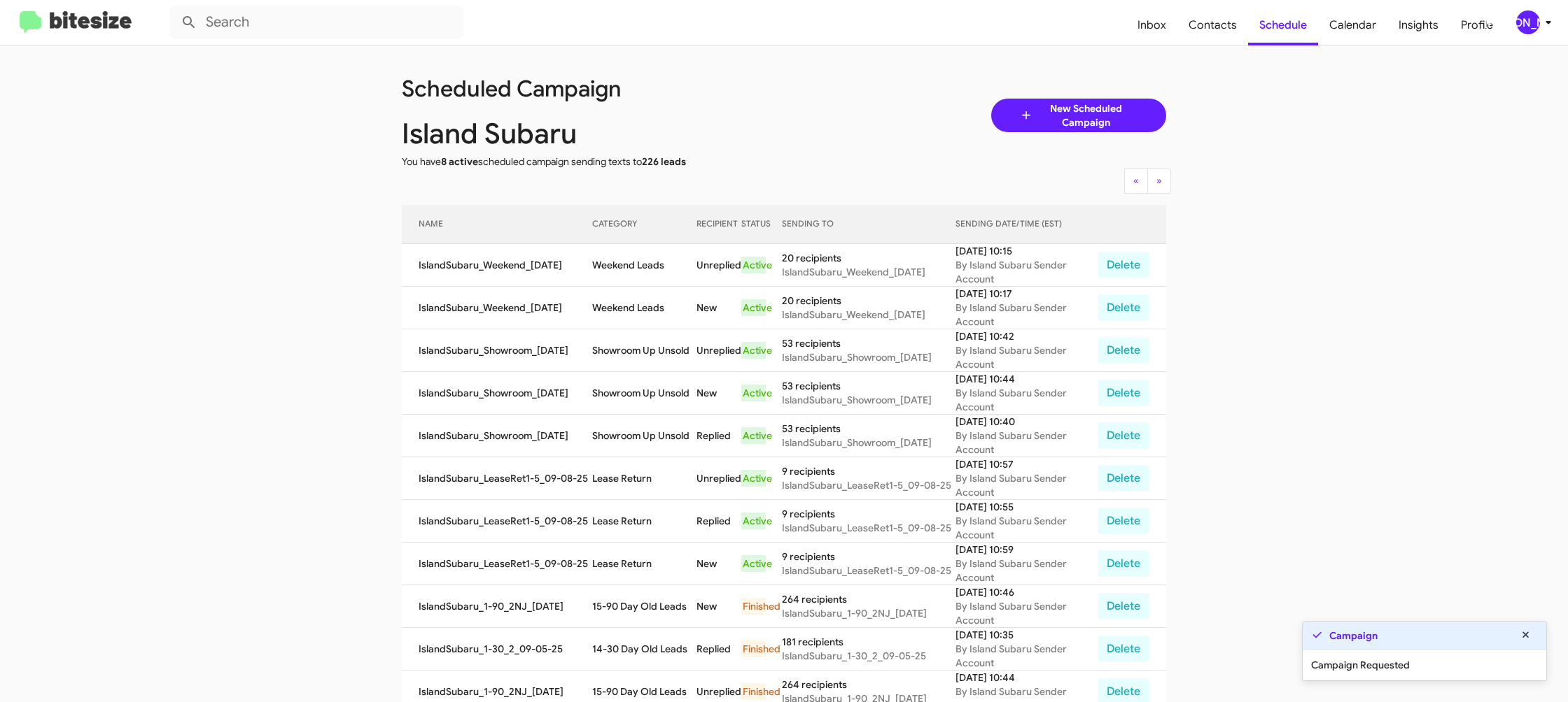
click at [201, 246] on app-scheduler "Scheduled Campaign Island Subaru You have 8 active scheduled campaign sending t…" at bounding box center [784, 580] width 1568 height 1069
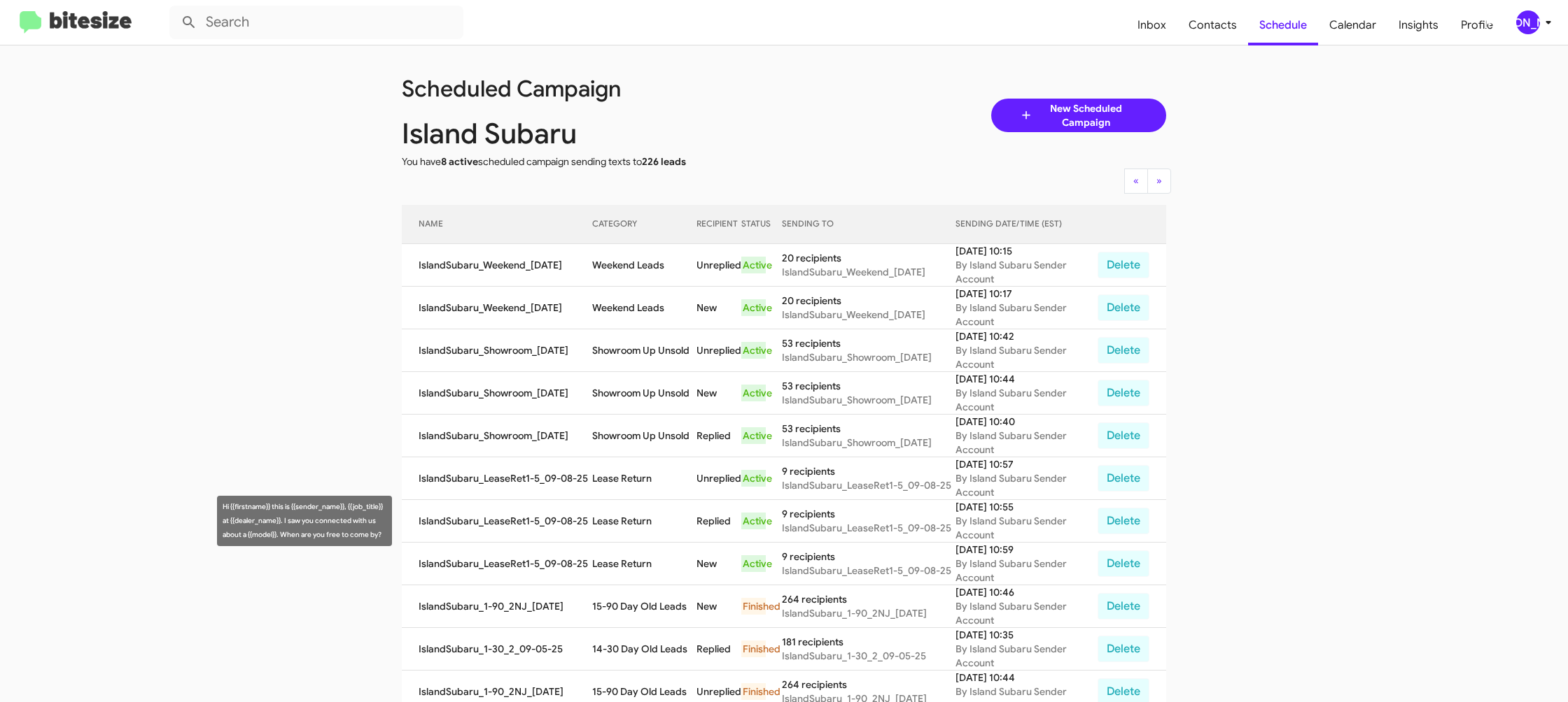
click at [628, 522] on td "Lease Return" at bounding box center [645, 521] width 105 height 42
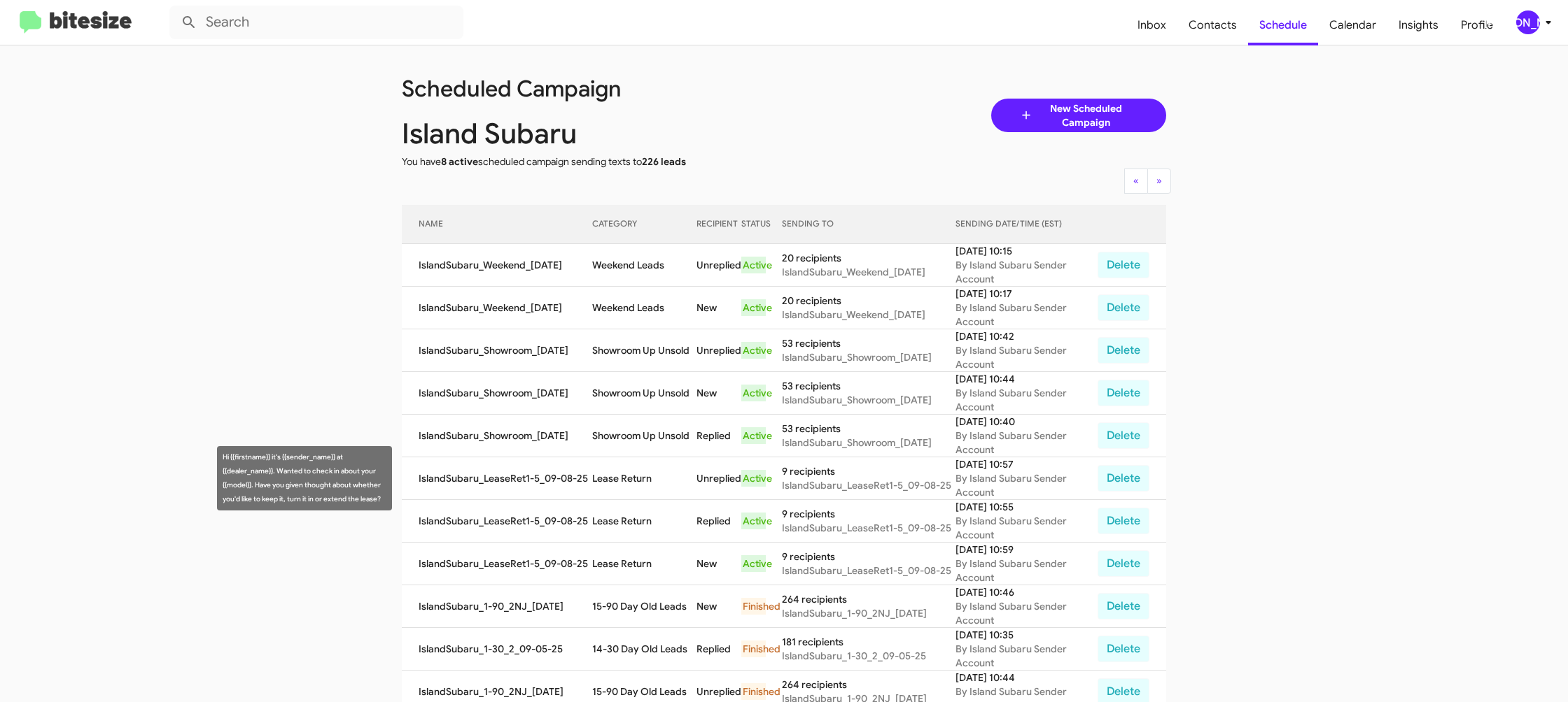
copy td "Lease Return"
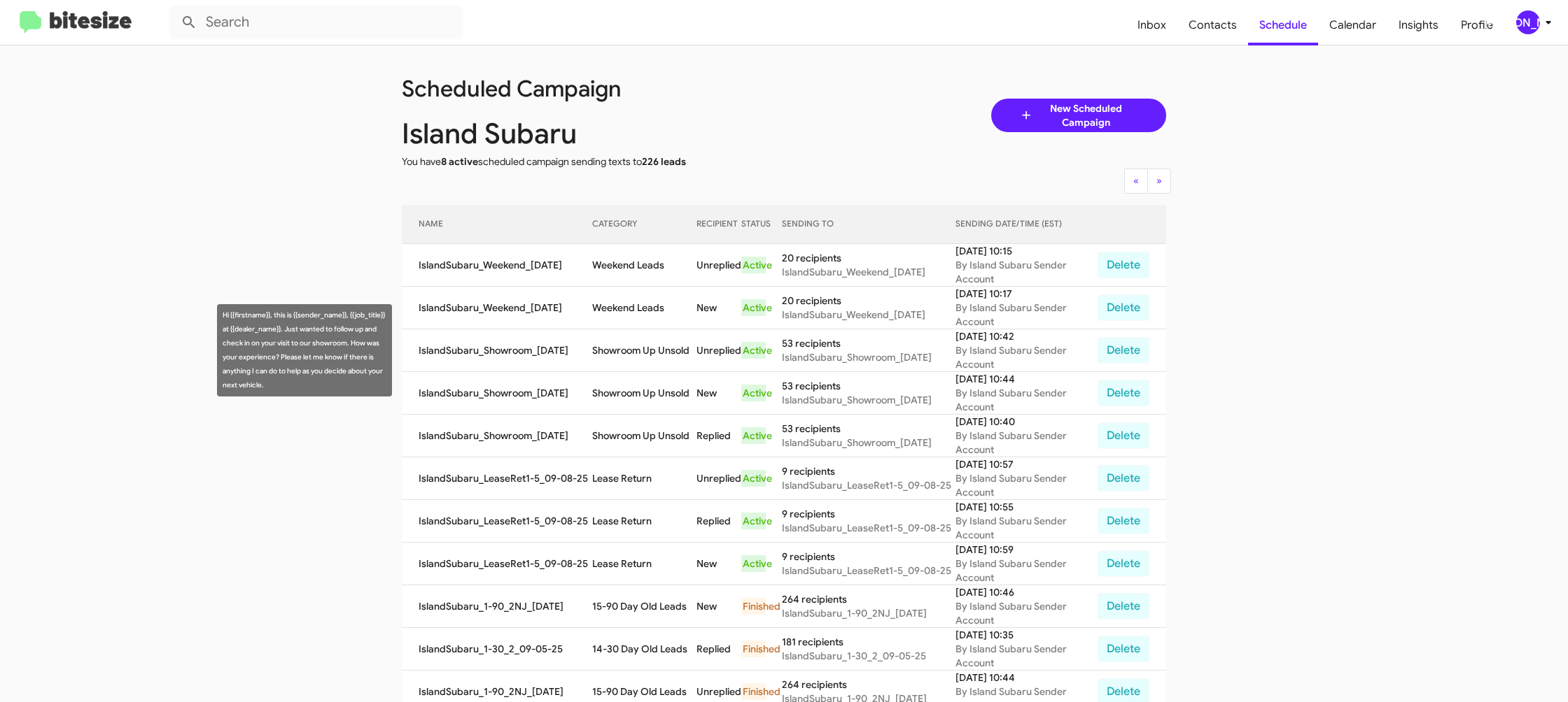
click at [633, 342] on td "Showroom Up Unsold" at bounding box center [645, 351] width 105 height 42
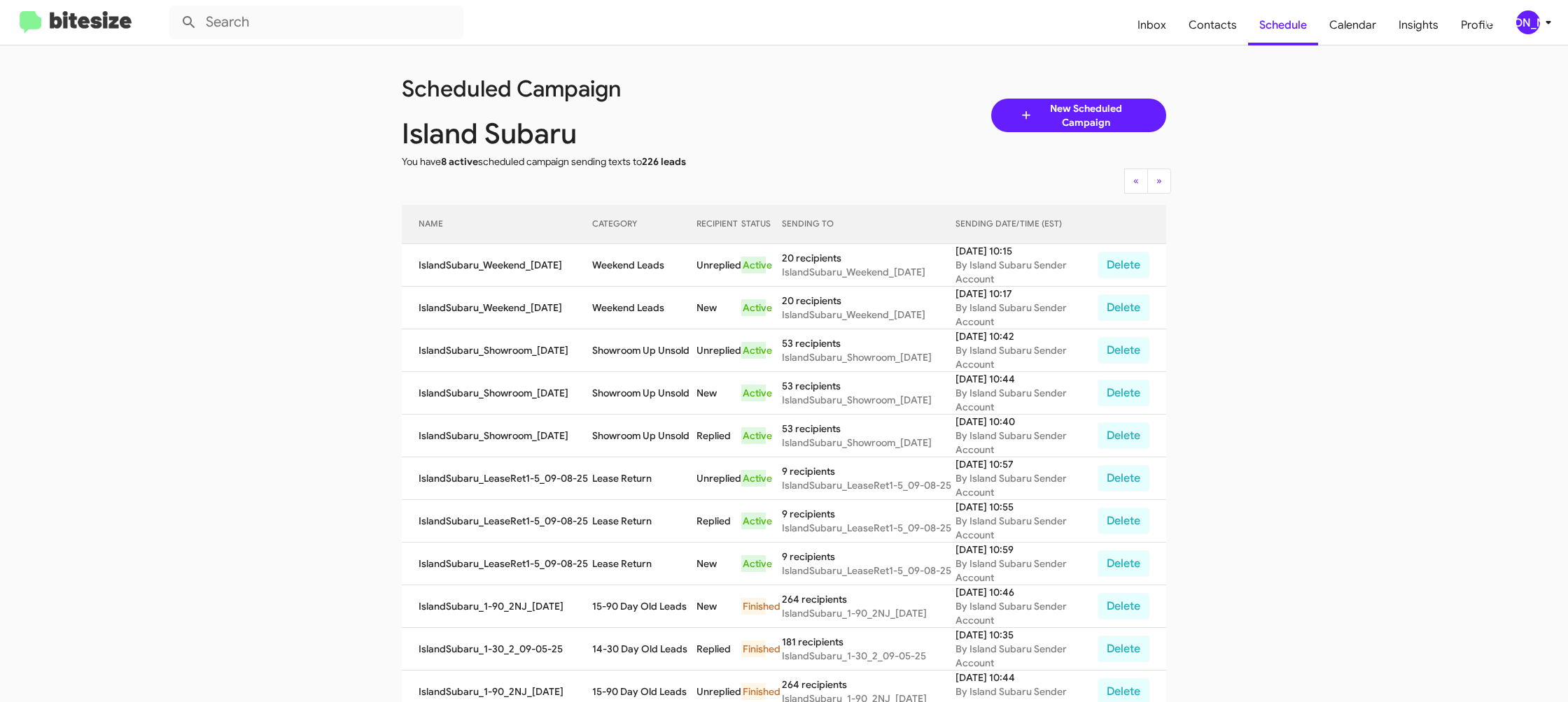
click at [633, 342] on td "Showroom Up Unsold" at bounding box center [645, 351] width 105 height 42
click at [633, 343] on td "Showroom Up Unsold" at bounding box center [645, 351] width 105 height 42
copy td "Showroom Up Unsold"
